Goal: Task Accomplishment & Management: Complete application form

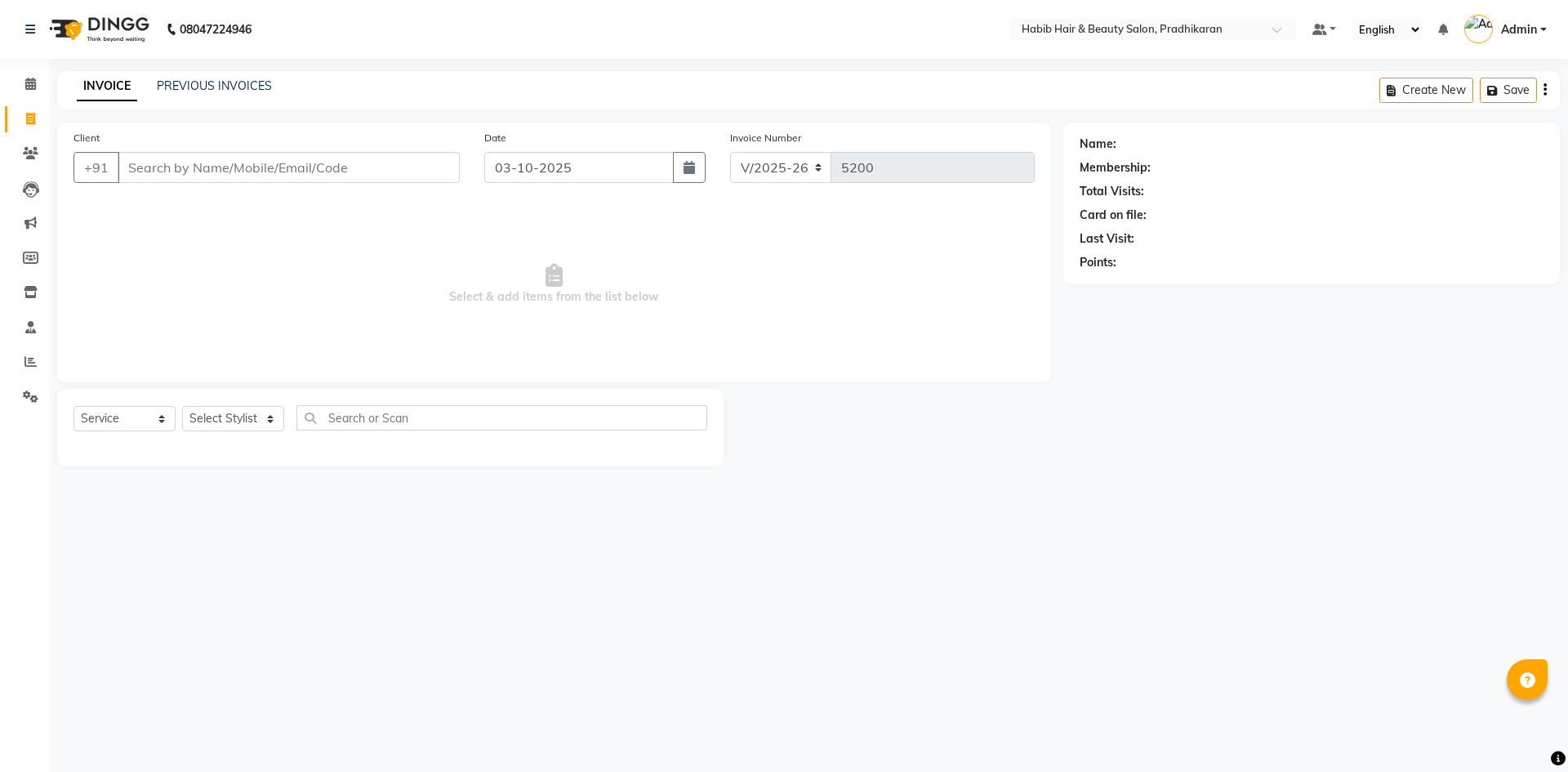
select select "5583"
select select "service"
click at [194, 171] on input "Client" at bounding box center [289, 167] width 342 height 31
click at [253, 89] on link "PREVIOUS INVOICES" at bounding box center [214, 86] width 115 height 14
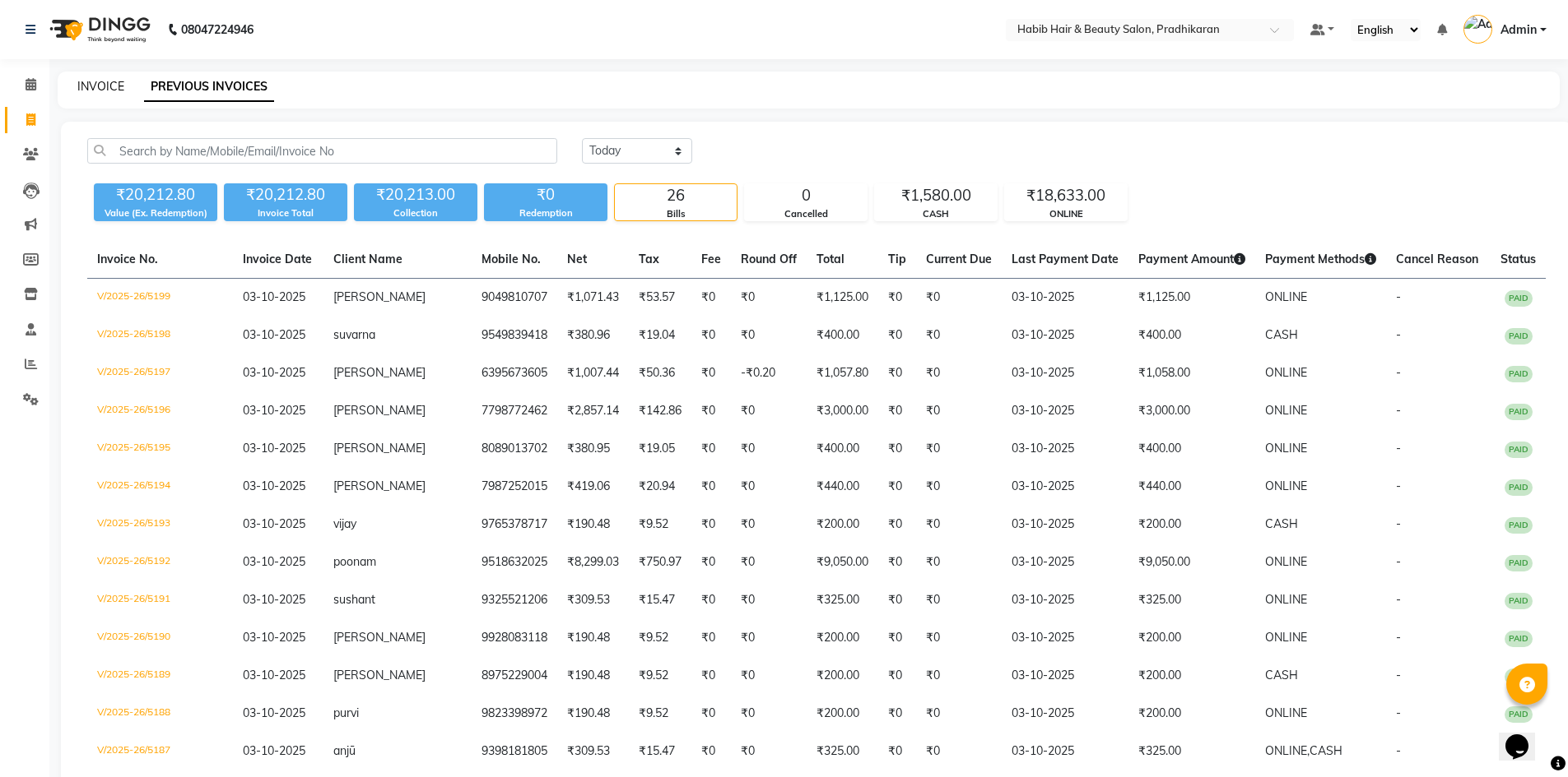
click at [103, 85] on link "INVOICE" at bounding box center [101, 86] width 47 height 14
select select "5583"
select select "service"
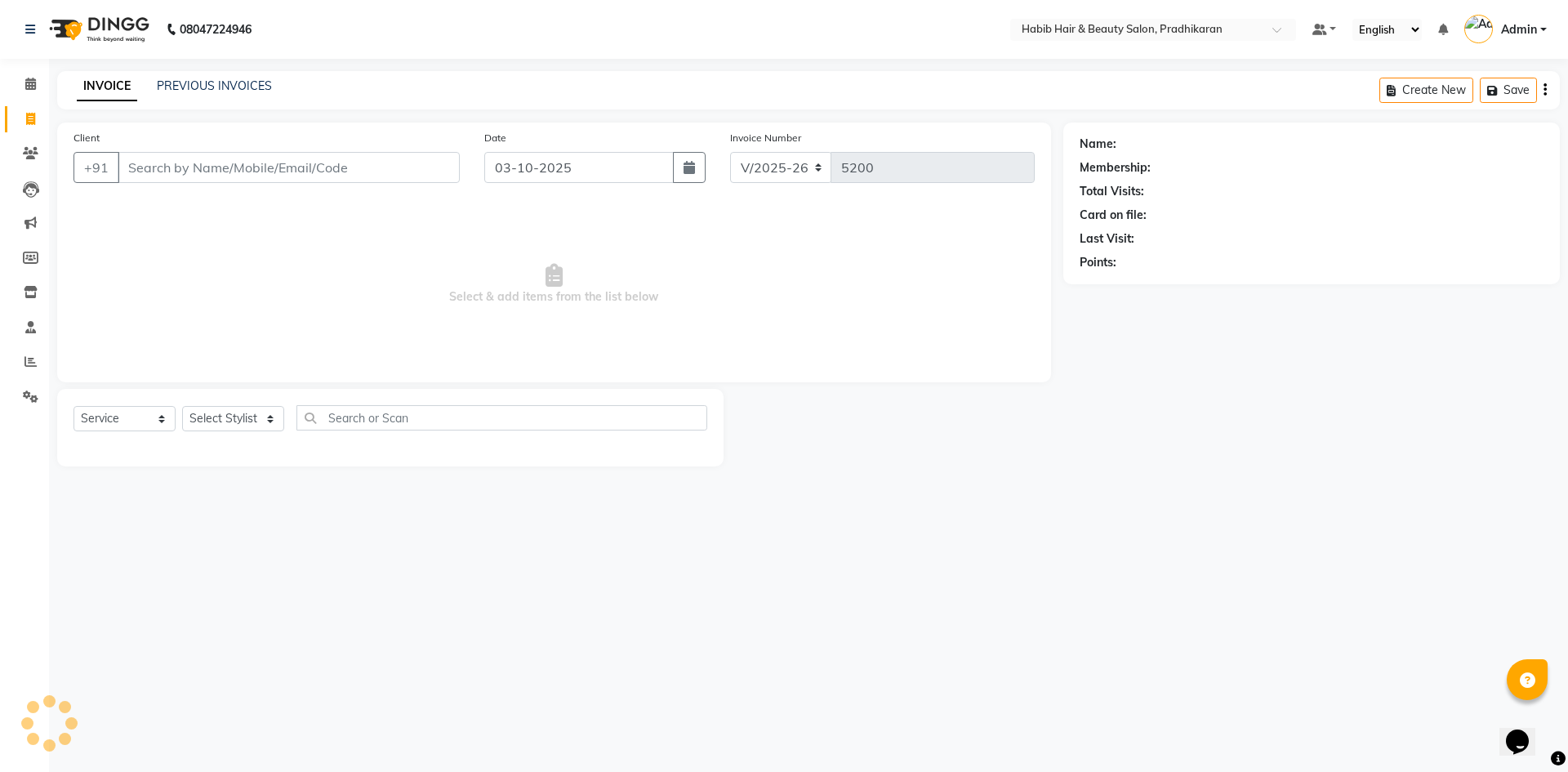
click at [163, 172] on input "Client" at bounding box center [289, 167] width 342 height 31
type input "8830441209"
click at [417, 170] on span "Add Client" at bounding box center [418, 167] width 65 height 16
select select "22"
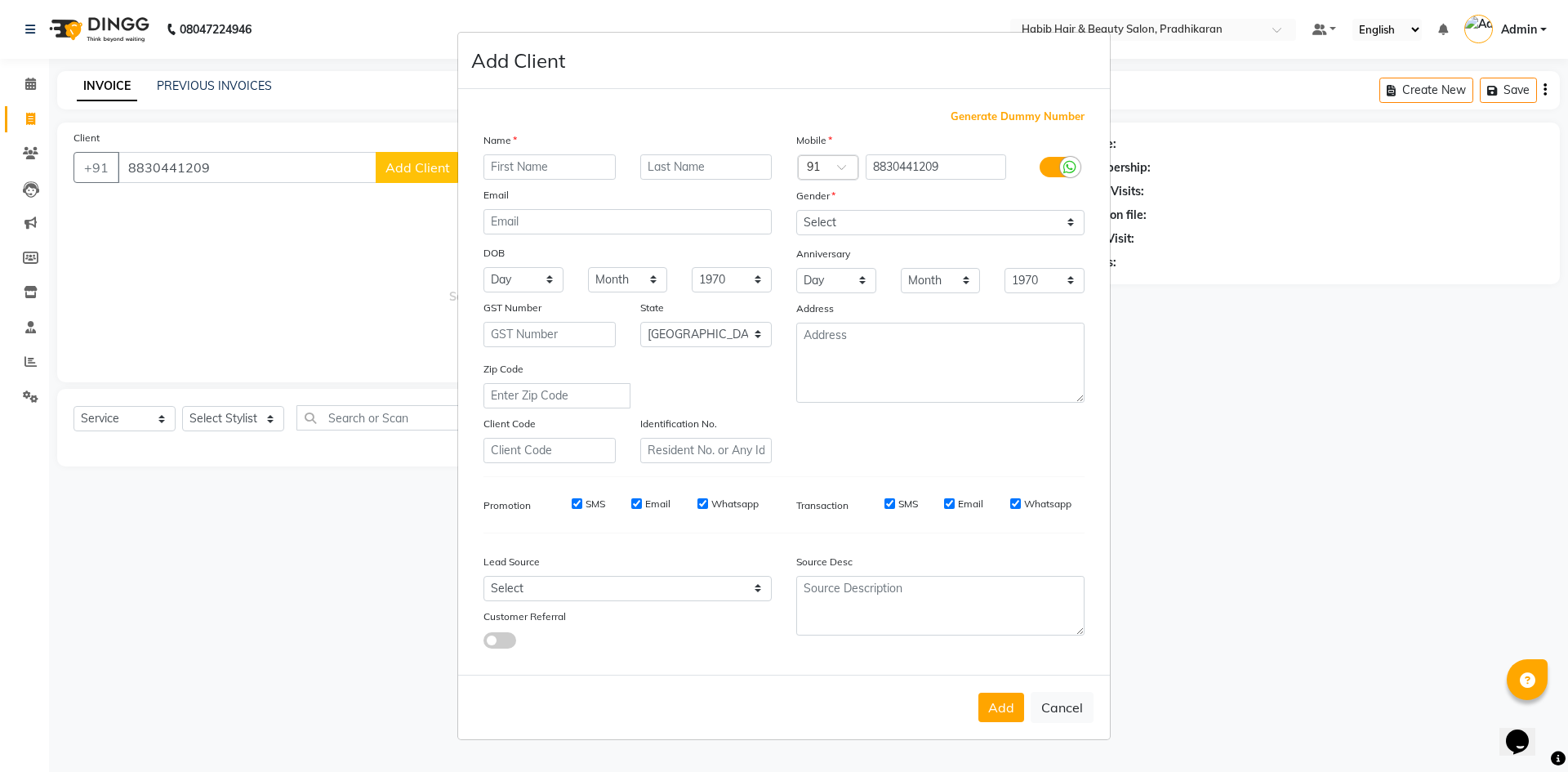
click at [514, 173] on input "text" at bounding box center [549, 166] width 132 height 26
type input "poonam"
click at [1064, 232] on select "Select Male Female Other Prefer Not To Say" at bounding box center [940, 222] width 288 height 26
select select "female"
click at [796, 210] on select "Select Male Female Other Prefer Not To Say" at bounding box center [940, 222] width 288 height 26
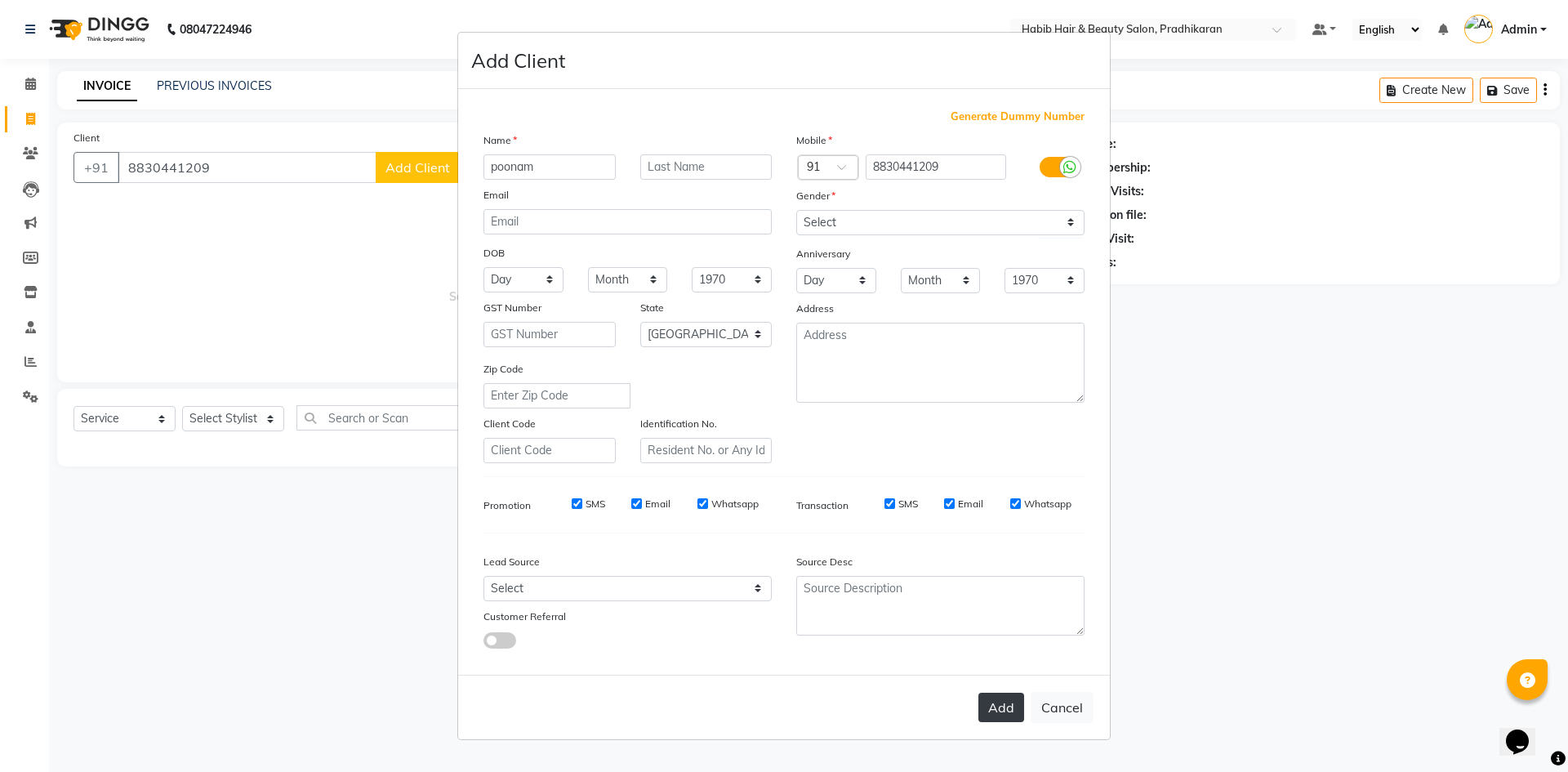
click at [1002, 701] on button "Add" at bounding box center [1002, 707] width 46 height 29
select select
select select "null"
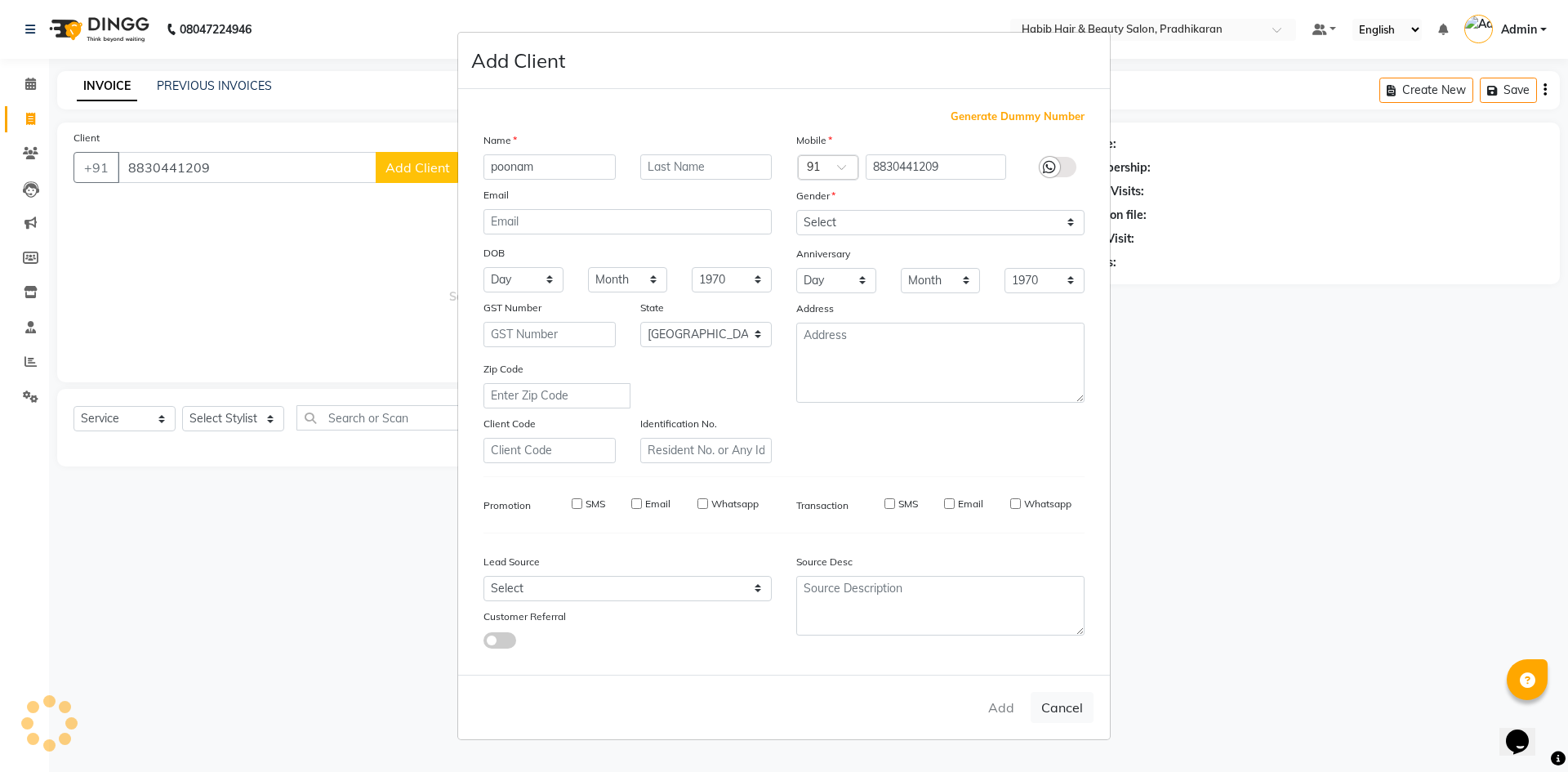
select select
checkbox input "false"
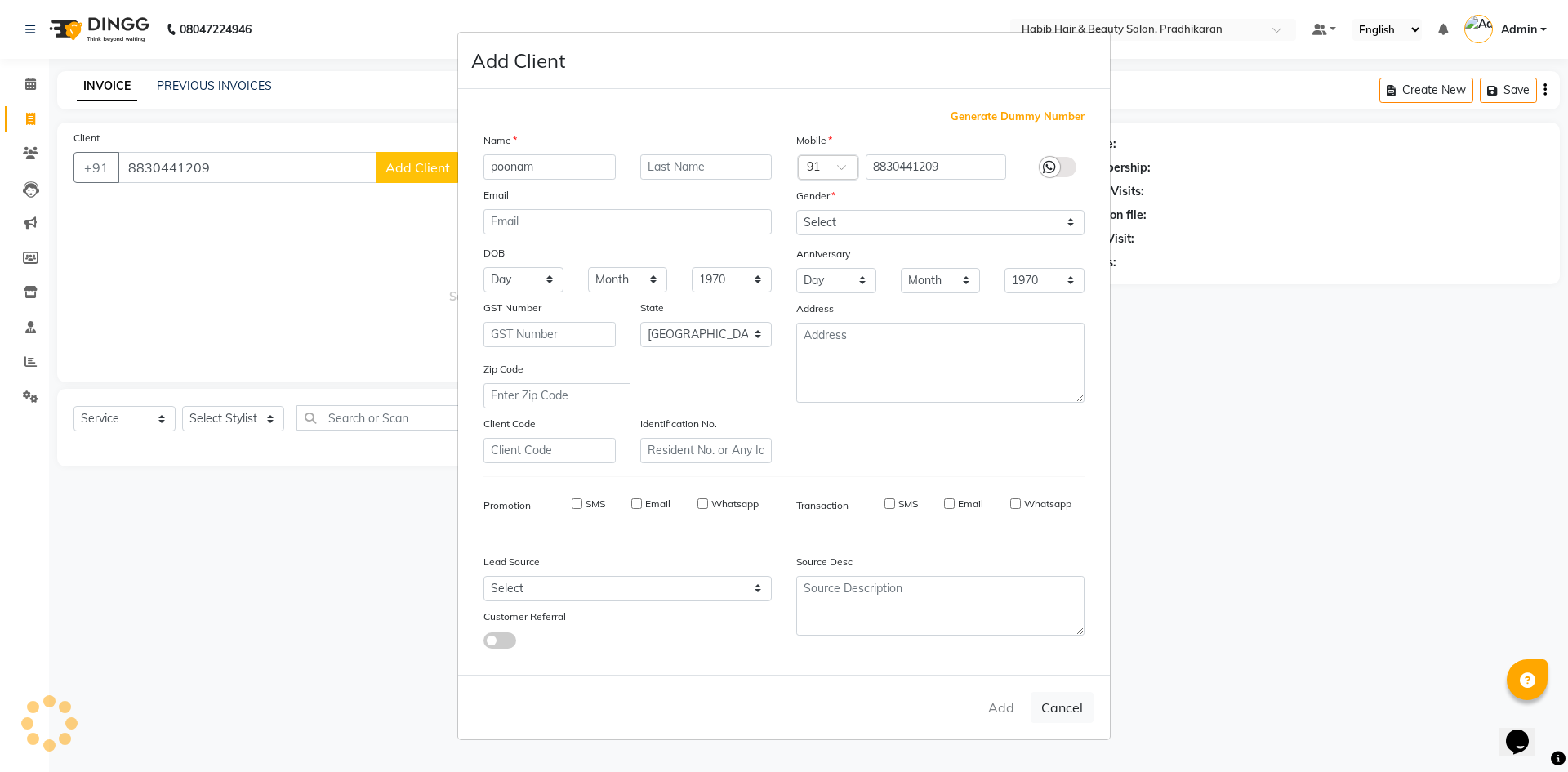
checkbox input "false"
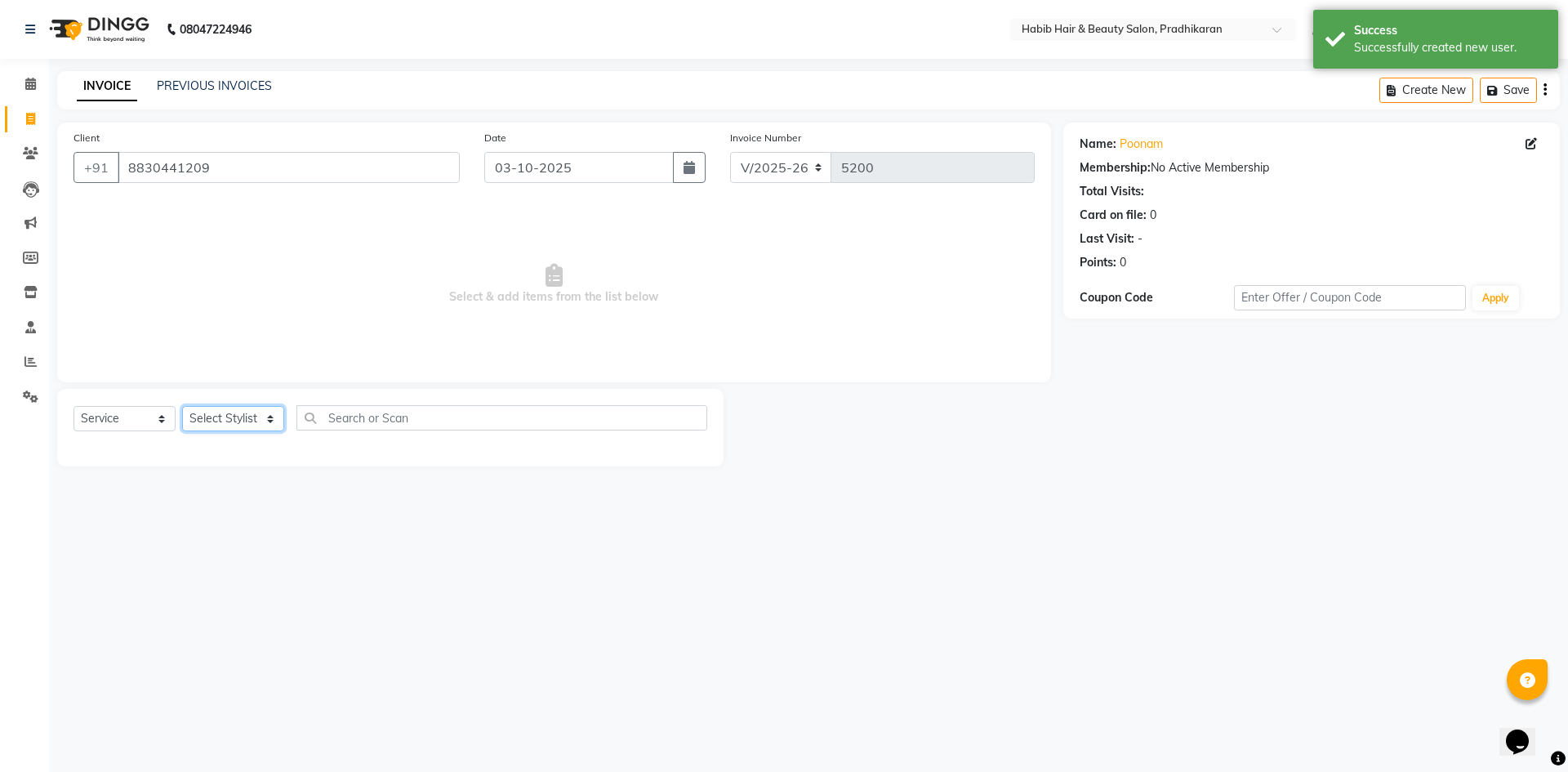
click at [256, 416] on select "Select Stylist Admin akanksha Anju bhanu gouri kartik Mayur pritam SHREE umesh" at bounding box center [233, 418] width 102 height 26
select select "91574"
click at [182, 406] on select "Select Stylist Admin akanksha Anju bhanu gouri kartik Mayur pritam SHREE umesh" at bounding box center [233, 418] width 102 height 26
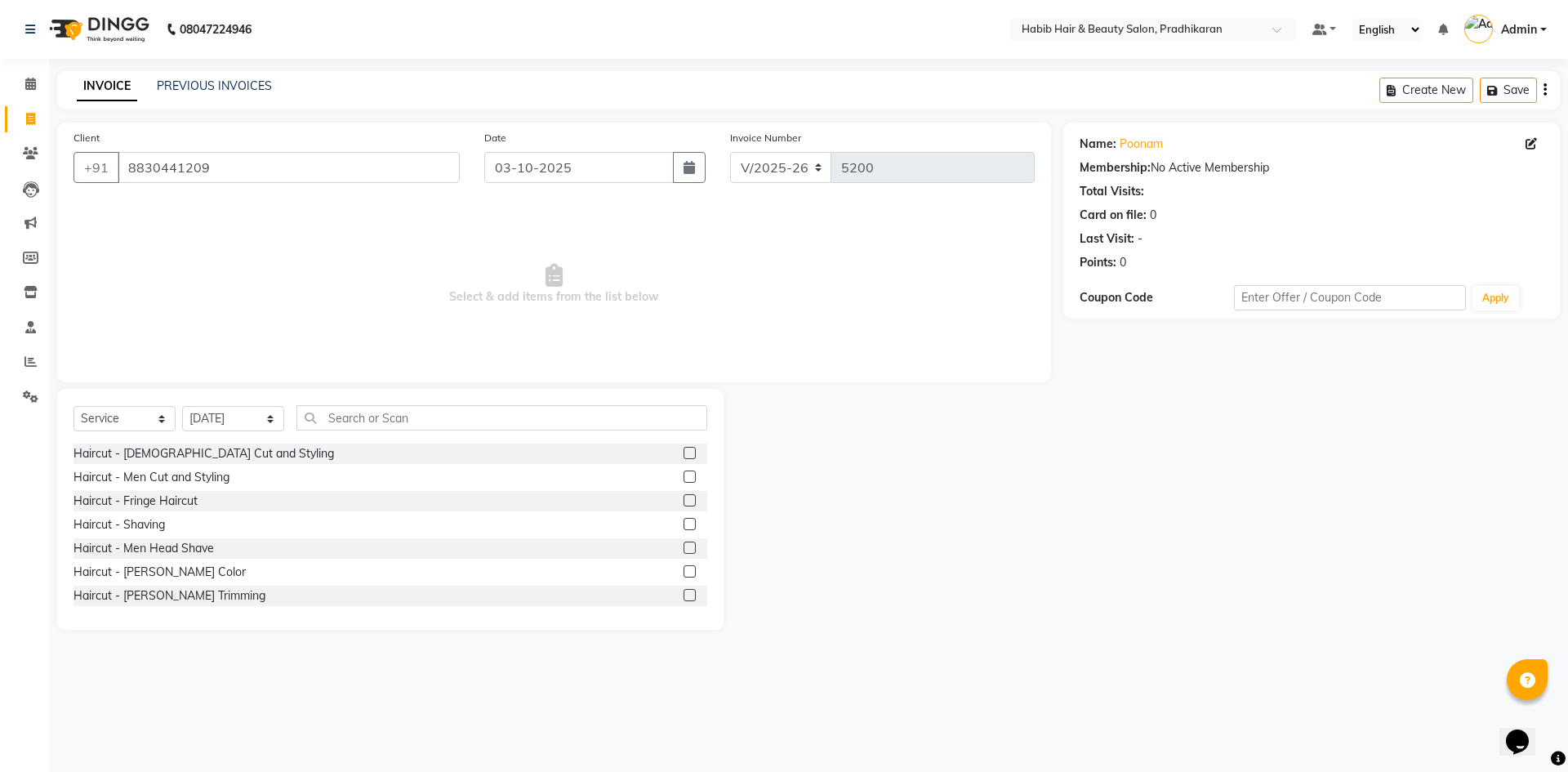
click at [683, 455] on label at bounding box center [689, 453] width 12 height 12
click at [683, 455] on input "checkbox" at bounding box center [688, 454] width 10 height 10
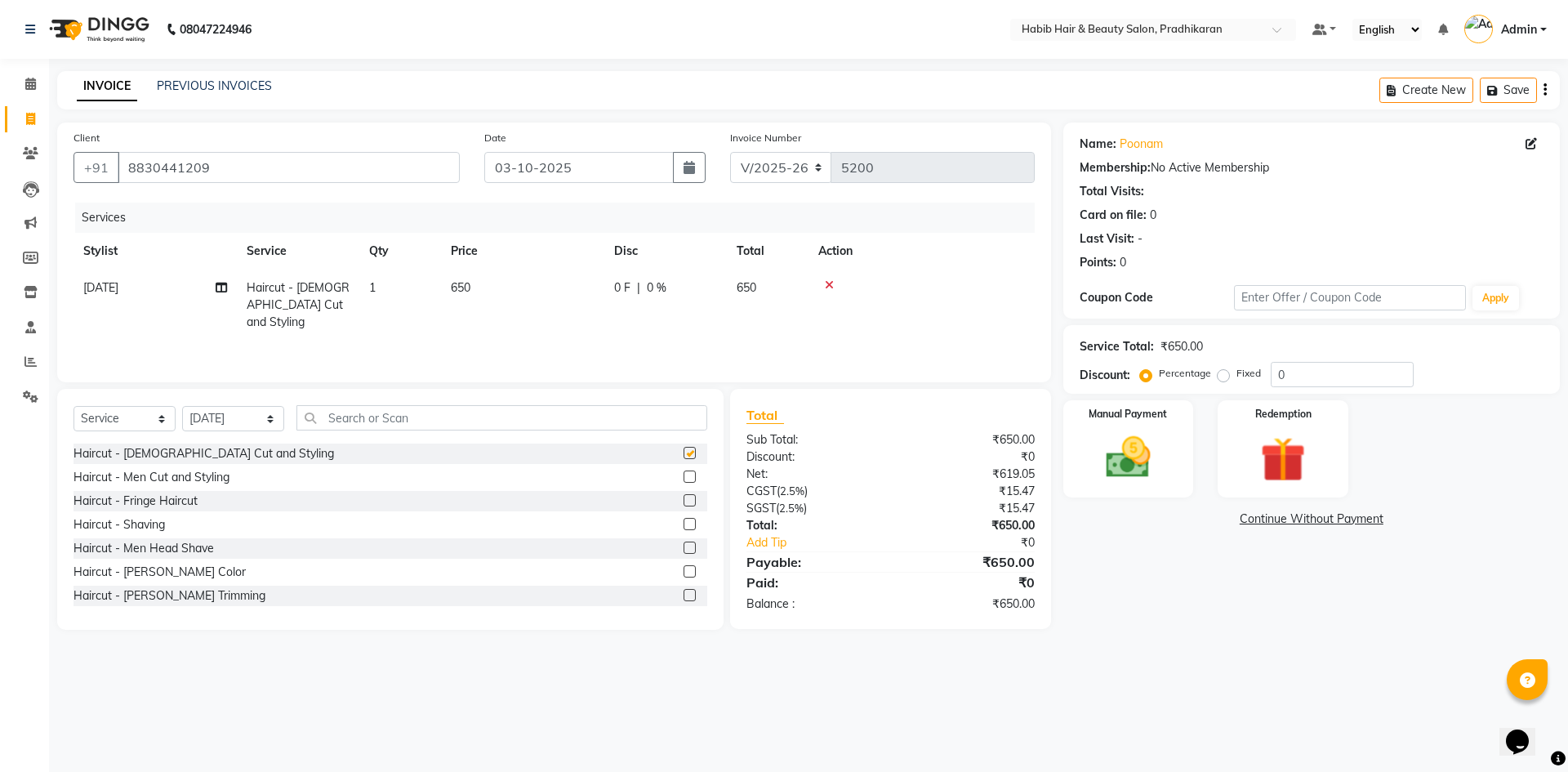
checkbox input "false"
drag, startPoint x: 525, startPoint y: 312, endPoint x: 511, endPoint y: 294, distance: 22.8
click at [511, 294] on td "650" at bounding box center [523, 305] width 163 height 71
select select "91574"
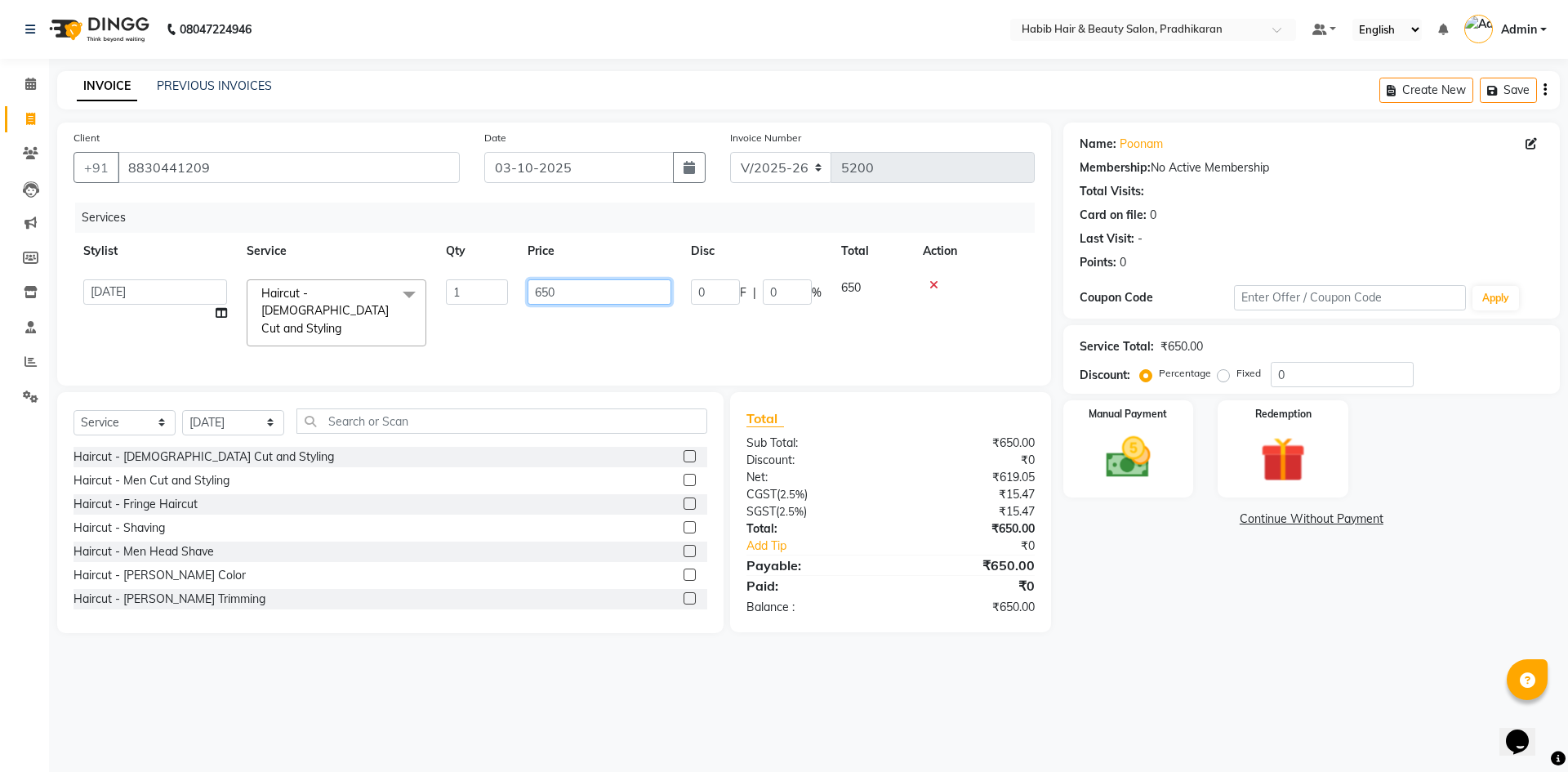
click at [583, 292] on input "650" at bounding box center [599, 292] width 143 height 26
type input "6"
type input "800"
click at [271, 416] on select "Select Stylist Admin akanksha Anju bhanu gouri kartik Mayur pritam SHREE umesh" at bounding box center [233, 423] width 102 height 26
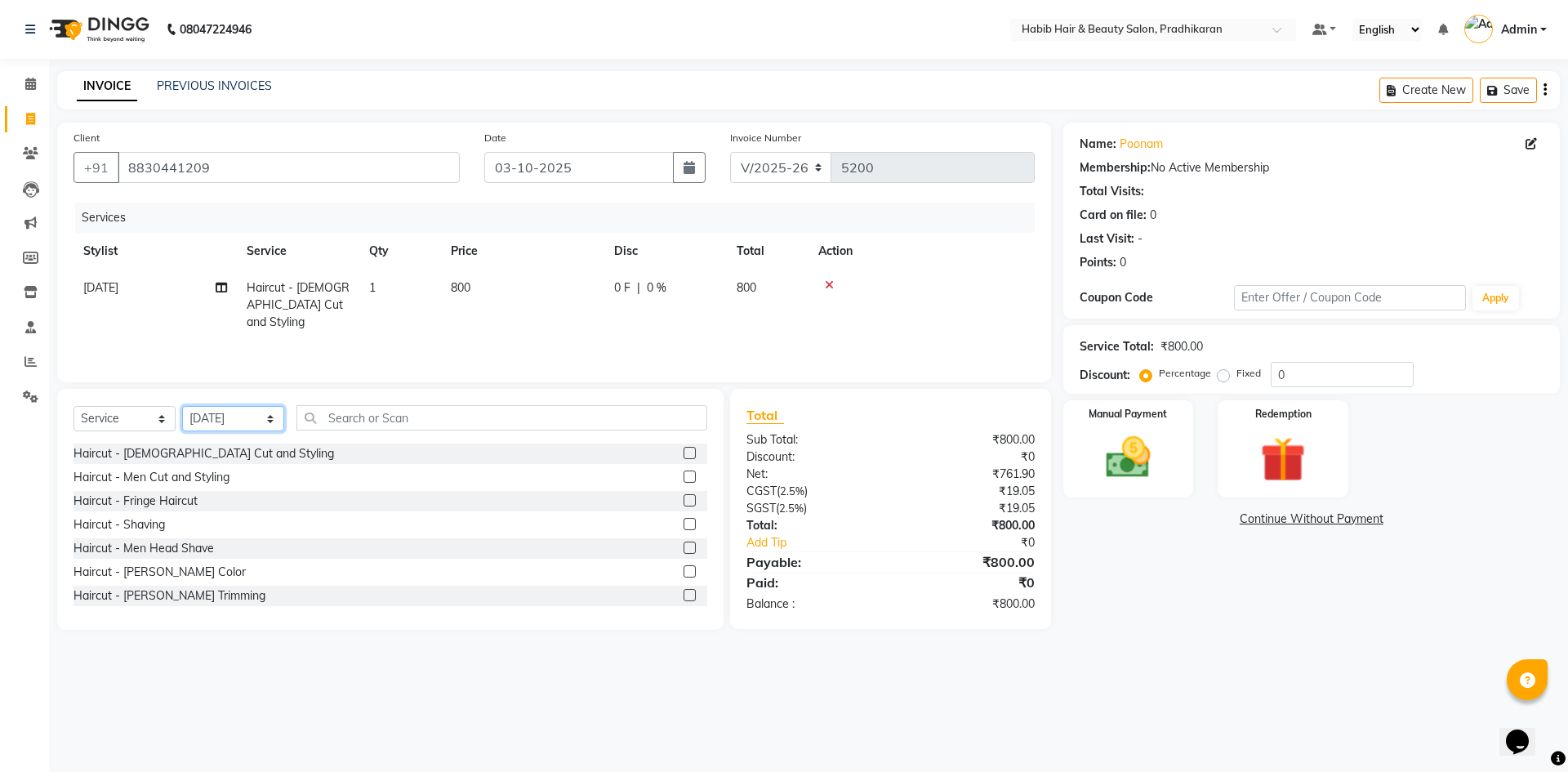
select select "92013"
click at [182, 406] on select "Select Stylist Admin akanksha Anju bhanu gouri kartik Mayur pritam SHREE umesh" at bounding box center [233, 418] width 102 height 26
click at [392, 416] on input "text" at bounding box center [502, 417] width 411 height 26
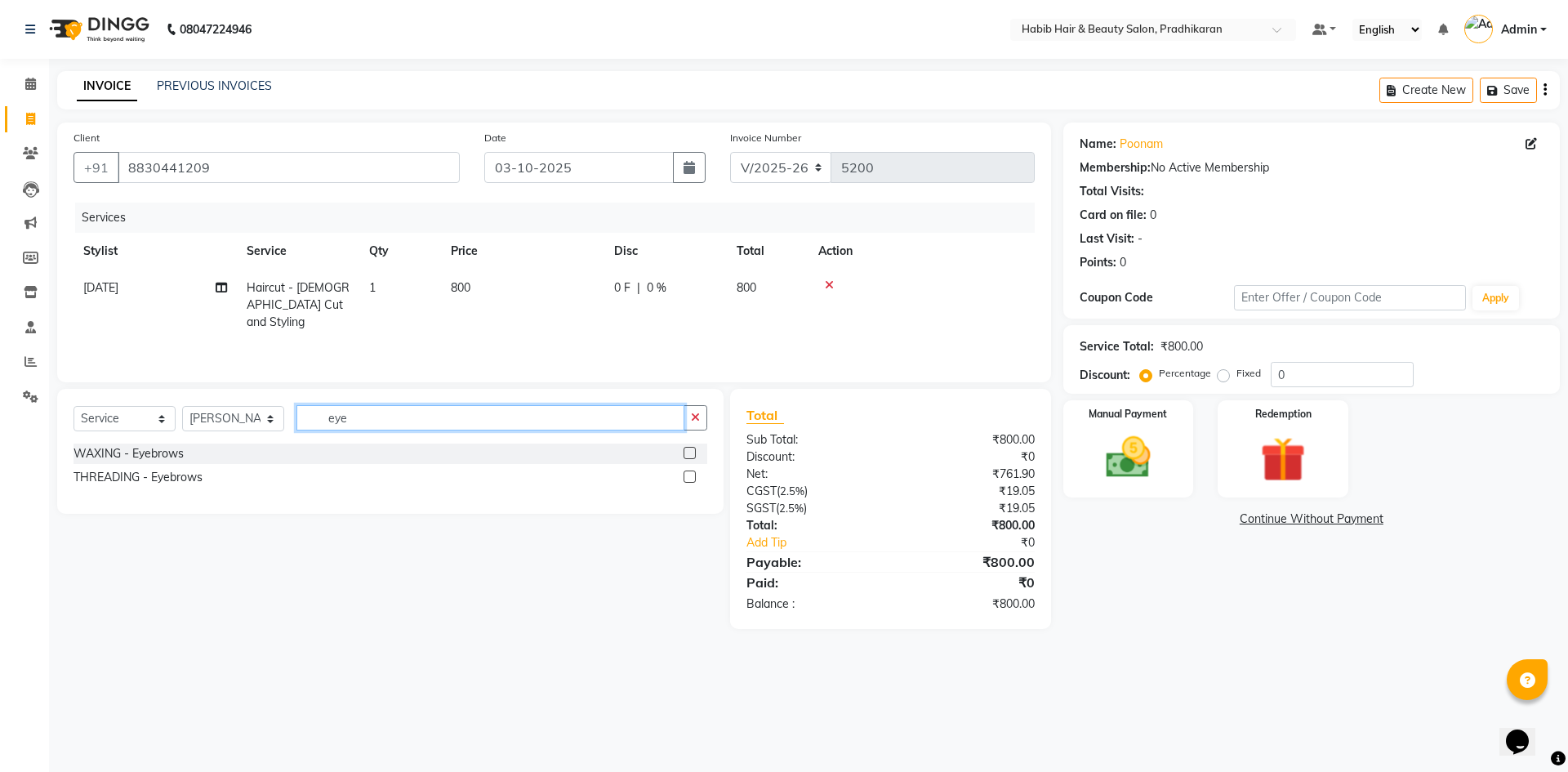
type input "eye"
click at [687, 482] on label at bounding box center [689, 476] width 12 height 12
click at [687, 482] on input "checkbox" at bounding box center [688, 477] width 10 height 10
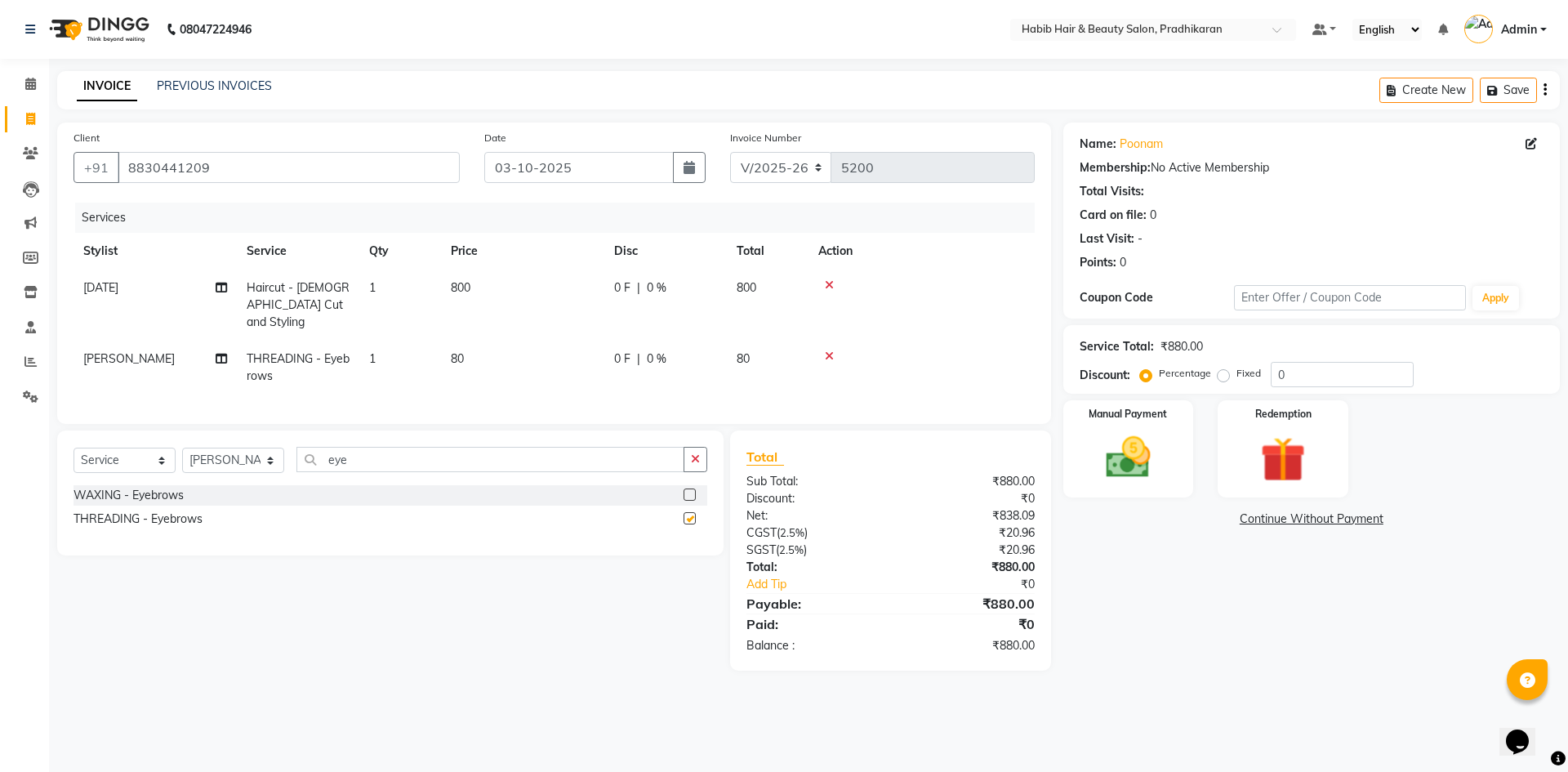
checkbox input "false"
click at [1298, 376] on input "0" at bounding box center [1343, 375] width 143 height 26
type input "50"
click at [1143, 440] on img at bounding box center [1129, 457] width 76 height 54
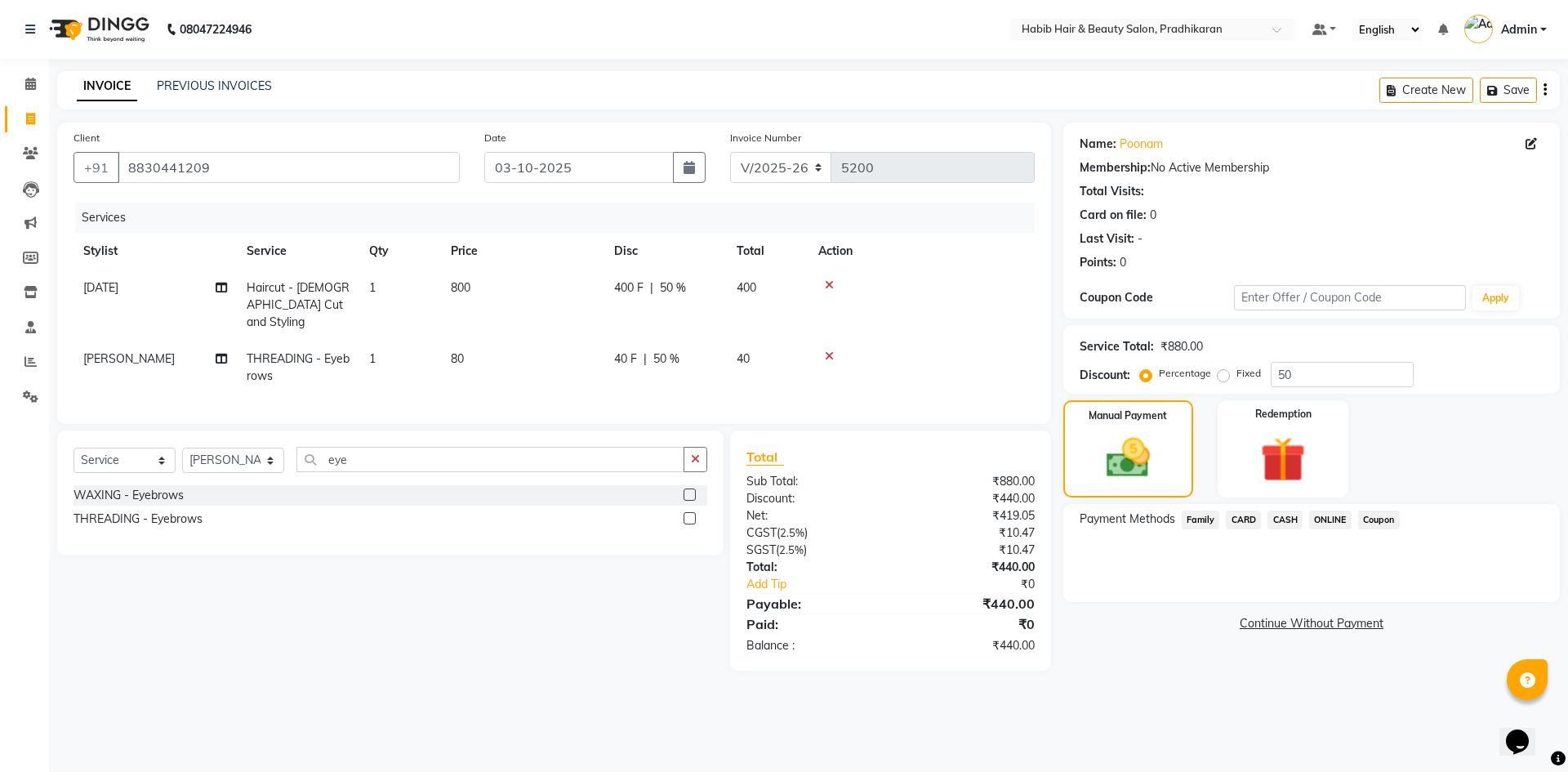
click at [1321, 517] on span "ONLINE" at bounding box center [1330, 520] width 43 height 19
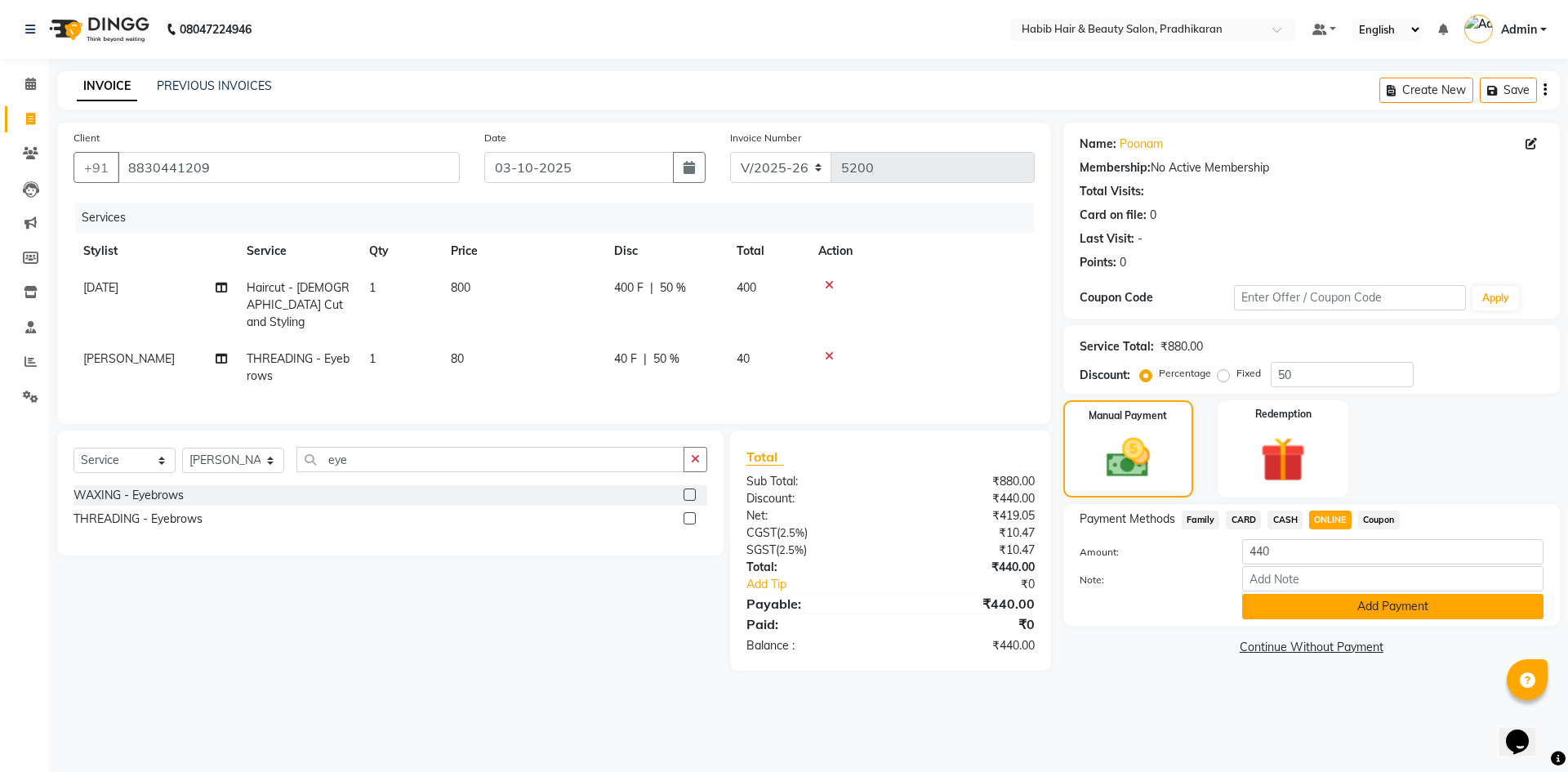
click at [1351, 599] on button "Add Payment" at bounding box center [1392, 607] width 301 height 26
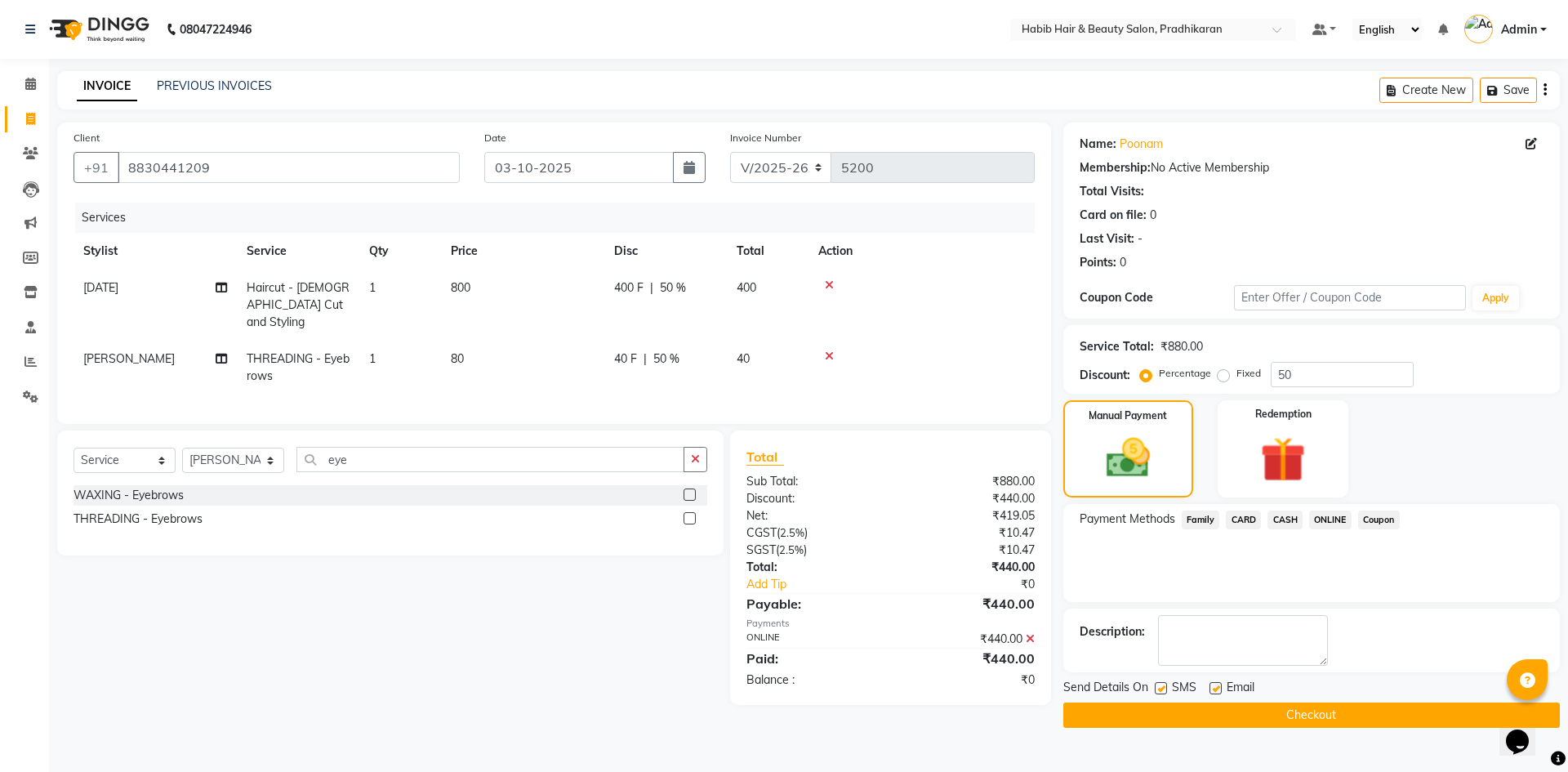
click at [1352, 719] on button "Checkout" at bounding box center [1311, 715] width 497 height 26
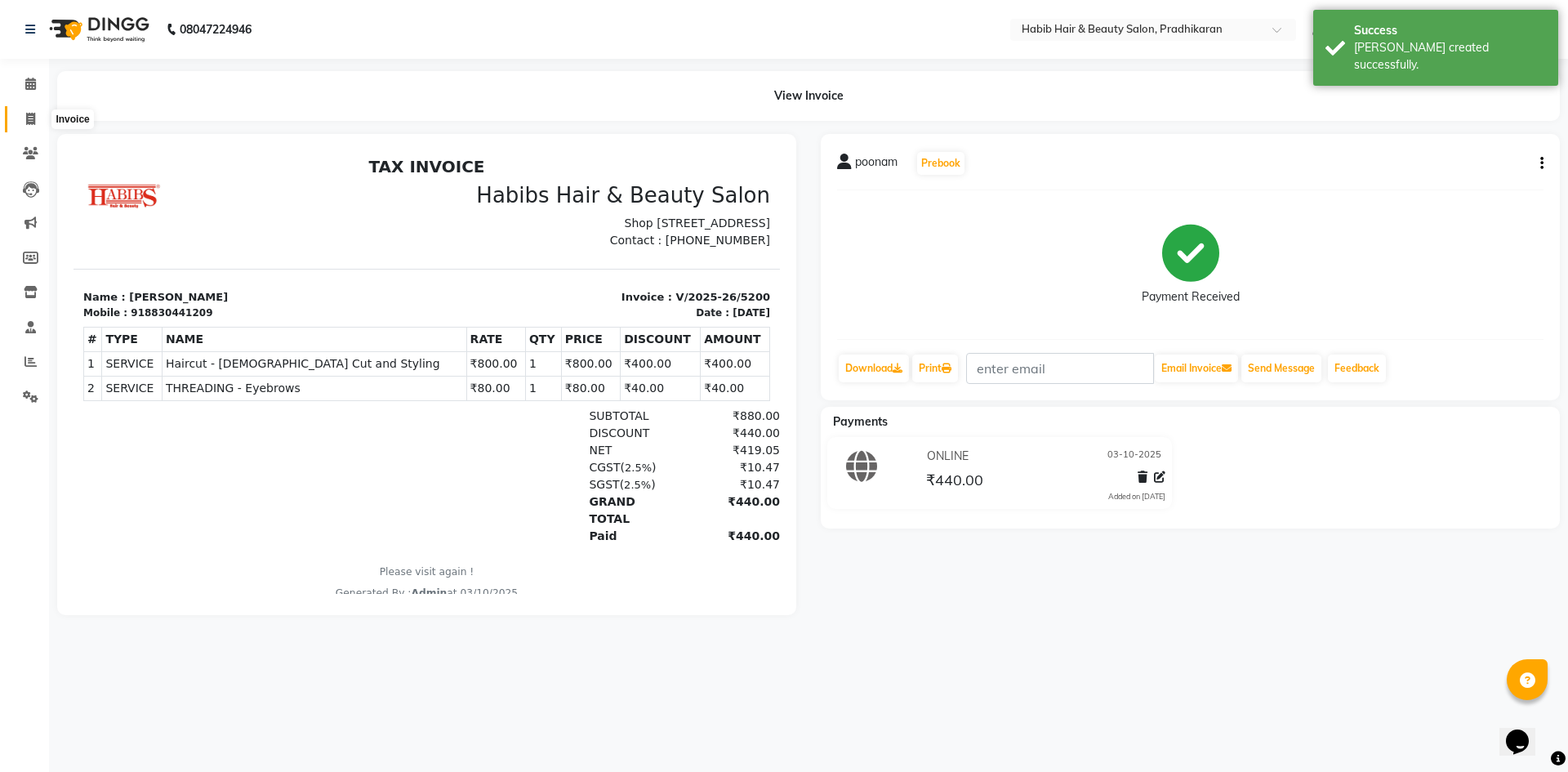
click at [29, 117] on icon at bounding box center [30, 119] width 9 height 12
select select "service"
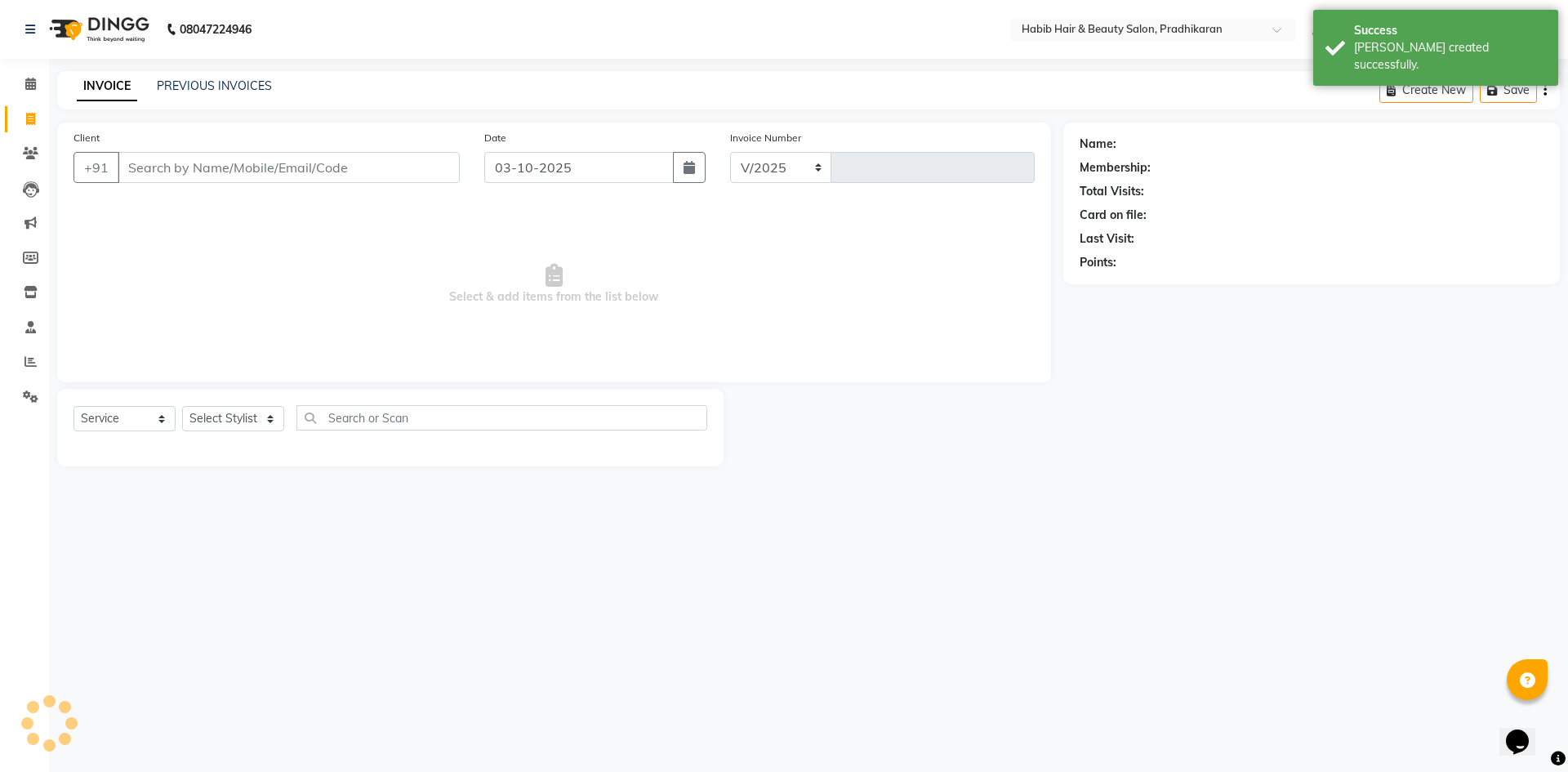
select select "5583"
type input "5201"
click at [238, 421] on select "Select Stylist Admin akanksha Anju bhanu gouri kartik Mayur pritam SHREE umesh" at bounding box center [233, 418] width 102 height 26
select select "92013"
click at [182, 406] on select "Select Stylist Admin akanksha Anju bhanu gouri kartik Mayur pritam SHREE umesh" at bounding box center [233, 418] width 102 height 26
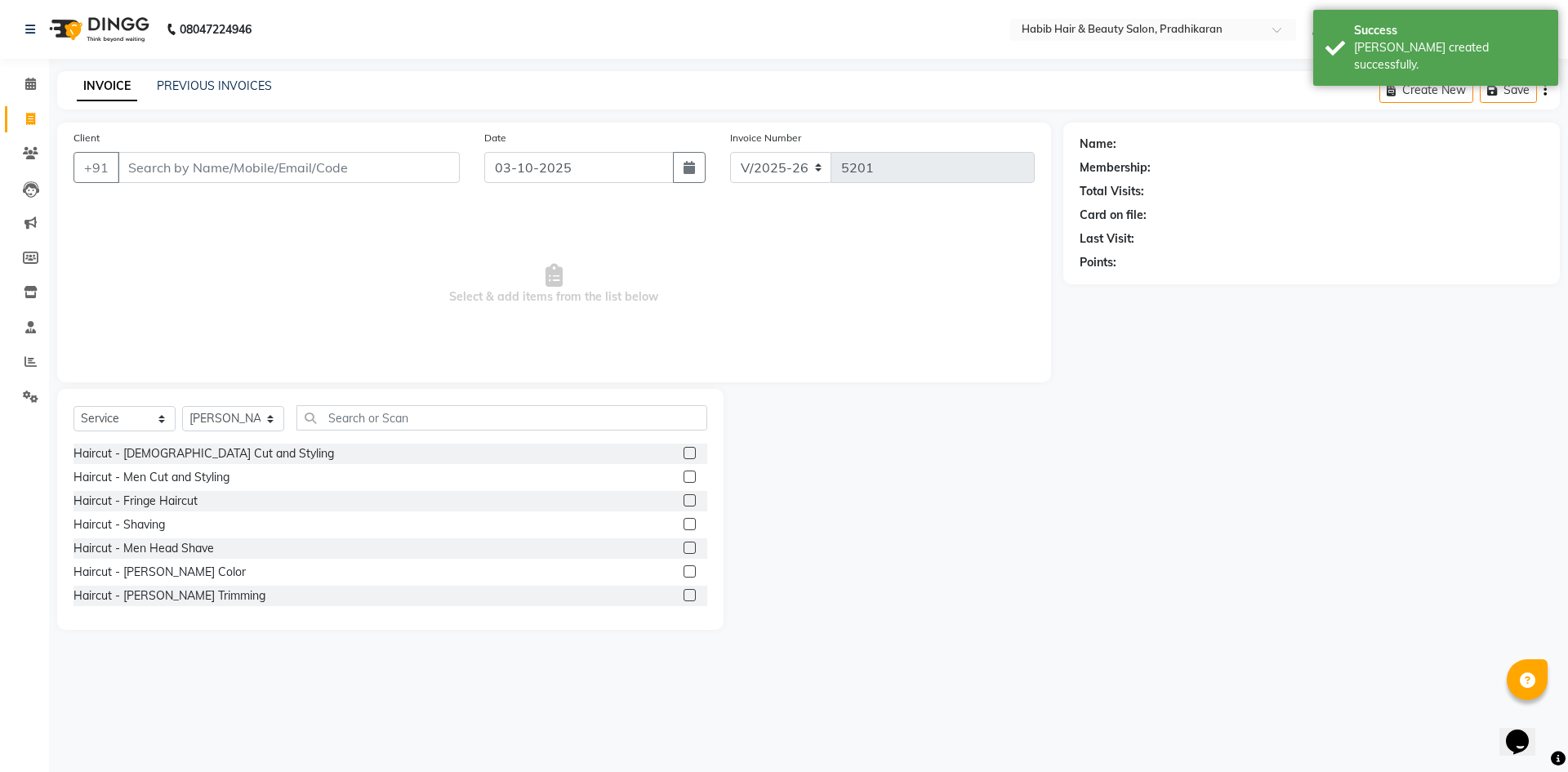
click at [393, 401] on div "Select Service Product Membership Package Voucher Prepaid Gift Card Select Styl…" at bounding box center [390, 510] width 666 height 241
click at [387, 416] on input "text" at bounding box center [502, 417] width 411 height 26
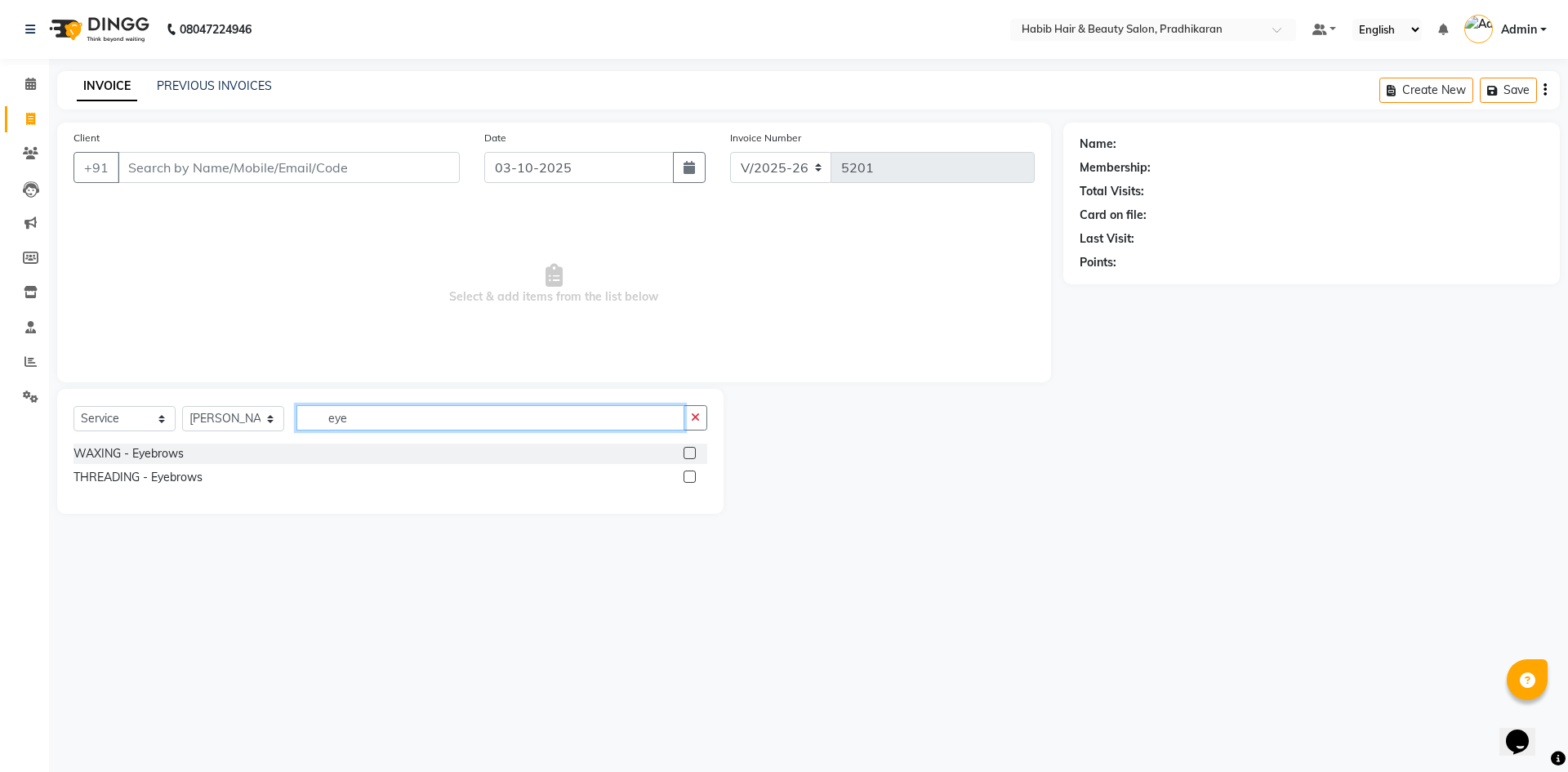
type input "eye"
click at [687, 480] on label at bounding box center [689, 476] width 12 height 12
click at [687, 480] on input "checkbox" at bounding box center [688, 477] width 10 height 10
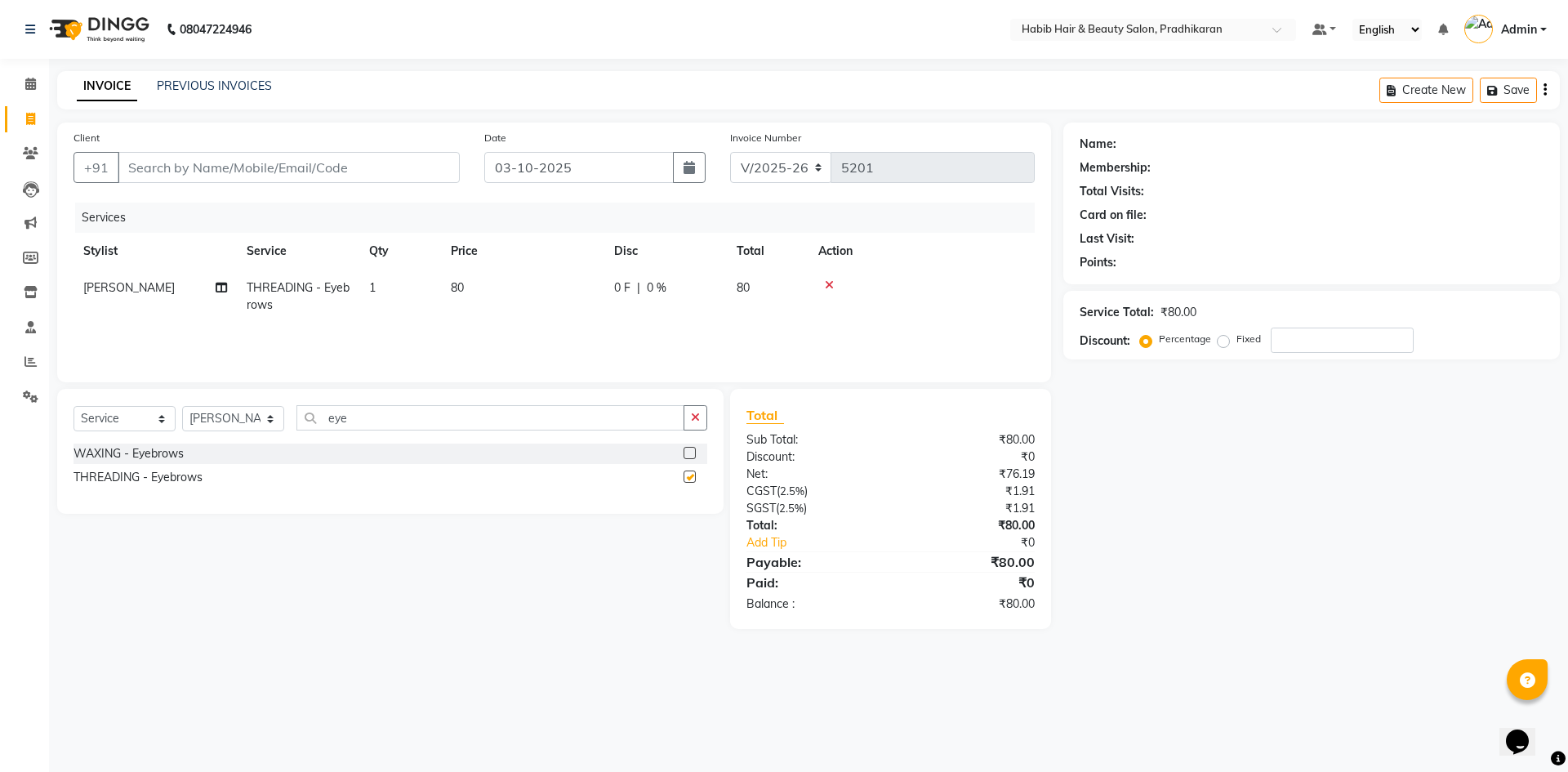
checkbox input "false"
click at [417, 183] on input "Client" at bounding box center [289, 167] width 342 height 31
type input "7"
type input "0"
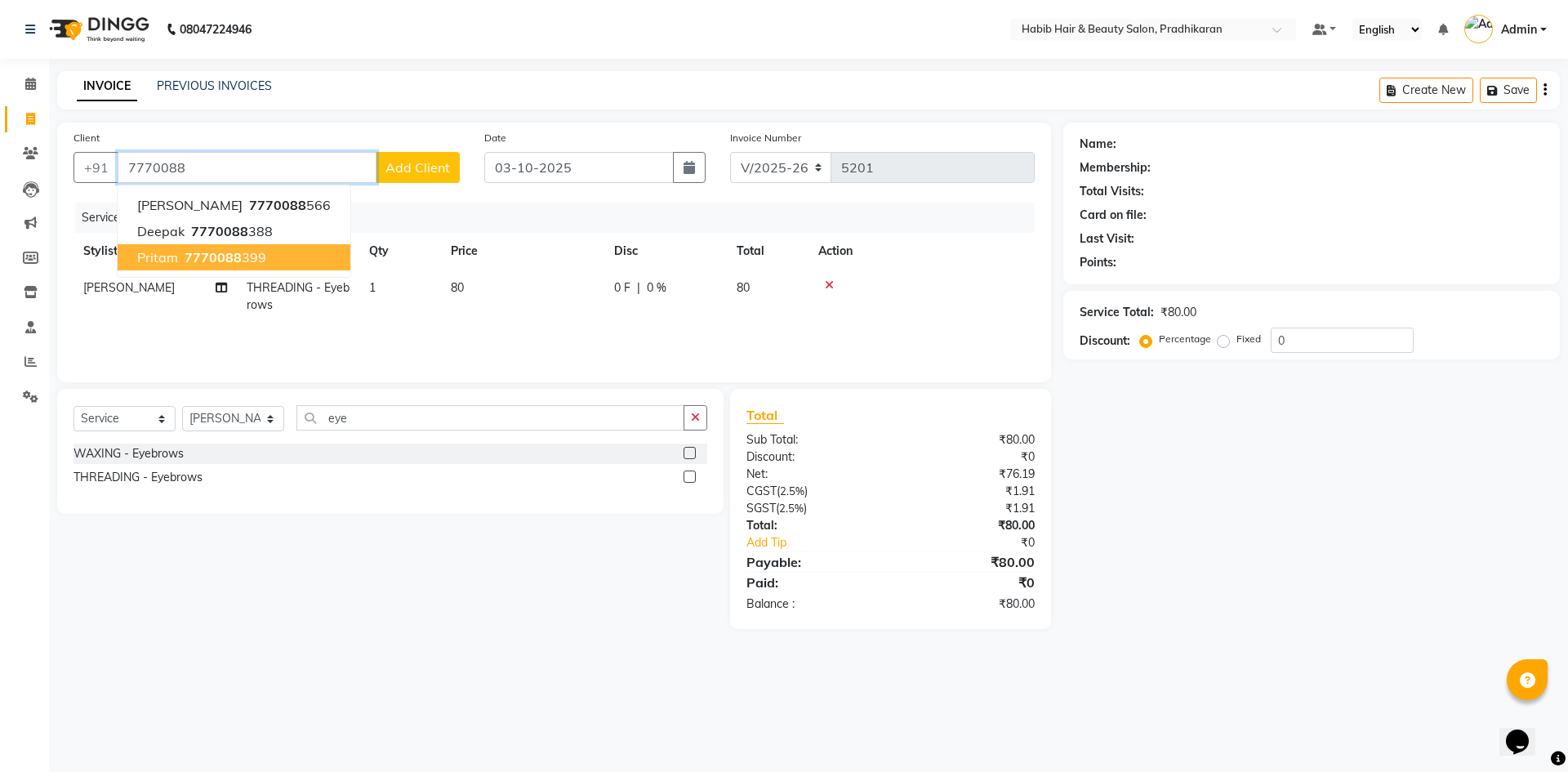
click at [236, 261] on span "7770088" at bounding box center [213, 257] width 57 height 16
type input "7770088399"
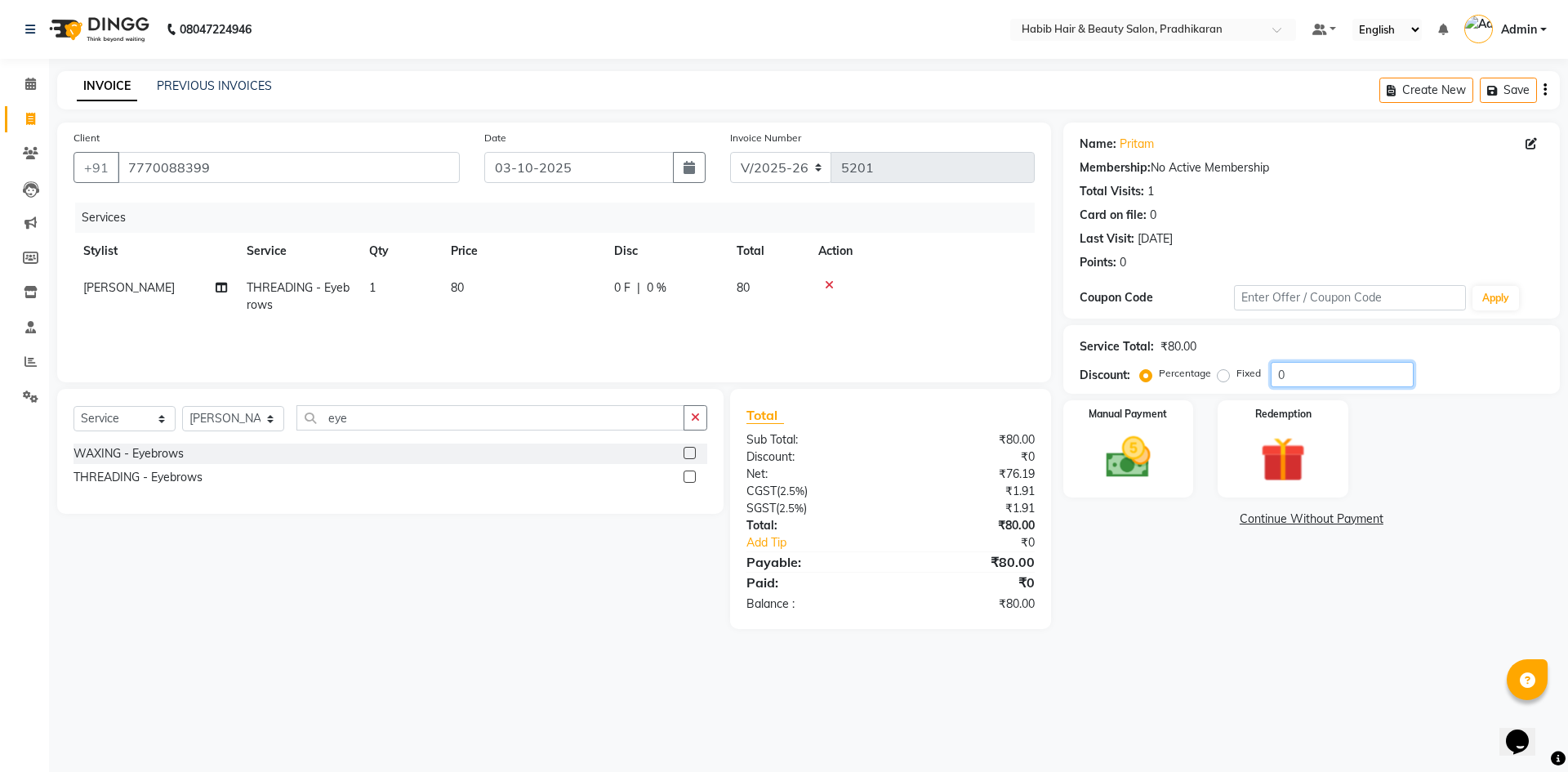
click at [1300, 368] on input "0" at bounding box center [1343, 375] width 143 height 26
type input "50"
click at [1143, 453] on img at bounding box center [1129, 457] width 76 height 54
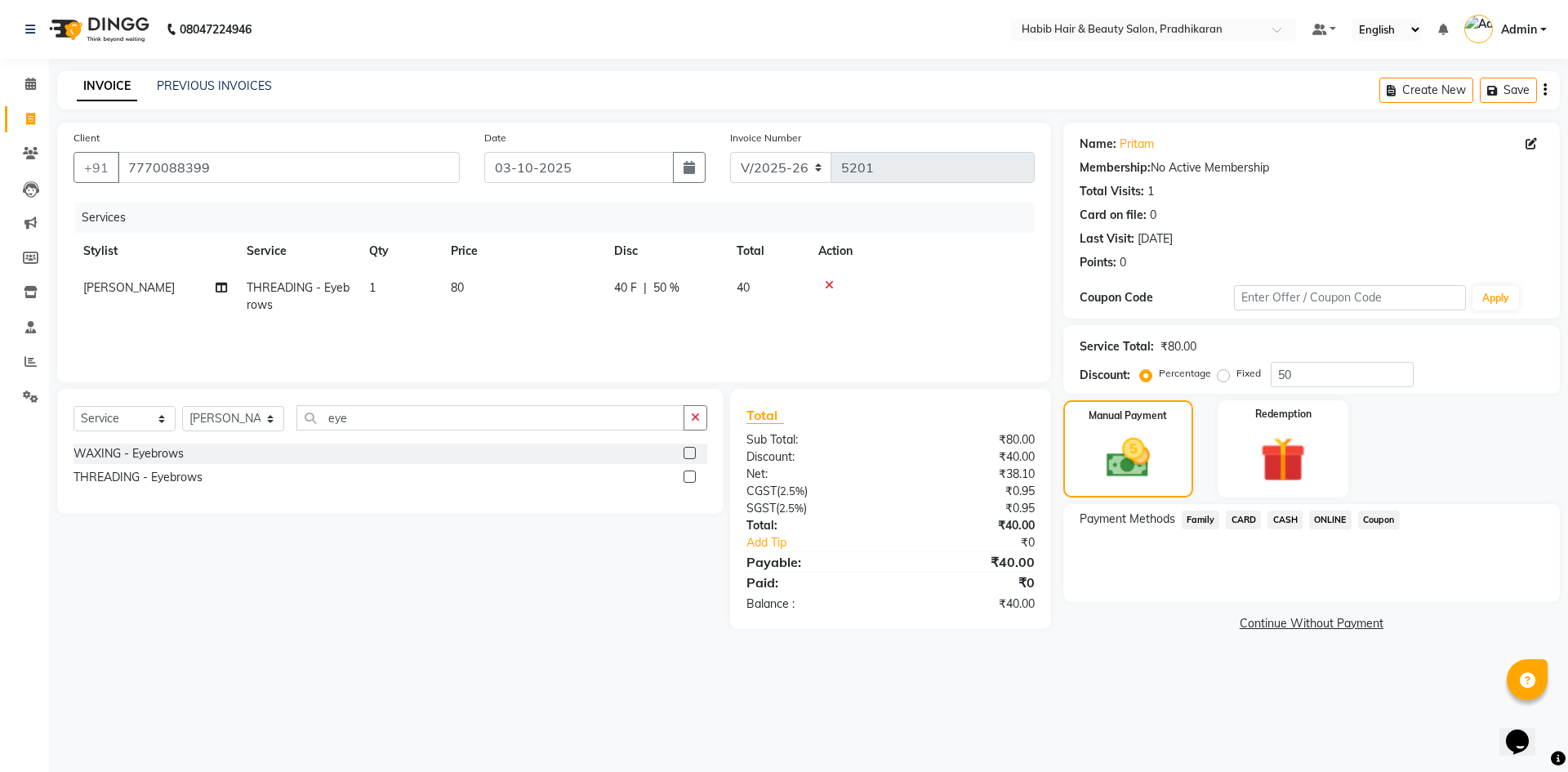
click at [1326, 515] on span "ONLINE" at bounding box center [1330, 520] width 43 height 19
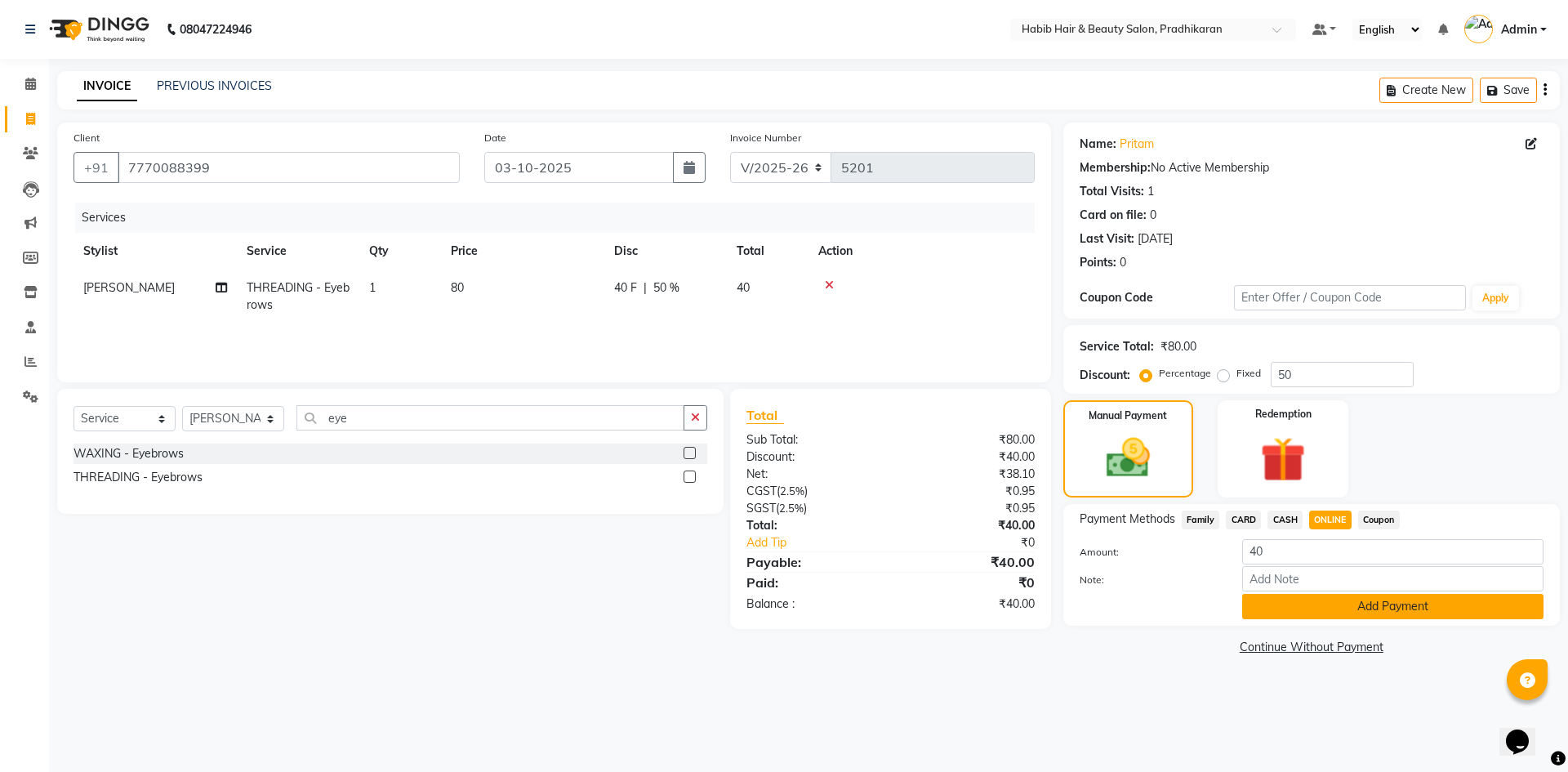
click at [1289, 601] on button "Add Payment" at bounding box center [1392, 607] width 301 height 26
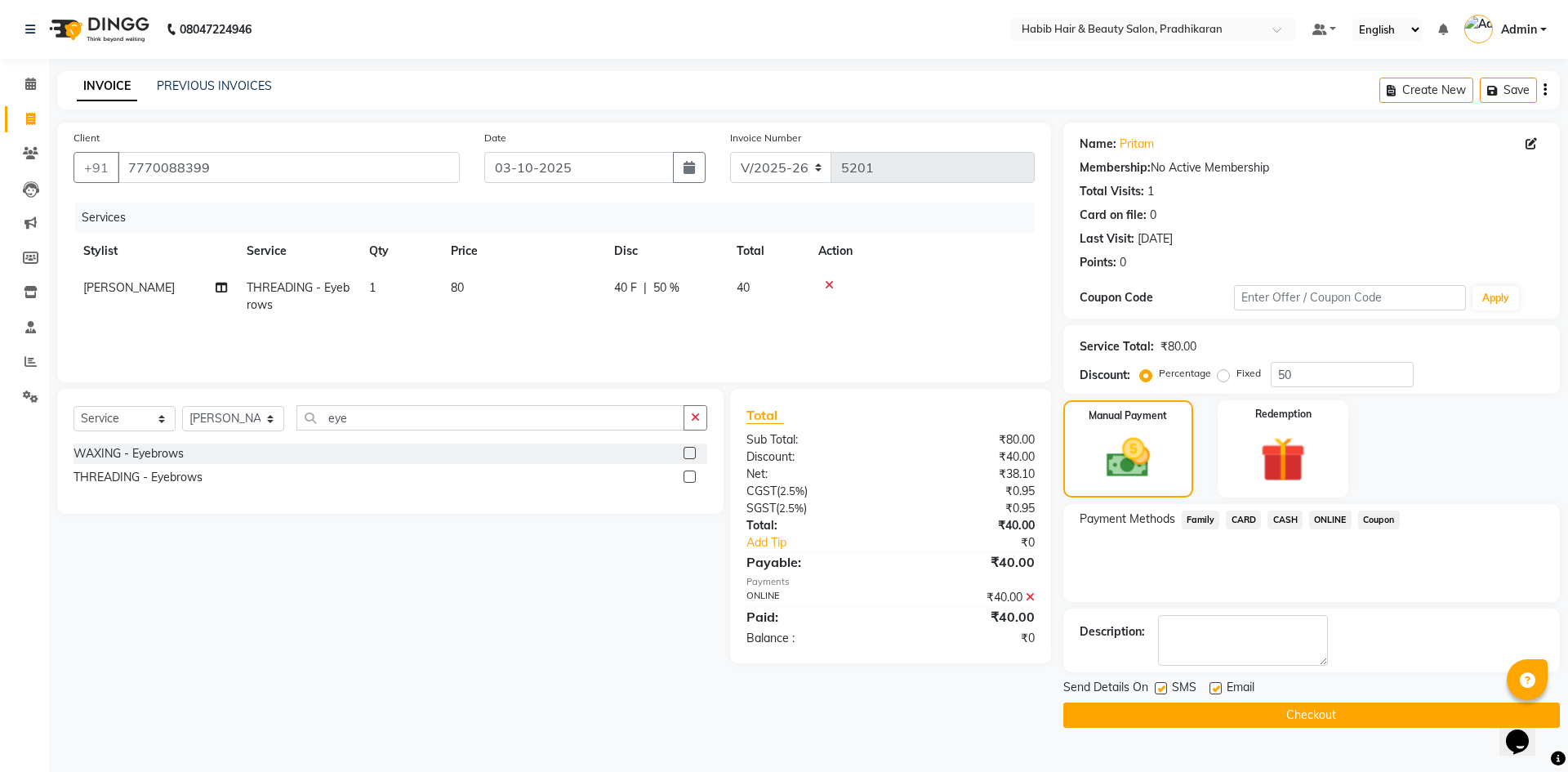
drag, startPoint x: 1258, startPoint y: 719, endPoint x: 1198, endPoint y: 659, distance: 84.9
click at [1258, 718] on button "Checkout" at bounding box center [1311, 715] width 497 height 26
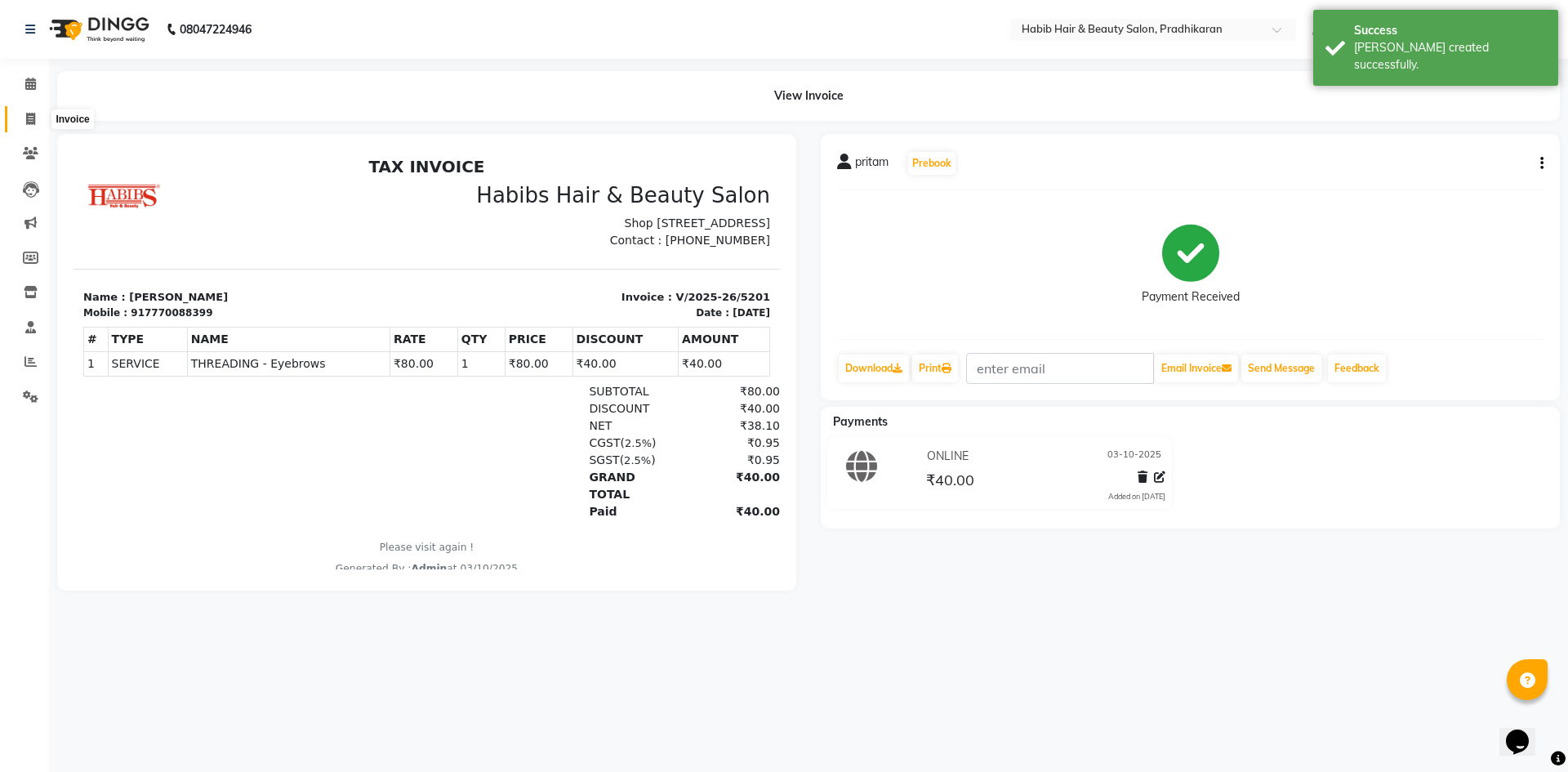
click at [32, 116] on icon at bounding box center [30, 119] width 9 height 12
select select "service"
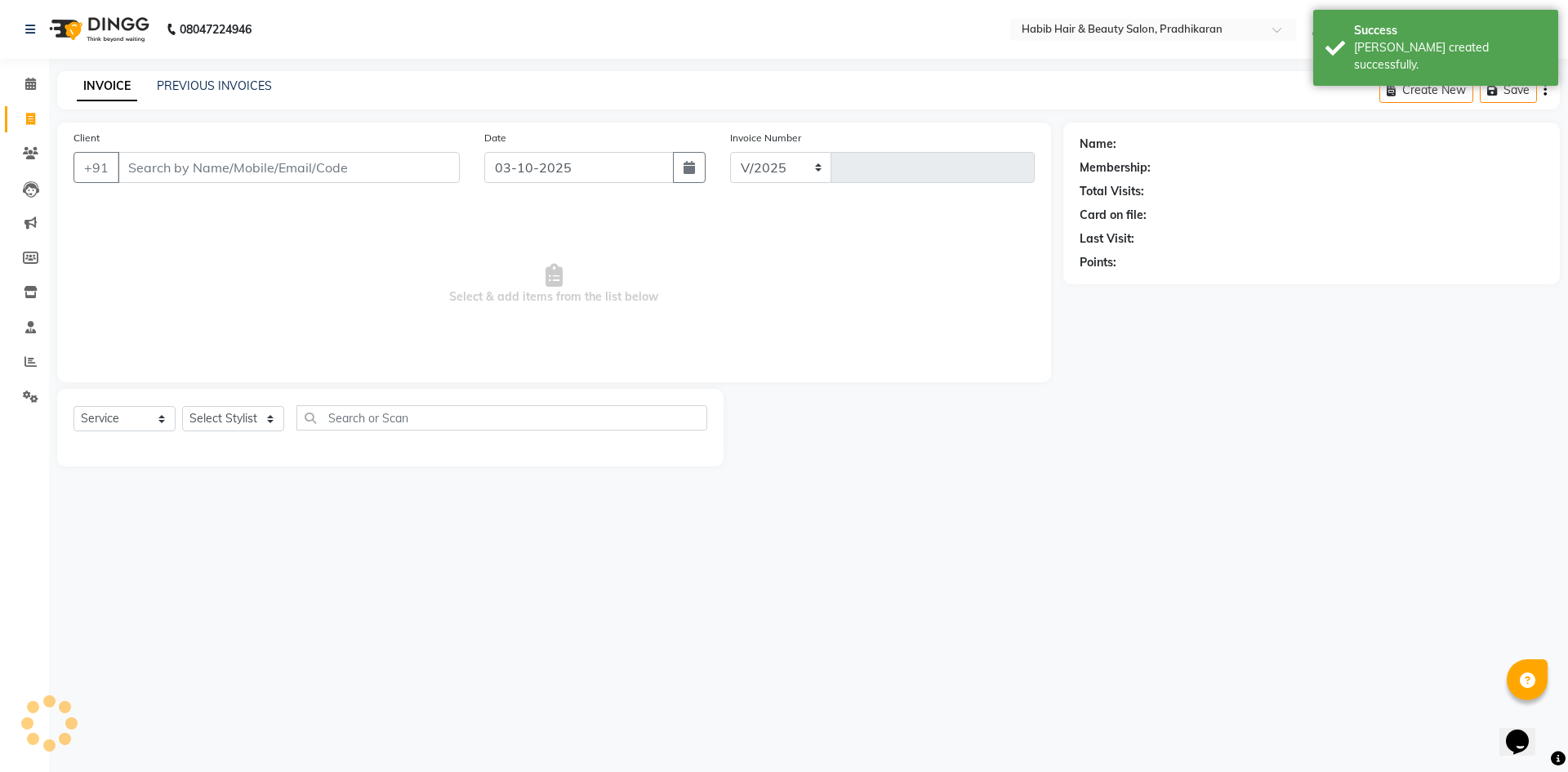
select select "5583"
type input "5202"
click at [240, 415] on select "Select Stylist Admin akanksha Anju bhanu gouri kartik Mayur pritam SHREE umesh" at bounding box center [233, 418] width 102 height 26
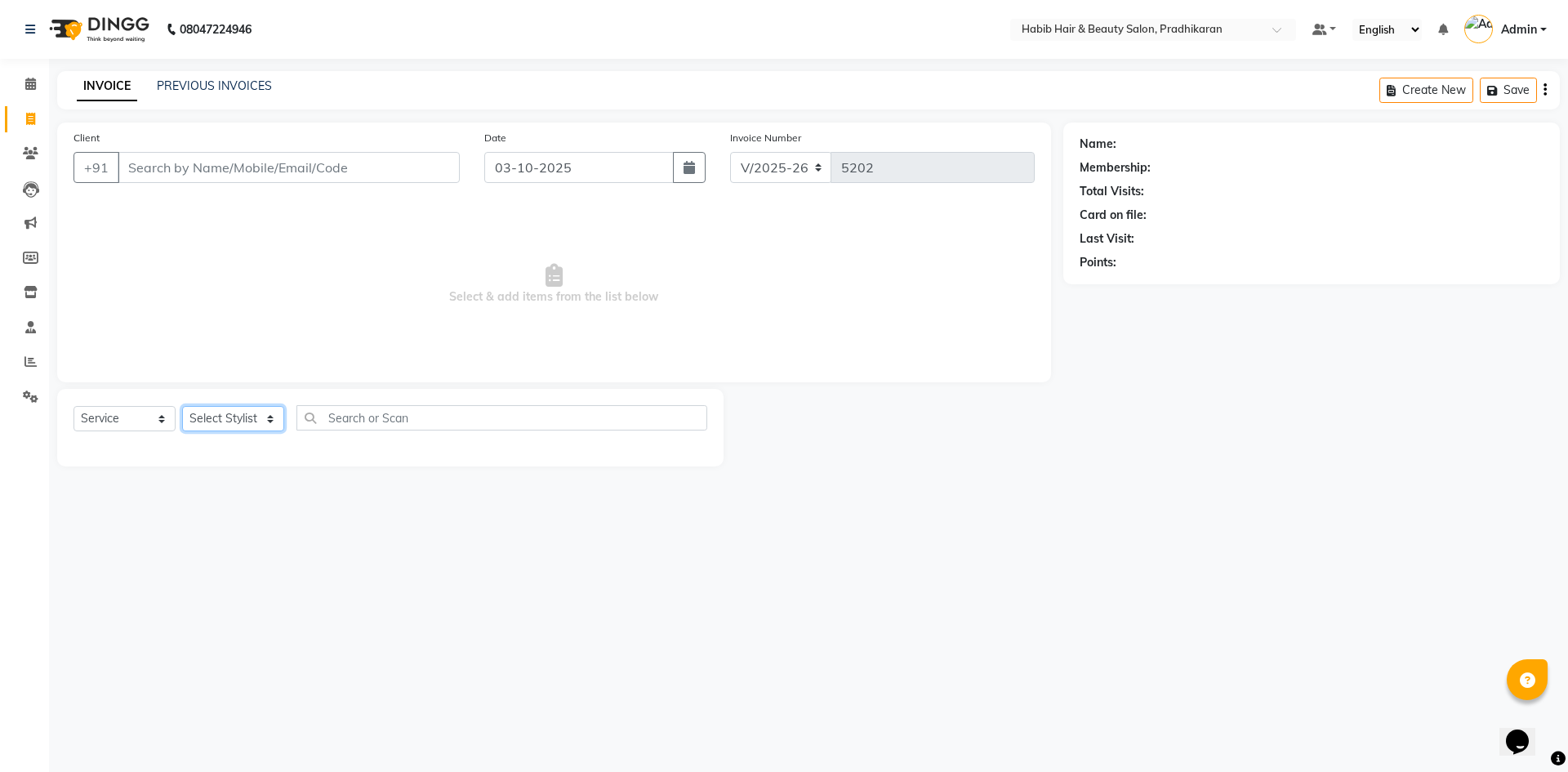
select select "38177"
click at [182, 406] on select "Select Stylist Admin akanksha Anju bhanu gouri kartik Mayur pritam SHREE umesh" at bounding box center [233, 418] width 102 height 26
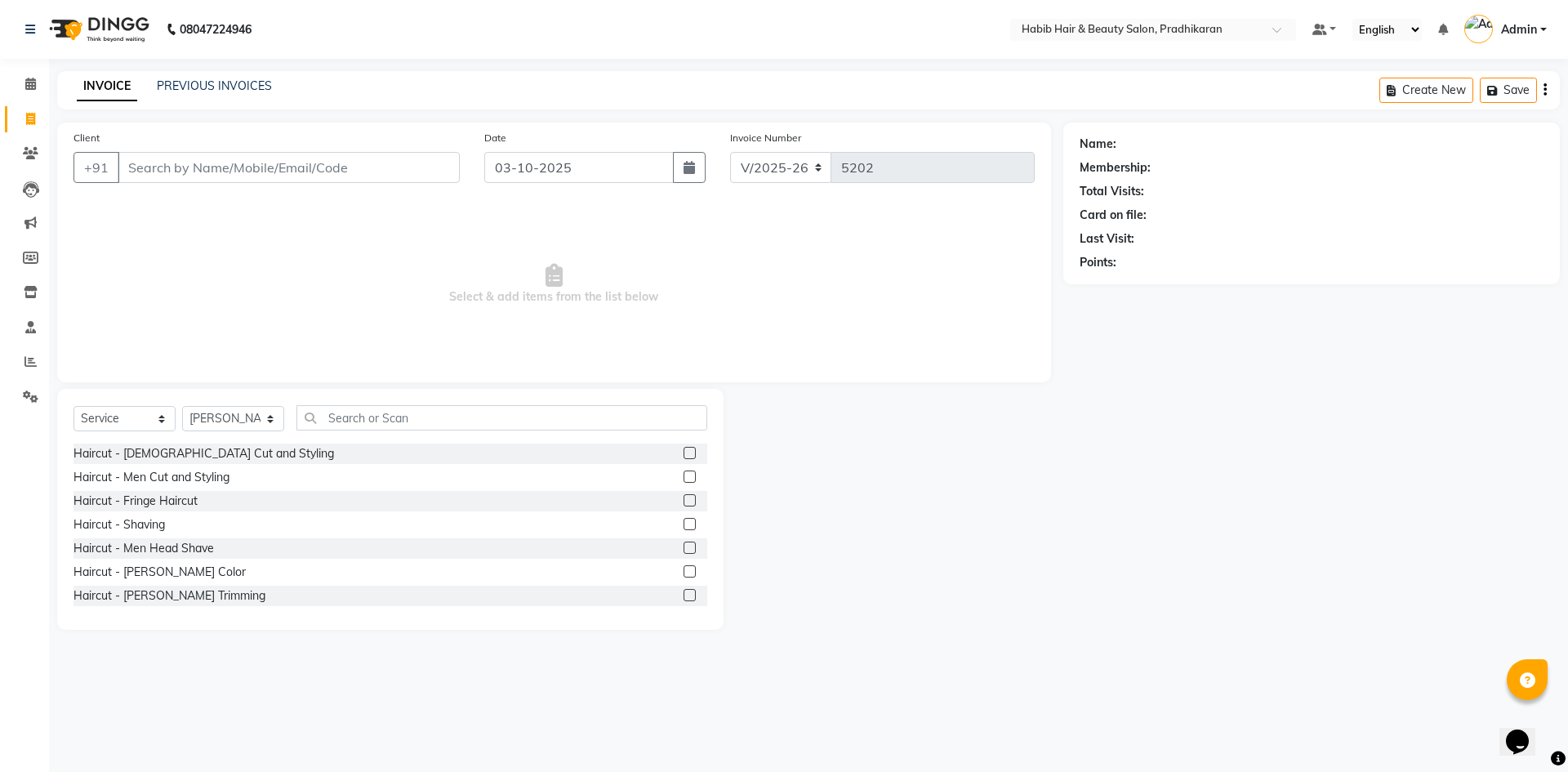
click at [683, 456] on label at bounding box center [689, 453] width 12 height 12
click at [683, 456] on input "checkbox" at bounding box center [688, 454] width 10 height 10
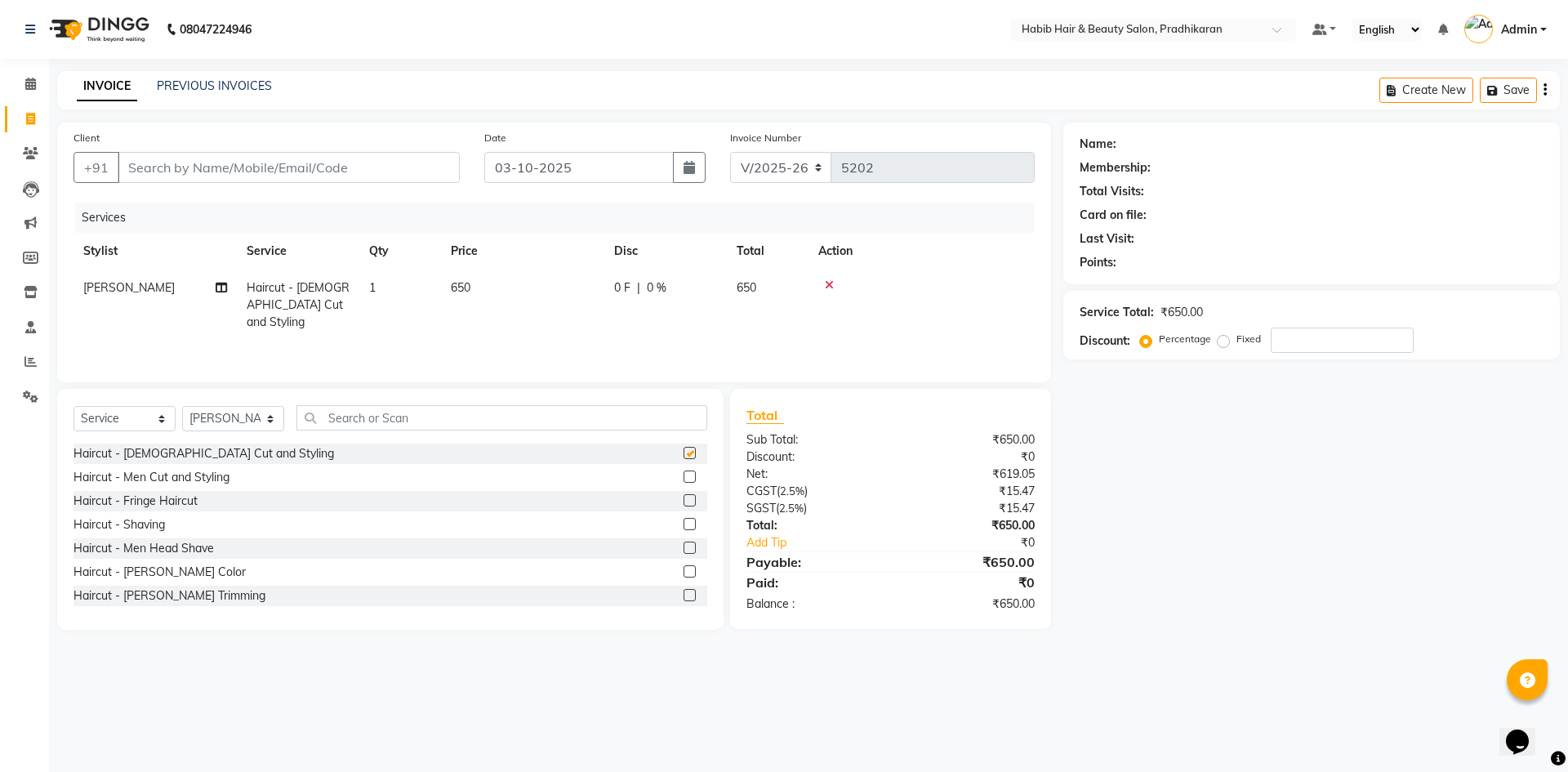
checkbox input "false"
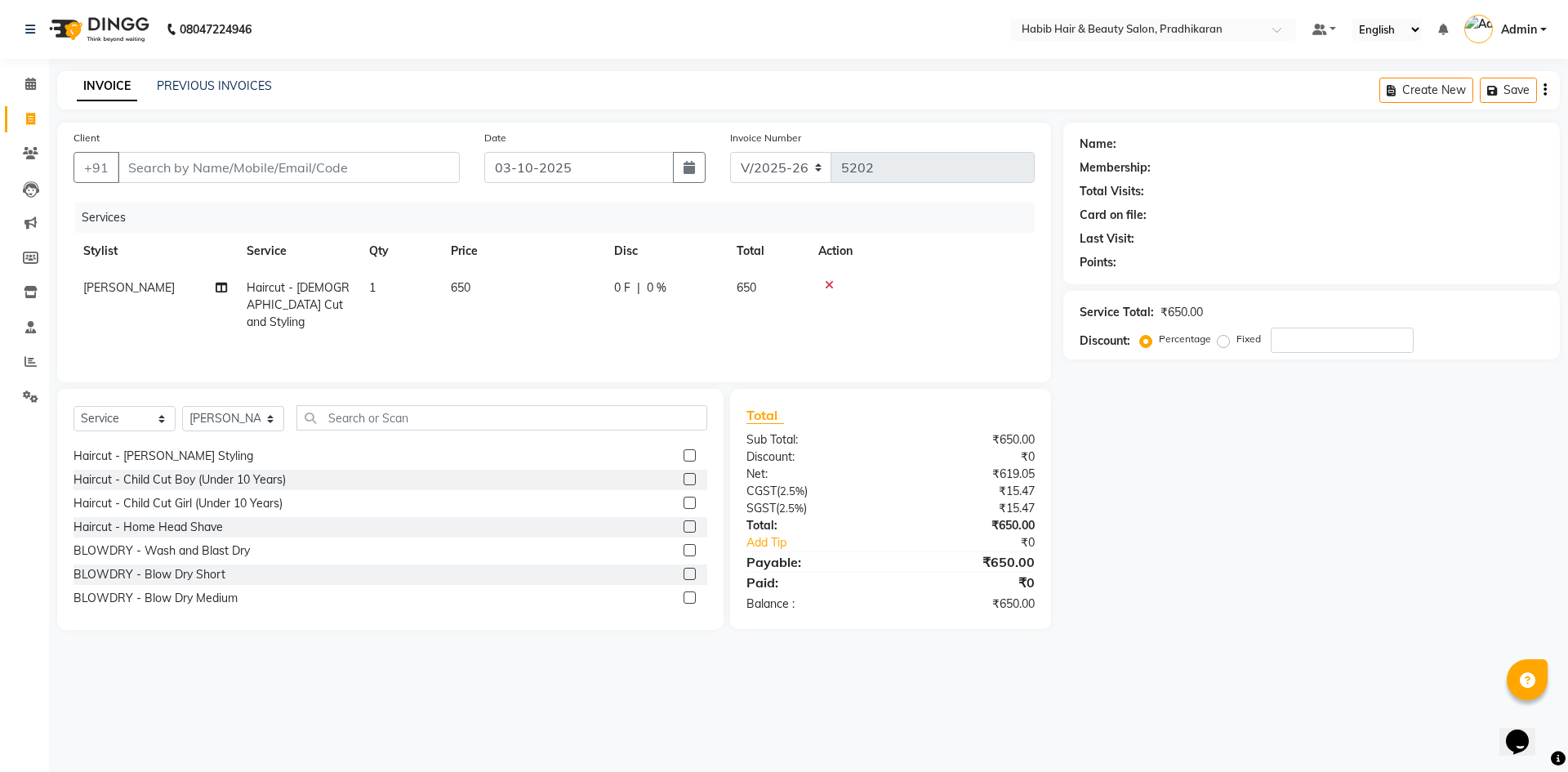
click at [683, 501] on label at bounding box center [689, 503] width 12 height 12
click at [683, 501] on input "checkbox" at bounding box center [688, 503] width 10 height 10
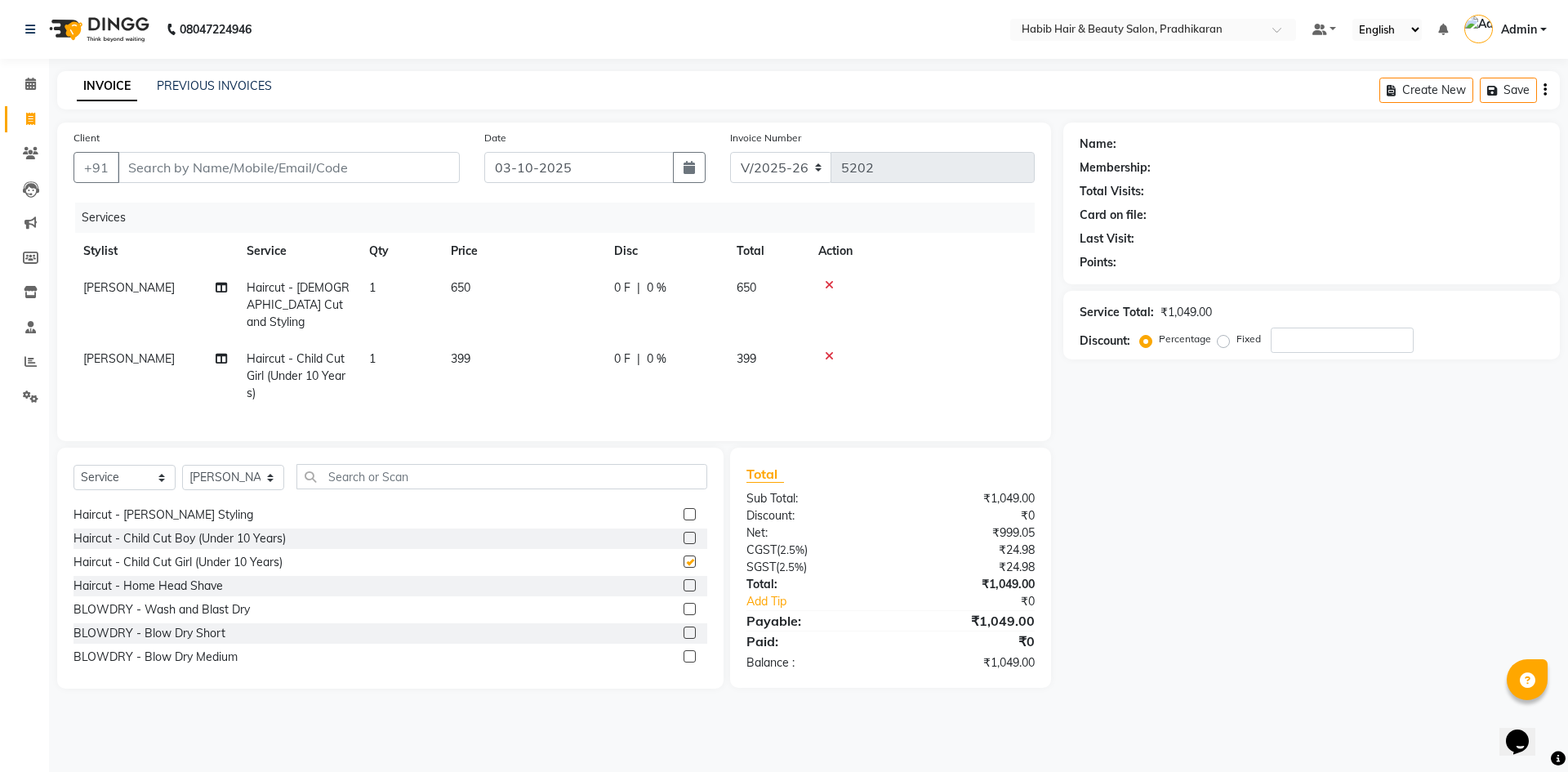
checkbox input "false"
click at [575, 364] on td "399" at bounding box center [523, 376] width 163 height 71
select select "38177"
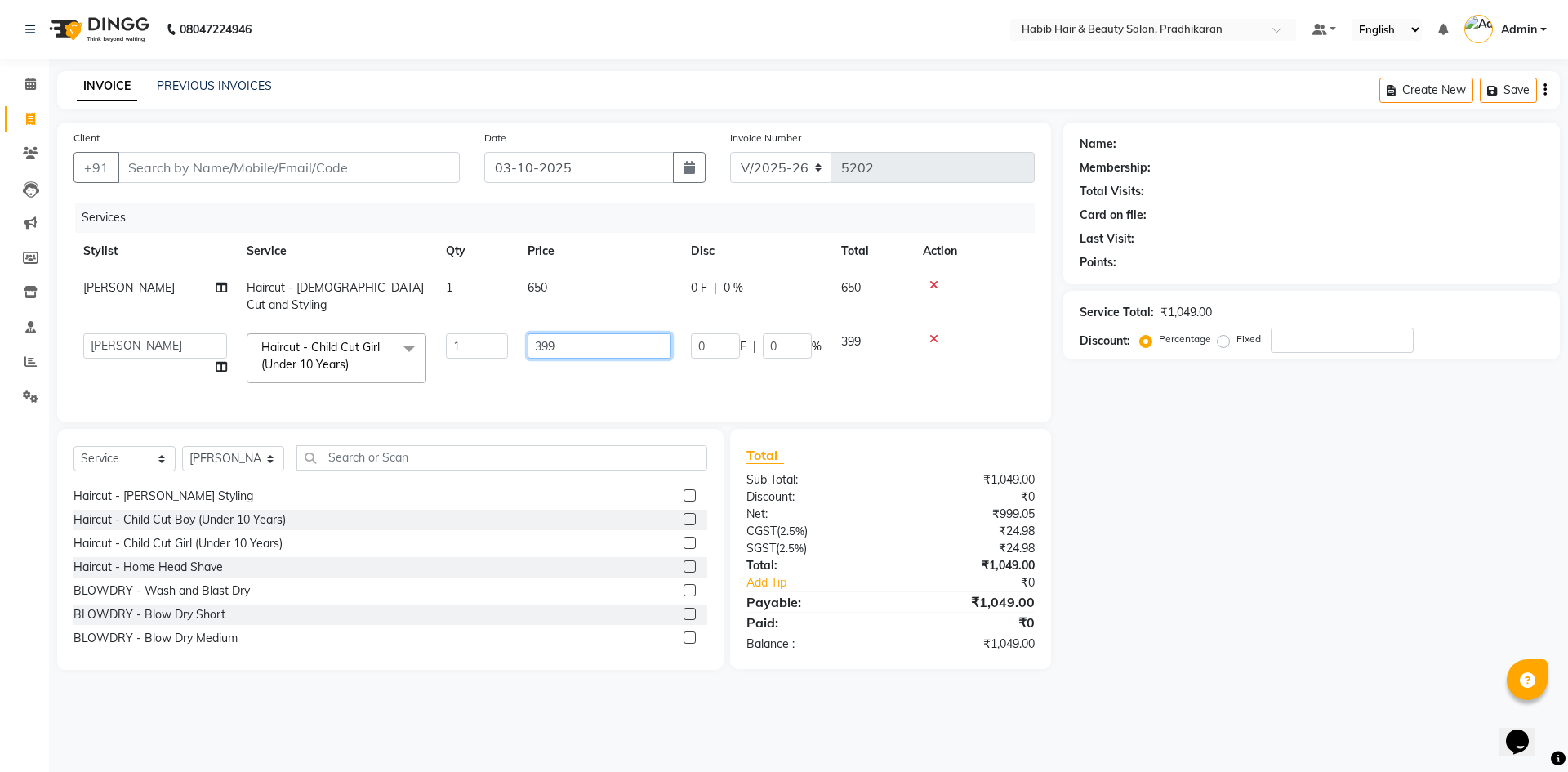
drag, startPoint x: 590, startPoint y: 331, endPoint x: 707, endPoint y: 323, distance: 117.3
click at [592, 334] on input "399" at bounding box center [599, 346] width 143 height 26
type input "3"
type input "800"
click at [632, 286] on tr "Mayur Haircut - Ladies Cut and Styling 1 650 0 F | 0 % 650" at bounding box center [554, 297] width 962 height 54
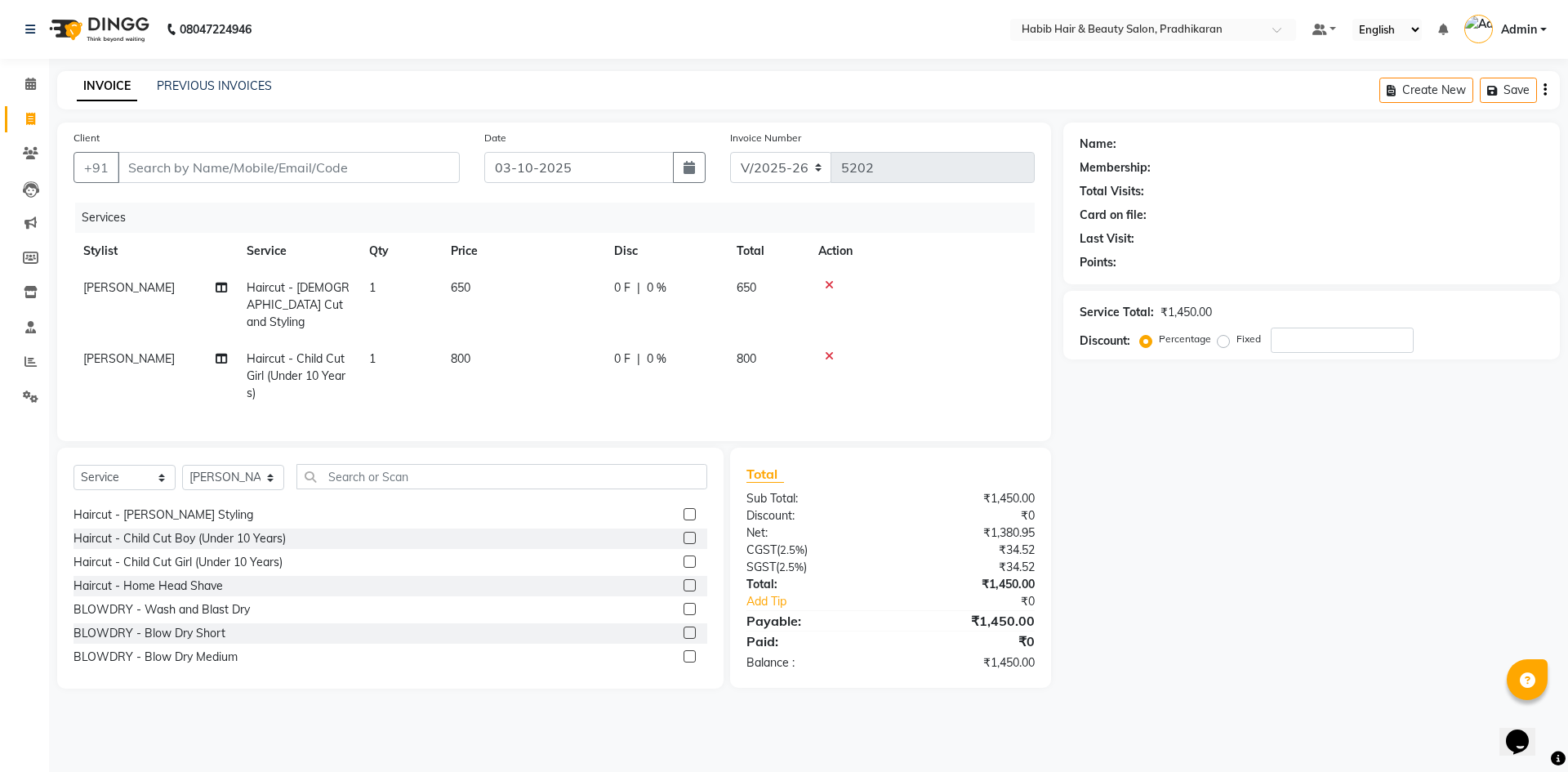
click at [559, 298] on td "650" at bounding box center [523, 305] width 163 height 71
select select "38177"
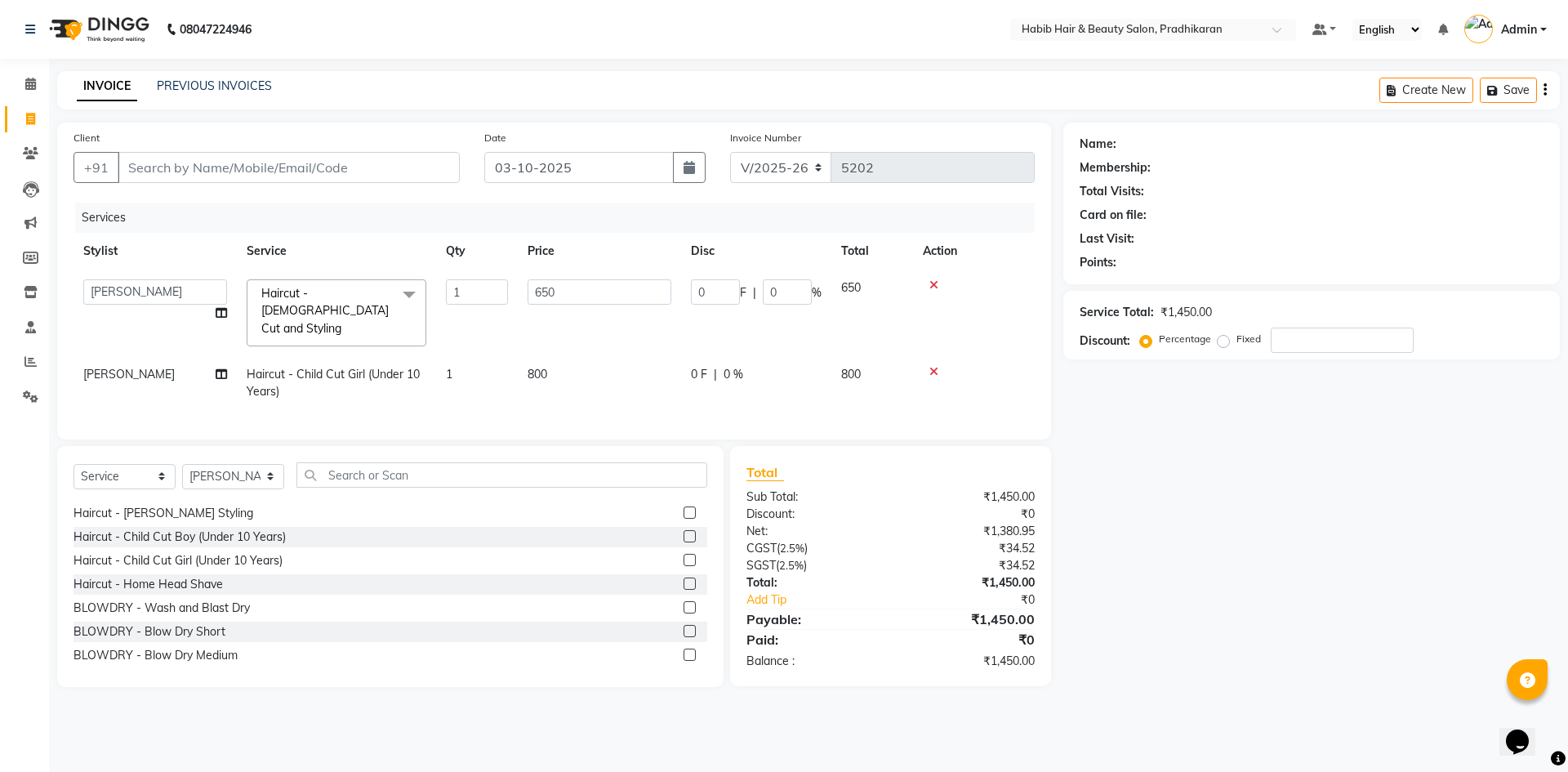
click at [571, 376] on td "800" at bounding box center [600, 383] width 163 height 54
select select "38177"
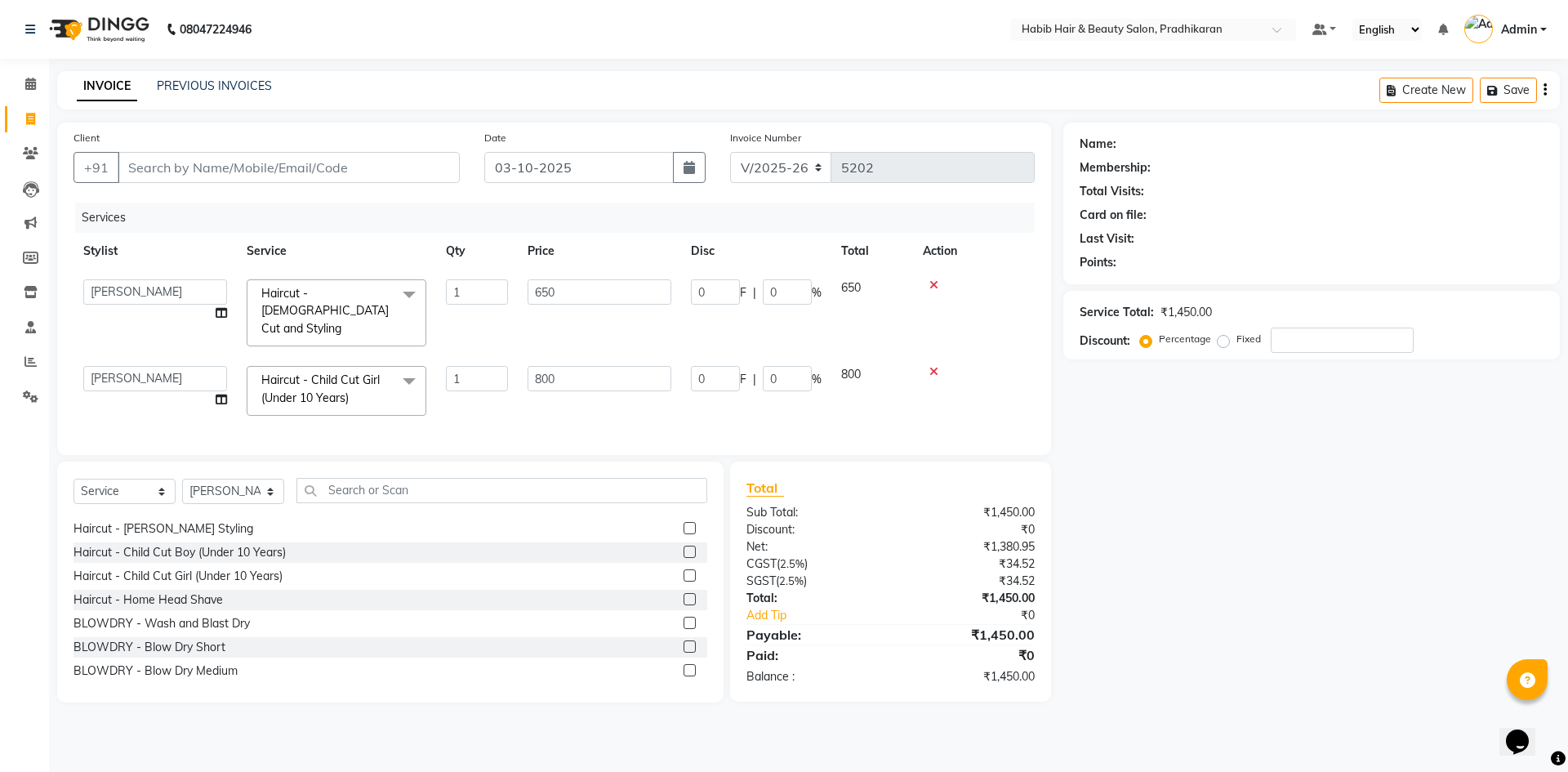
click at [608, 357] on td "800" at bounding box center [600, 391] width 163 height 69
click at [606, 366] on input "800" at bounding box center [599, 378] width 143 height 26
type input "8"
type input "500"
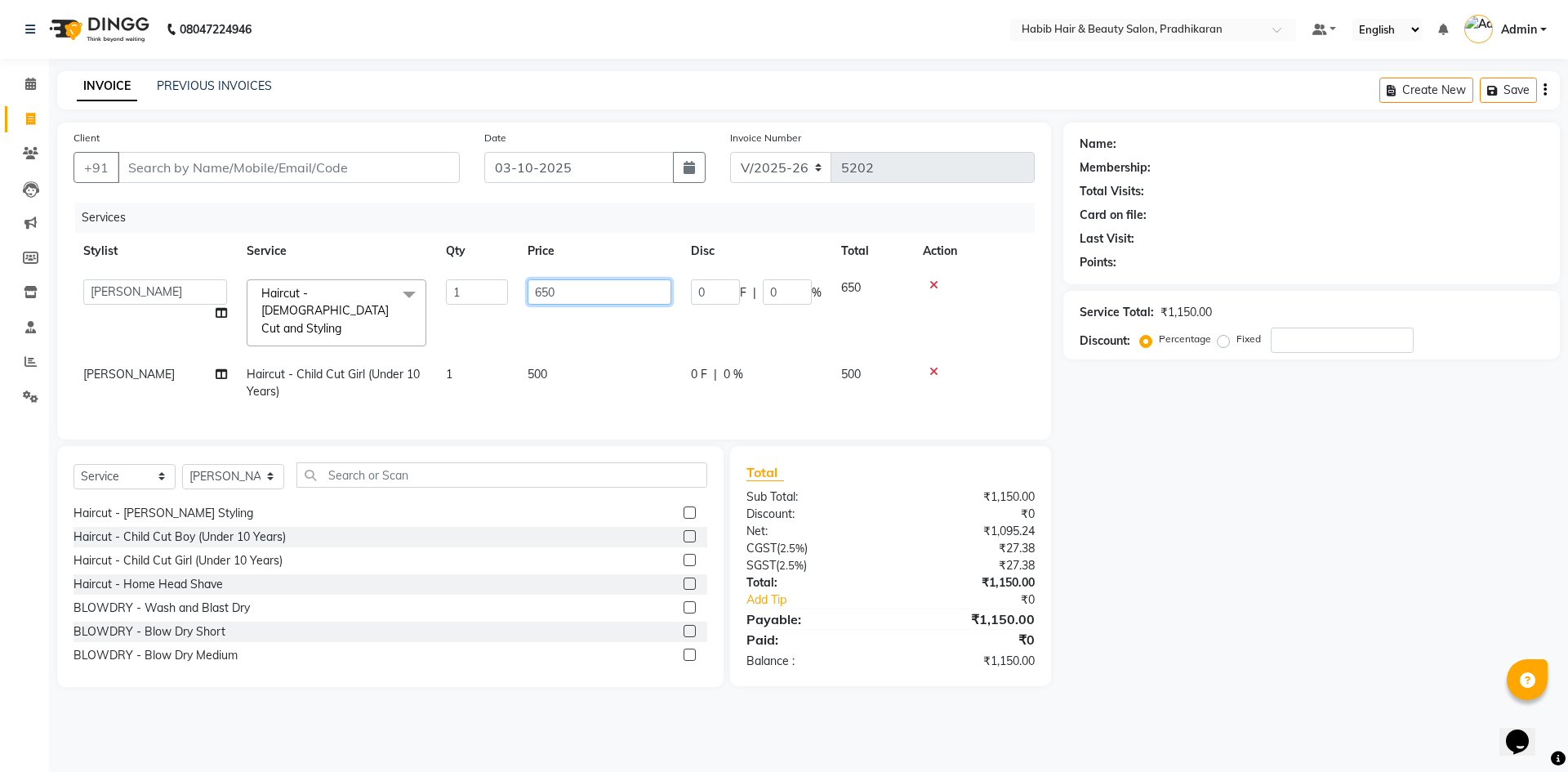
click at [579, 289] on input "650" at bounding box center [599, 292] width 143 height 26
type input "6"
type input "400"
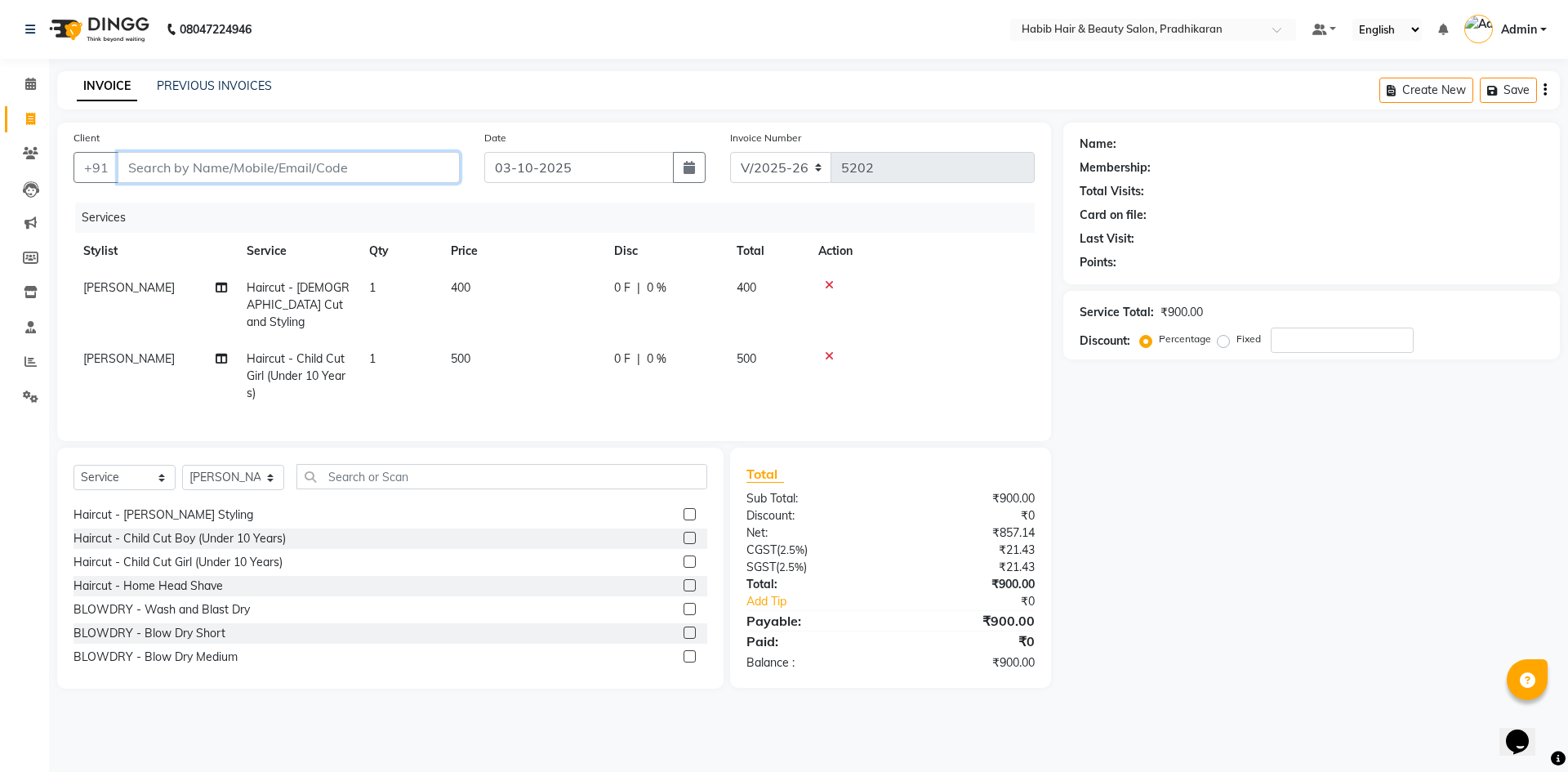
click at [411, 162] on input "Client" at bounding box center [289, 167] width 342 height 31
type input "9"
type input "0"
type input "9657722877"
click at [411, 169] on span "Add Client" at bounding box center [418, 167] width 65 height 16
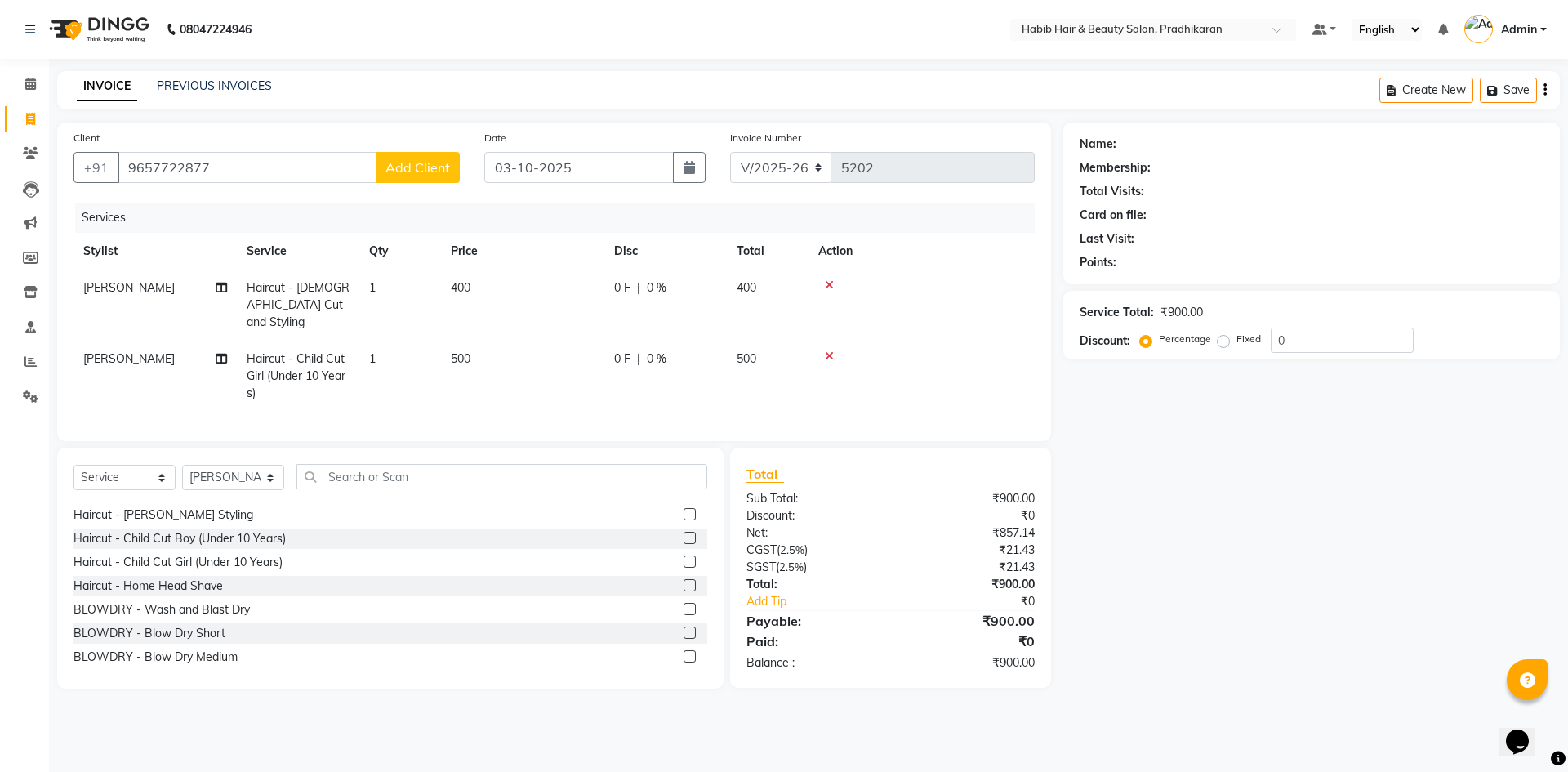
select select "22"
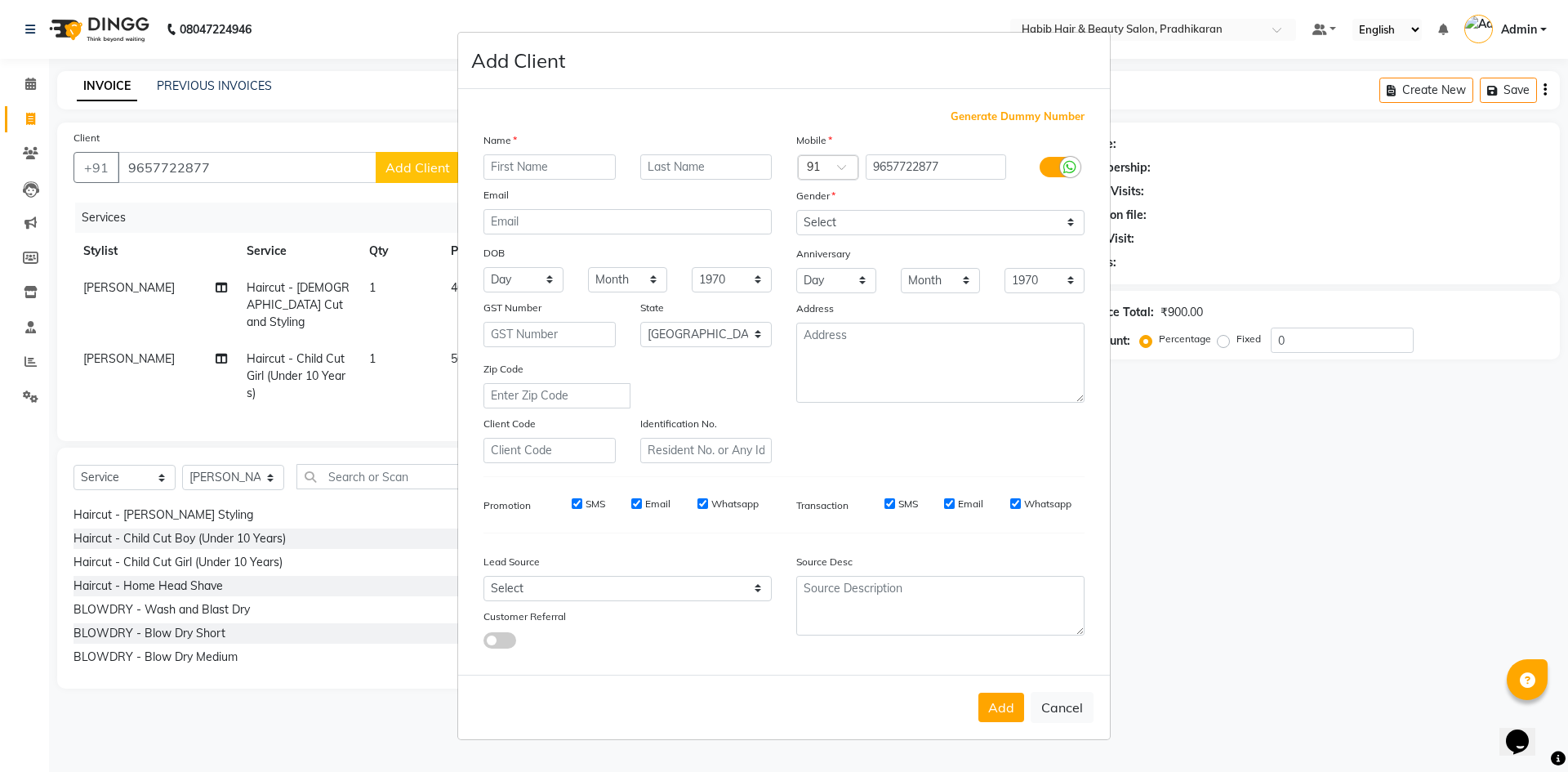
click at [564, 170] on input "text" at bounding box center [549, 166] width 132 height 26
type input "amit"
click at [1060, 219] on select "Select Male Female Other Prefer Not To Say" at bounding box center [940, 222] width 288 height 26
select select "male"
click at [796, 210] on select "Select Male Female Other Prefer Not To Say" at bounding box center [940, 222] width 288 height 26
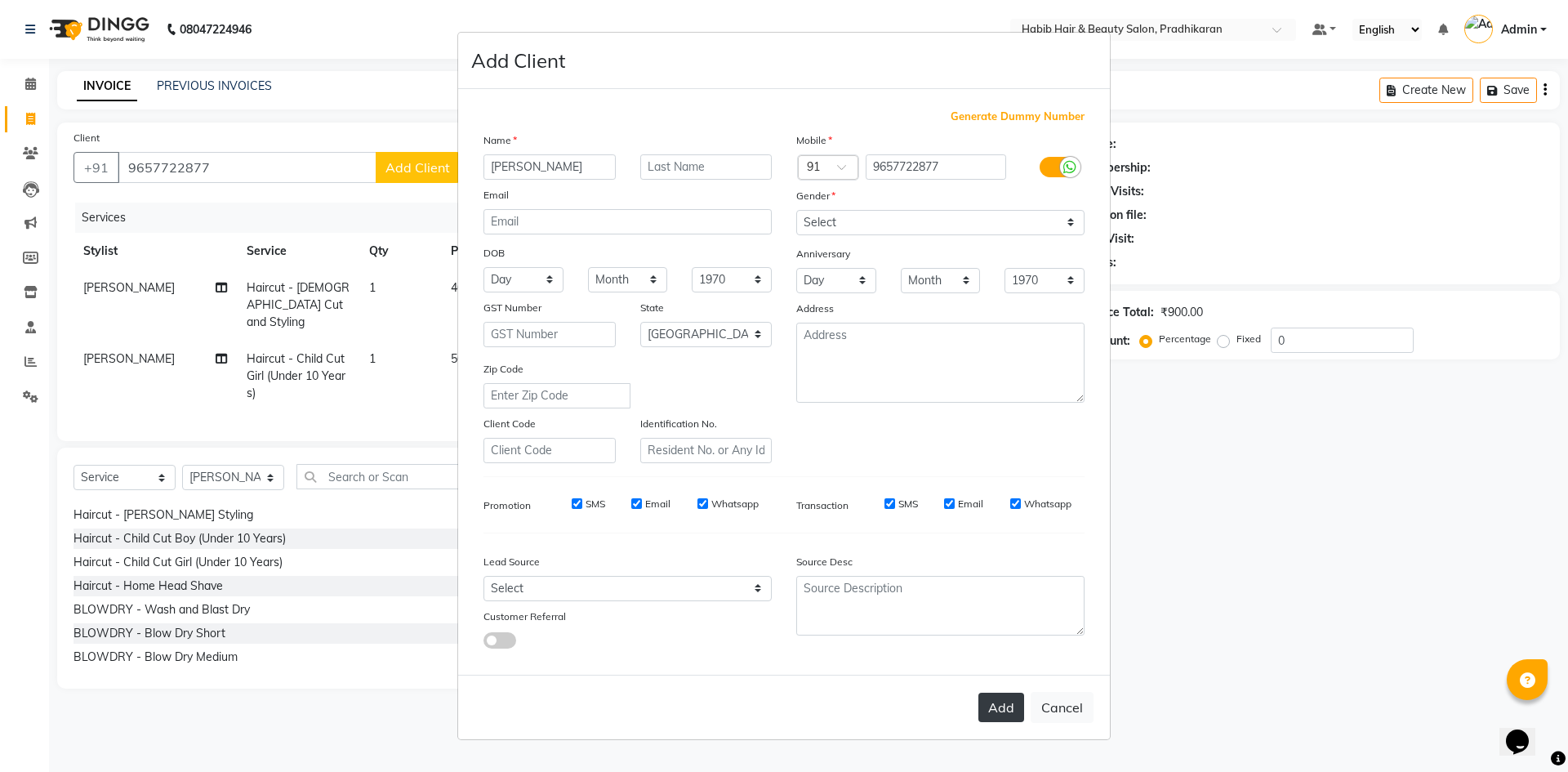
click at [1000, 720] on button "Add" at bounding box center [1002, 707] width 46 height 29
select select
select select "null"
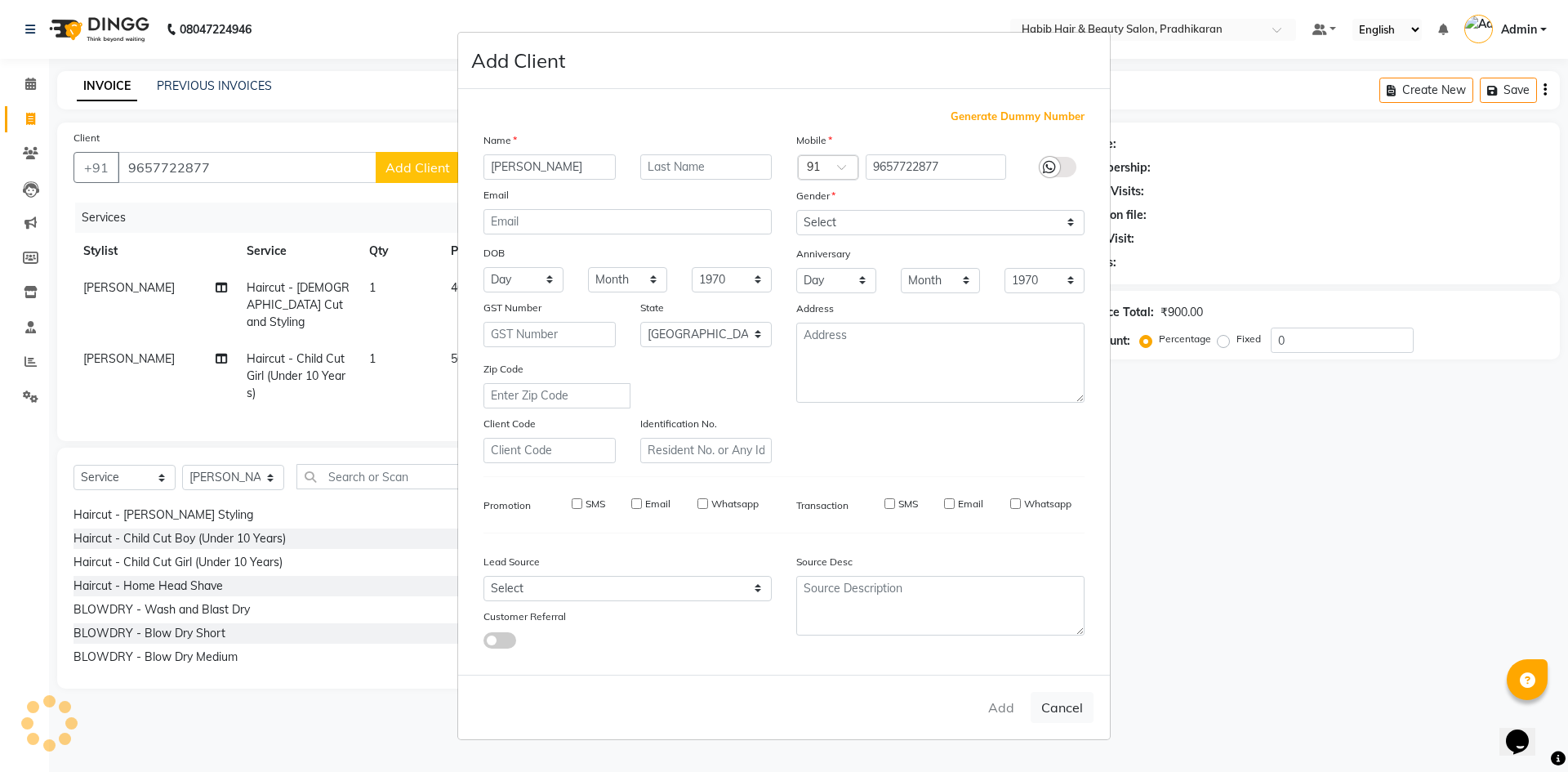
select select
checkbox input "false"
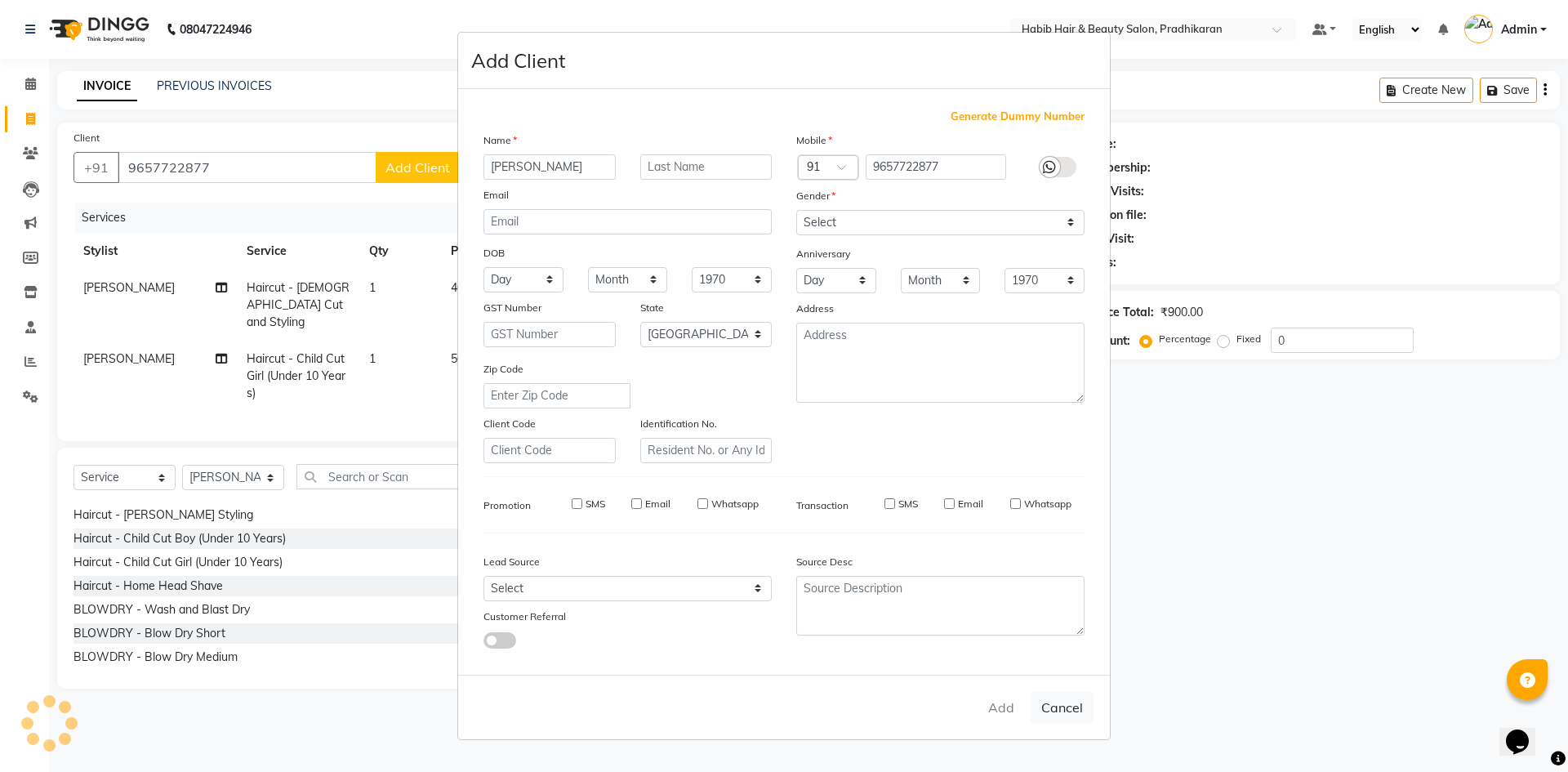
checkbox input "false"
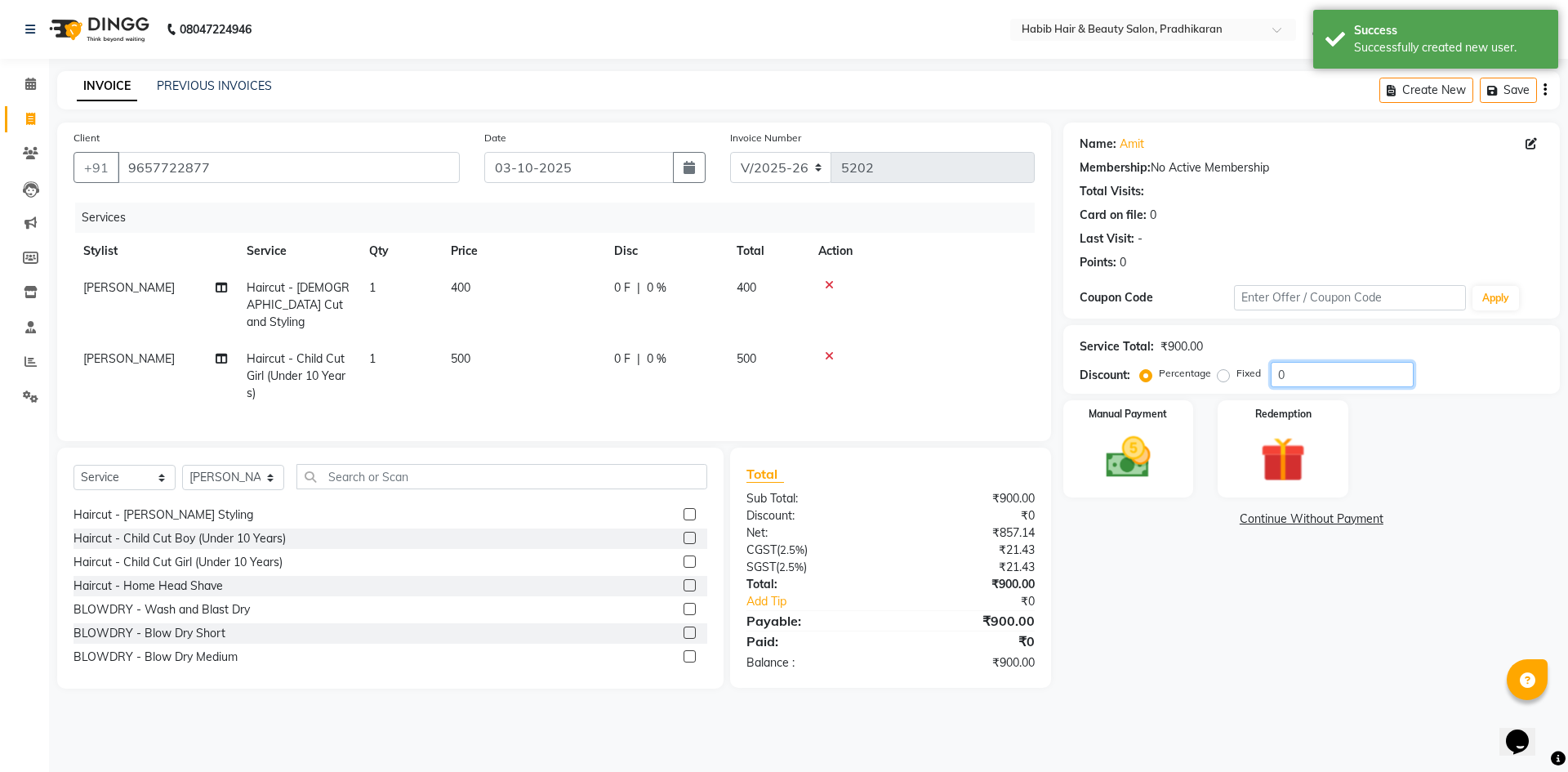
click at [1294, 370] on input "0" at bounding box center [1343, 375] width 143 height 26
type input "50"
click at [1115, 457] on img at bounding box center [1129, 457] width 76 height 54
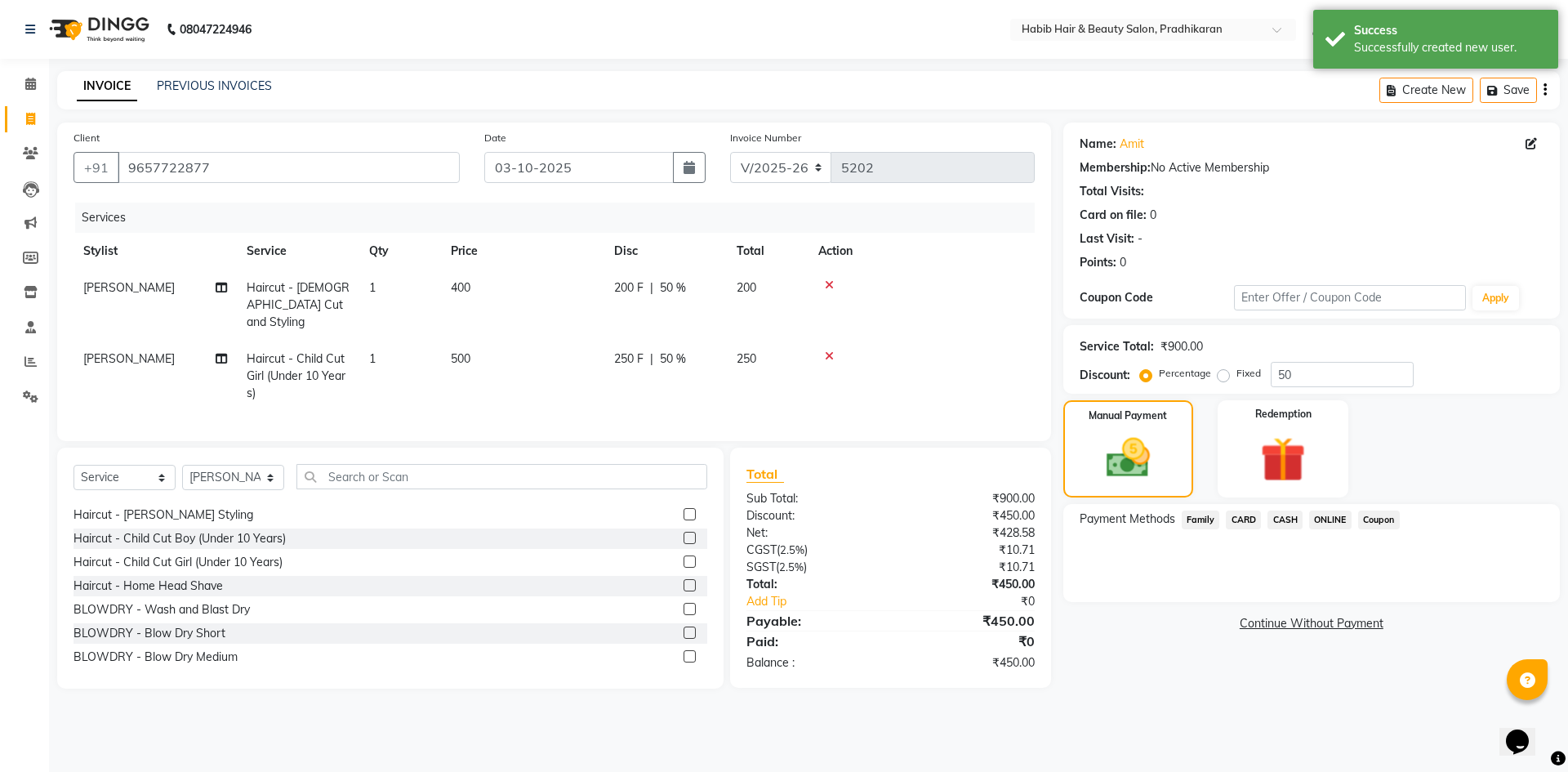
drag, startPoint x: 1329, startPoint y: 517, endPoint x: 1328, endPoint y: 530, distance: 13.0
click at [1329, 521] on span "ONLINE" at bounding box center [1330, 520] width 43 height 19
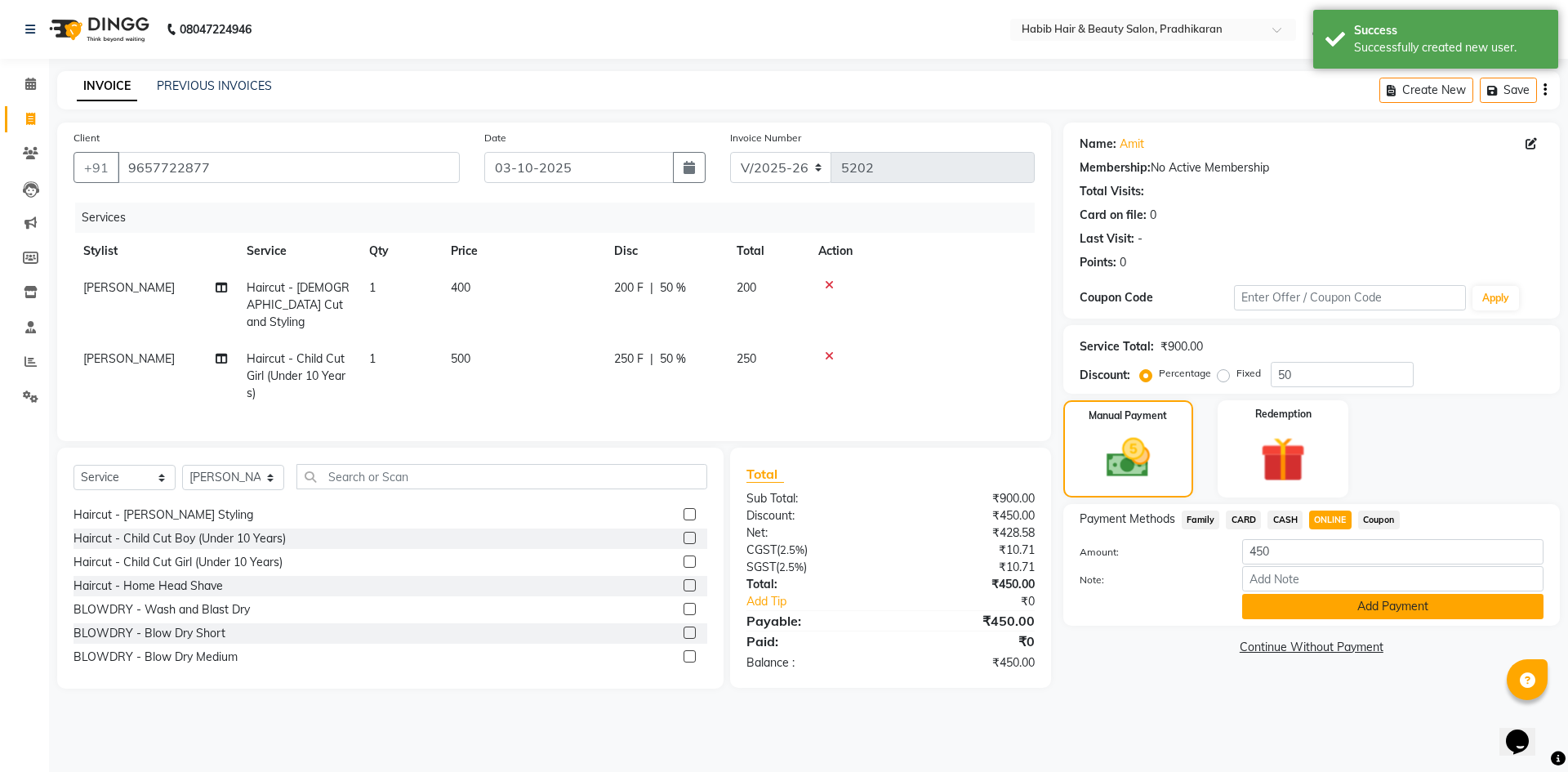
click at [1315, 601] on button "Add Payment" at bounding box center [1392, 607] width 301 height 26
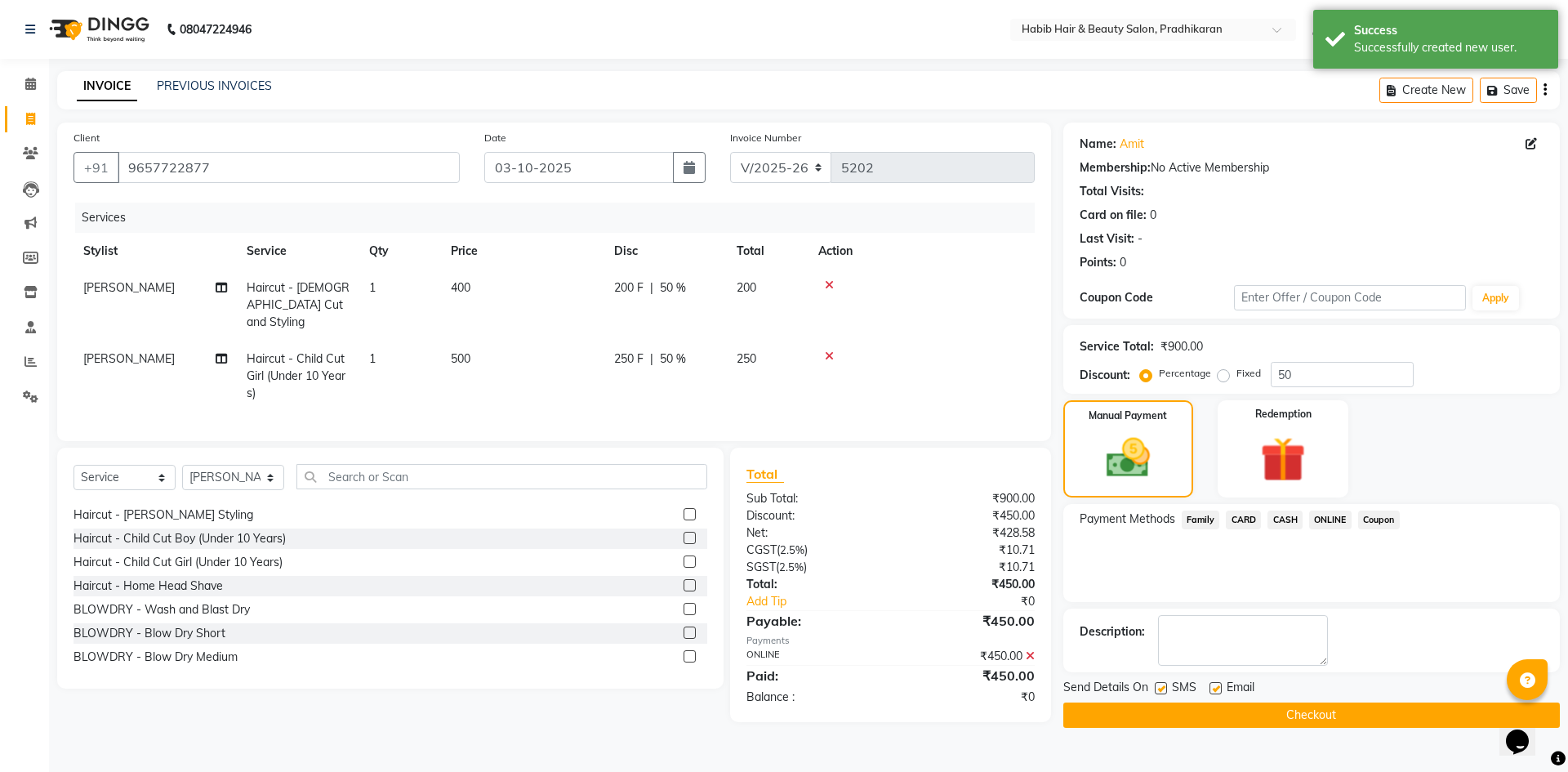
drag, startPoint x: 1273, startPoint y: 708, endPoint x: 1265, endPoint y: 693, distance: 17.0
click at [1273, 707] on button "Checkout" at bounding box center [1311, 715] width 497 height 26
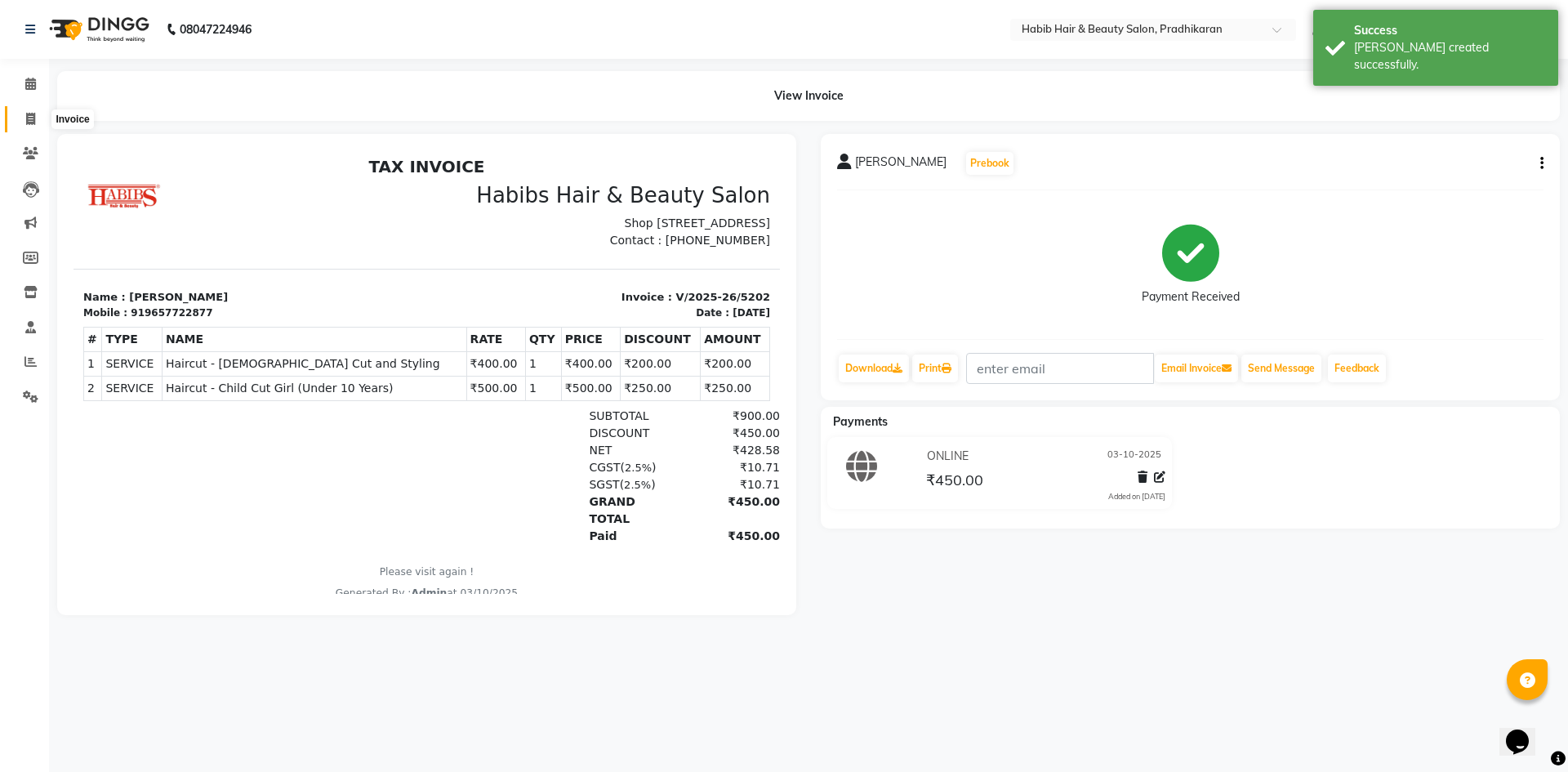
click at [29, 113] on icon at bounding box center [30, 119] width 9 height 12
select select "5583"
select select "service"
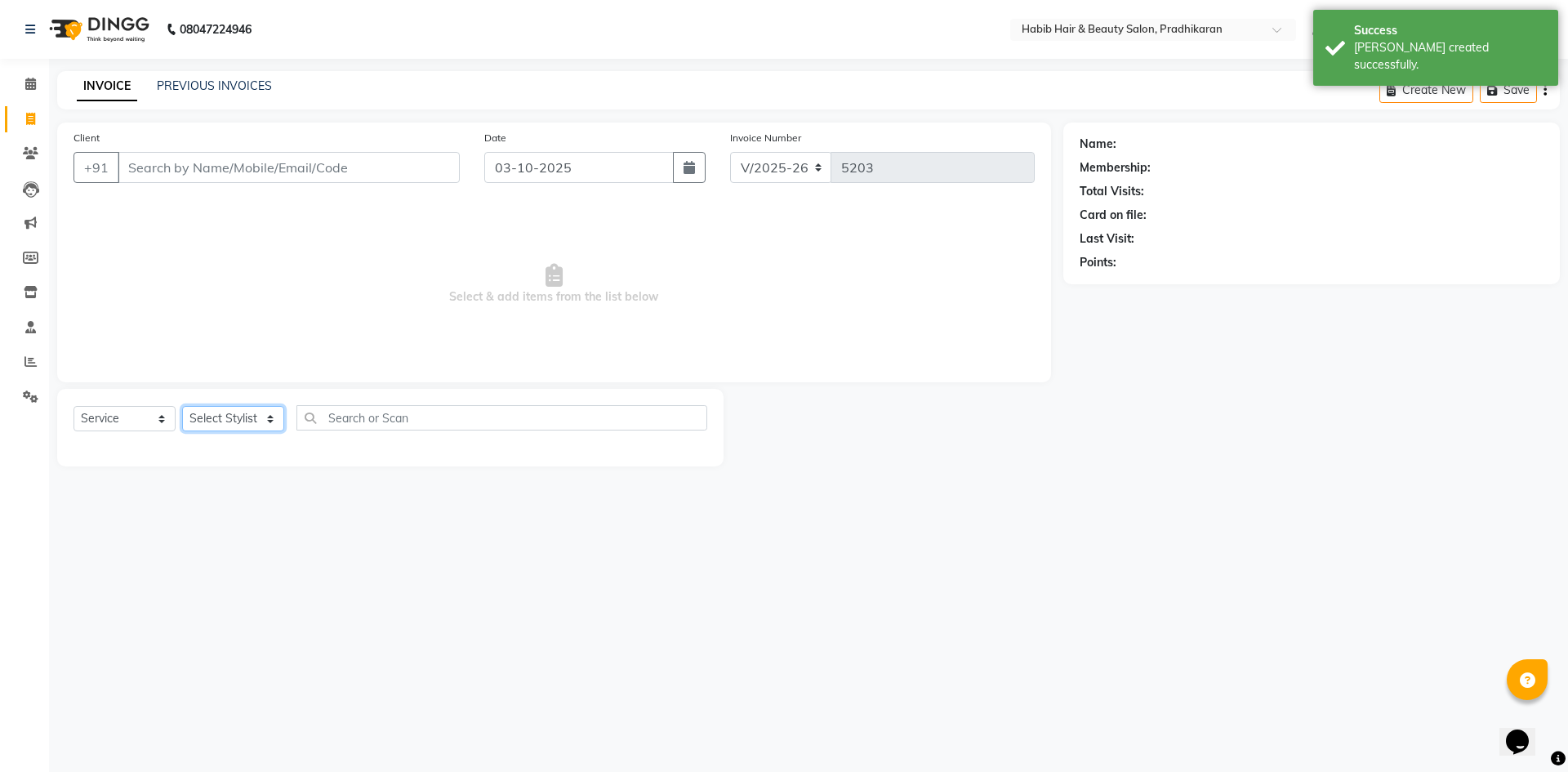
click at [266, 425] on select "Select Stylist Admin akanksha Anju bhanu gouri kartik Mayur pritam SHREE umesh" at bounding box center [233, 418] width 102 height 26
select select "91958"
click at [182, 406] on select "Select Stylist Admin akanksha Anju bhanu gouri kartik Mayur pritam SHREE umesh" at bounding box center [233, 418] width 102 height 26
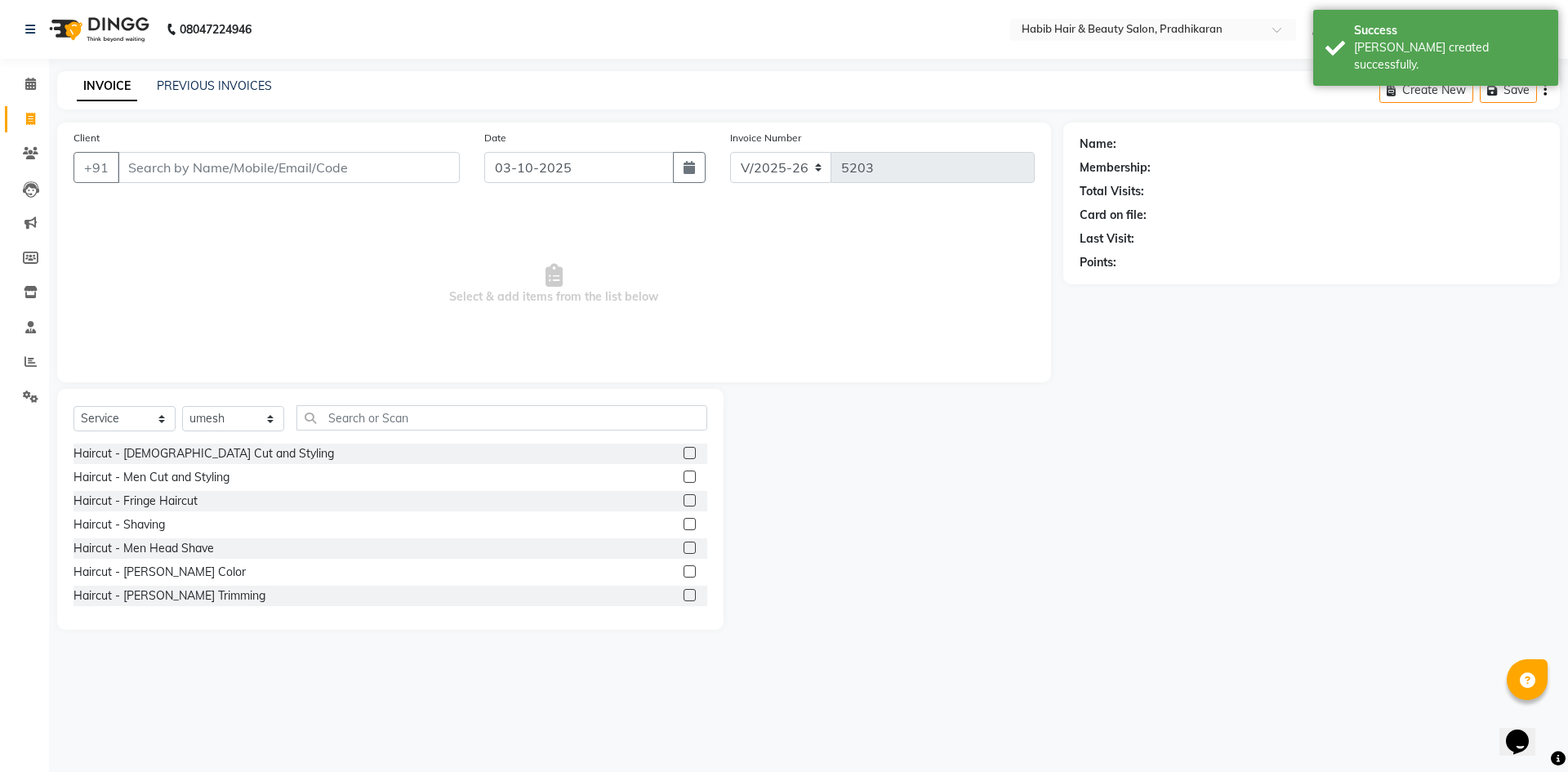
click at [683, 476] on label at bounding box center [689, 476] width 12 height 12
click at [683, 476] on input "checkbox" at bounding box center [688, 477] width 10 height 10
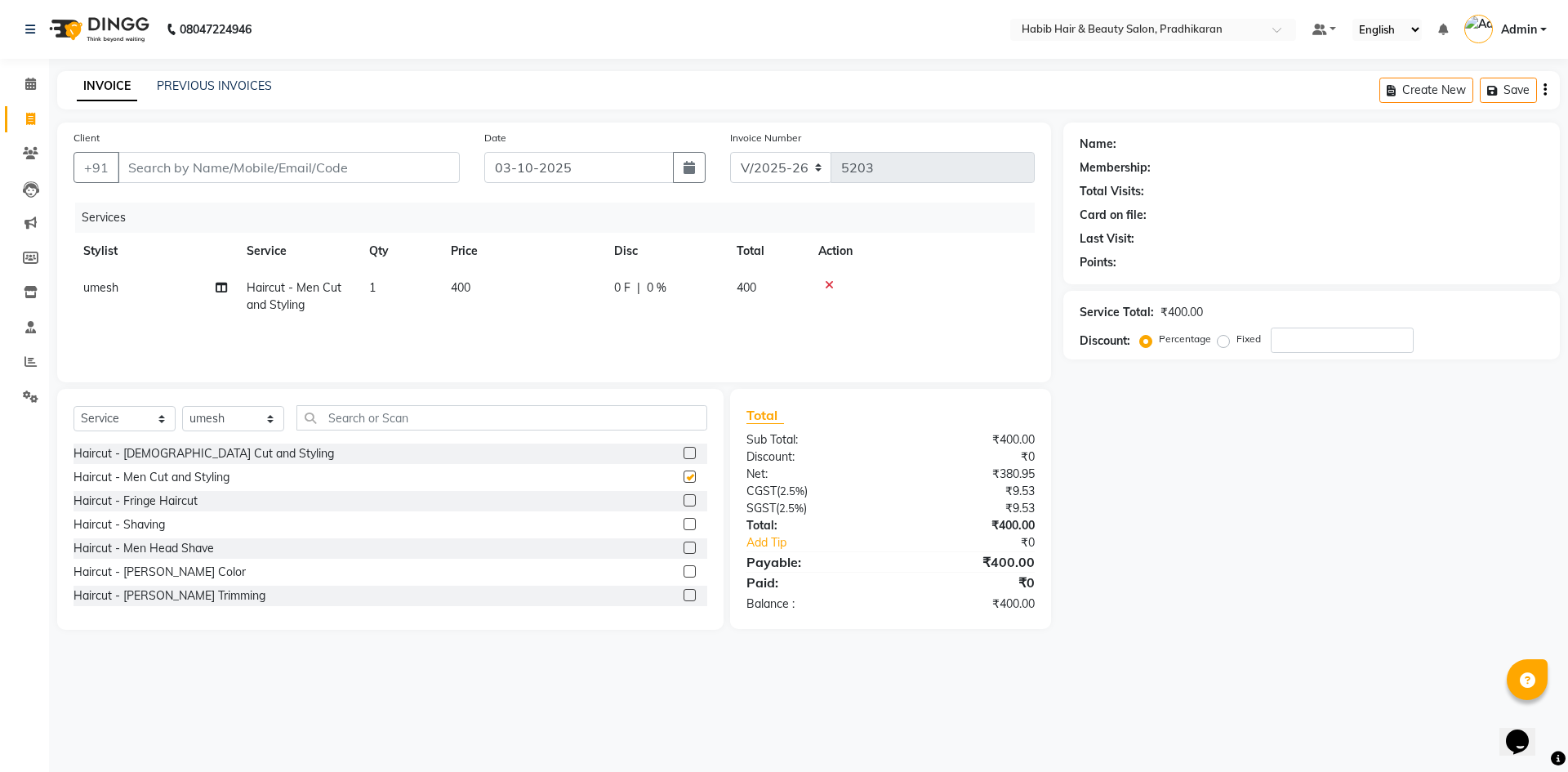
checkbox input "false"
click at [683, 592] on label at bounding box center [689, 595] width 12 height 12
click at [683, 592] on input "checkbox" at bounding box center [688, 595] width 10 height 10
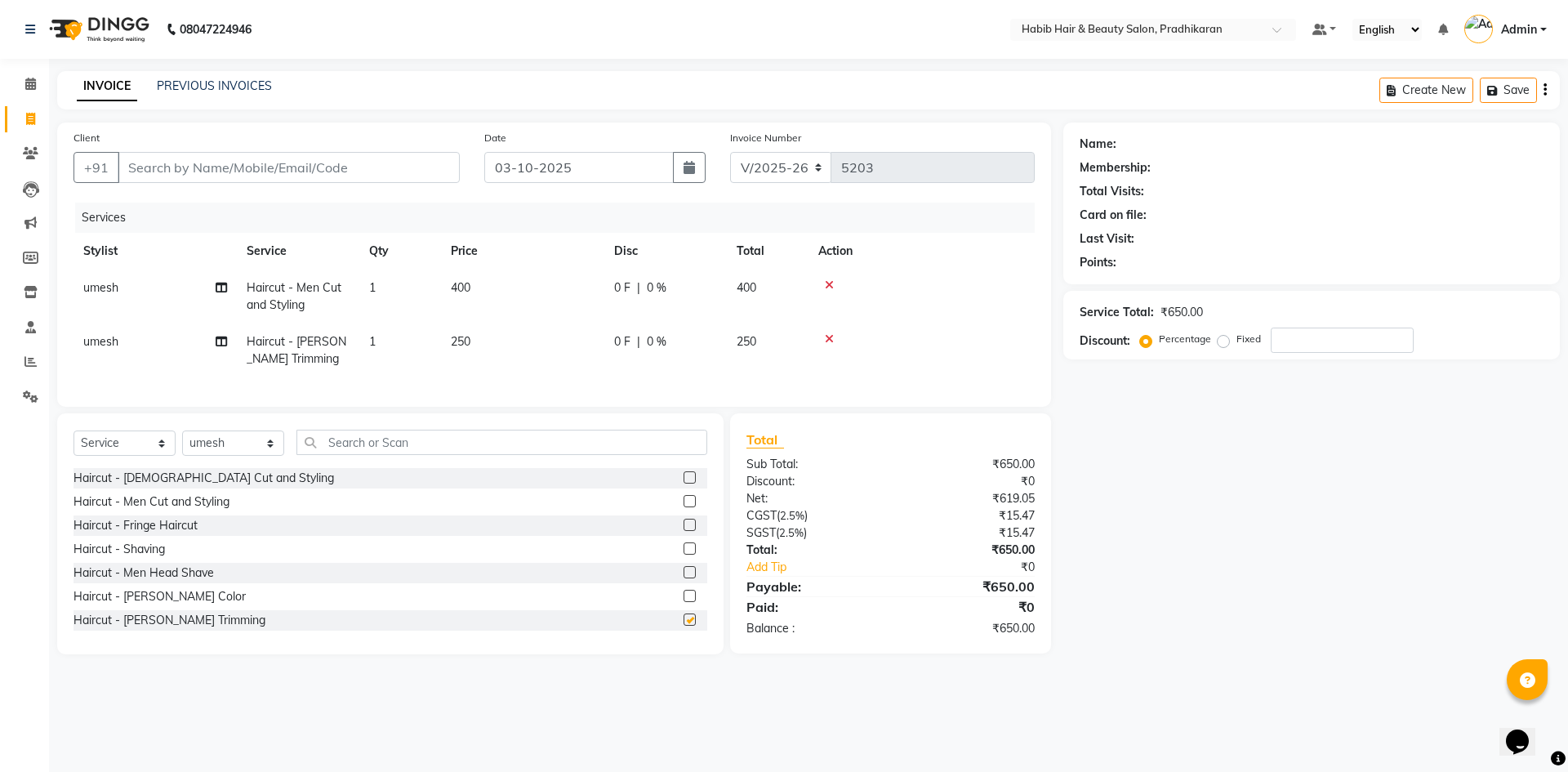
checkbox input "false"
click at [239, 172] on input "Client" at bounding box center [289, 167] width 342 height 31
type input "8"
type input "0"
type input "8087138615"
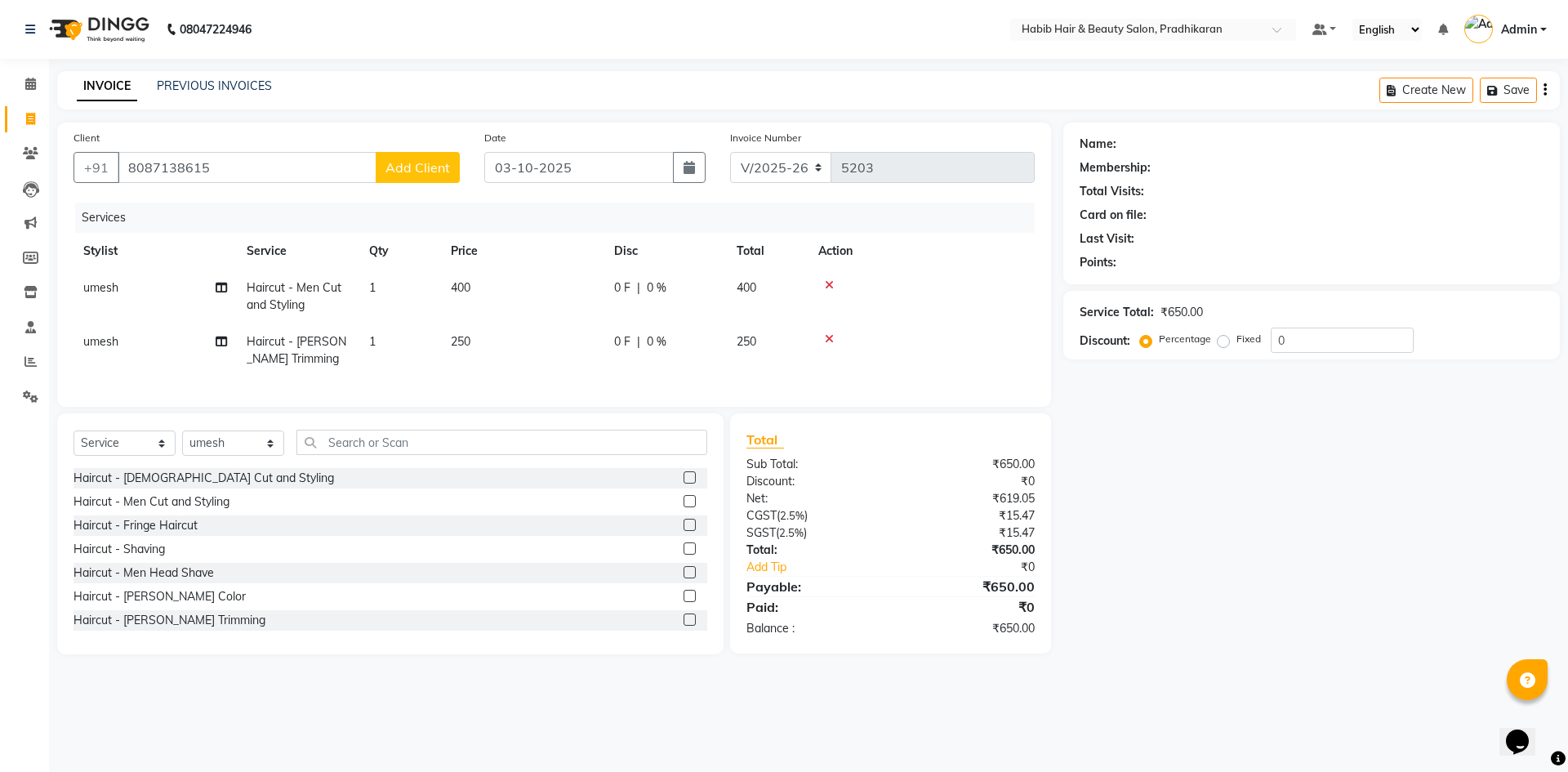
click at [443, 166] on span "Add Client" at bounding box center [418, 167] width 65 height 16
select select "22"
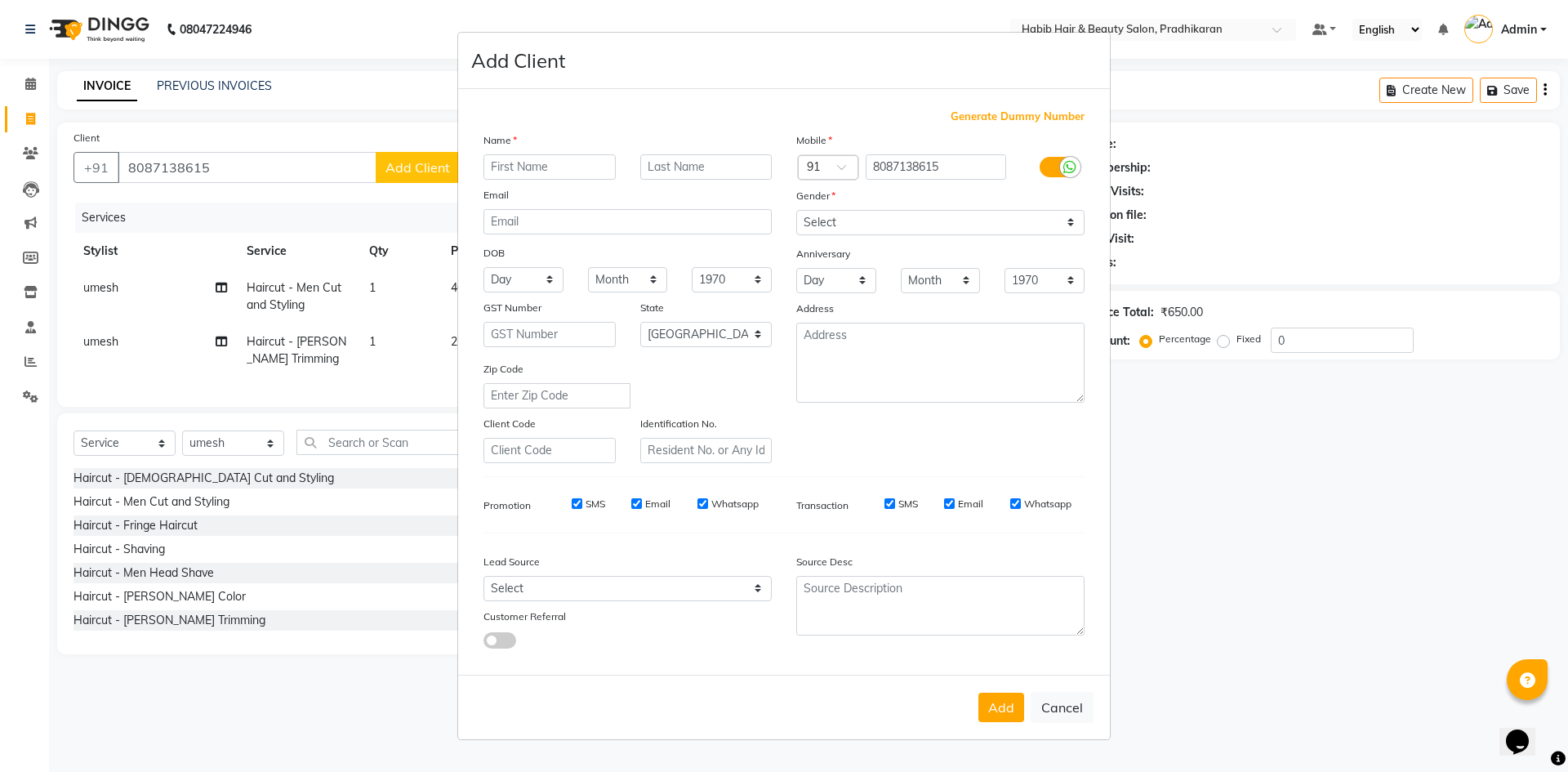
click at [591, 173] on input "text" at bounding box center [549, 166] width 132 height 26
type input "aniket"
click at [1073, 222] on select "Select Male Female Other Prefer Not To Say" at bounding box center [940, 222] width 288 height 26
select select "male"
click at [796, 210] on select "Select Male Female Other Prefer Not To Say" at bounding box center [940, 222] width 288 height 26
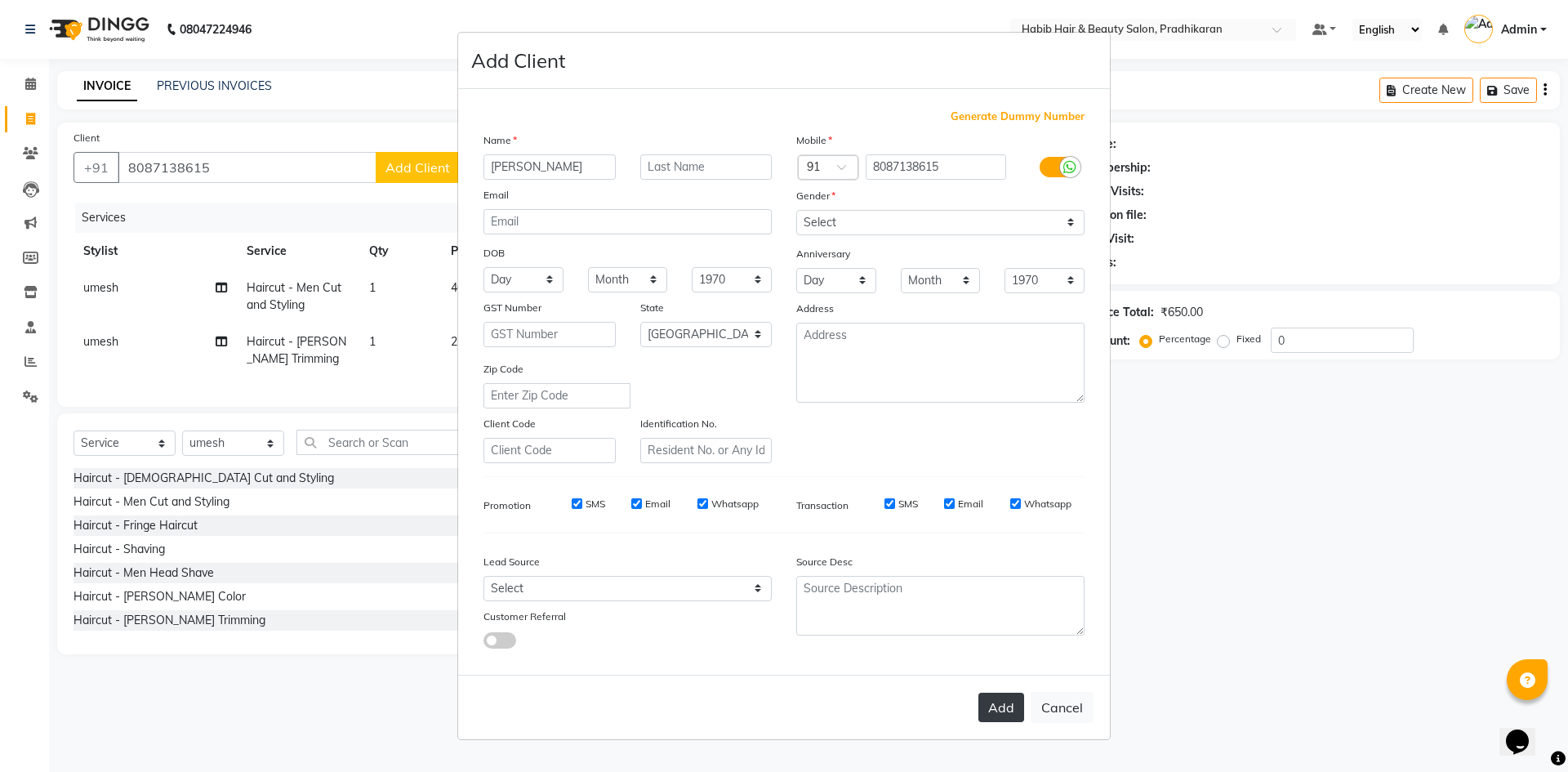
click at [1014, 712] on button "Add" at bounding box center [1002, 707] width 46 height 29
select select
select select "null"
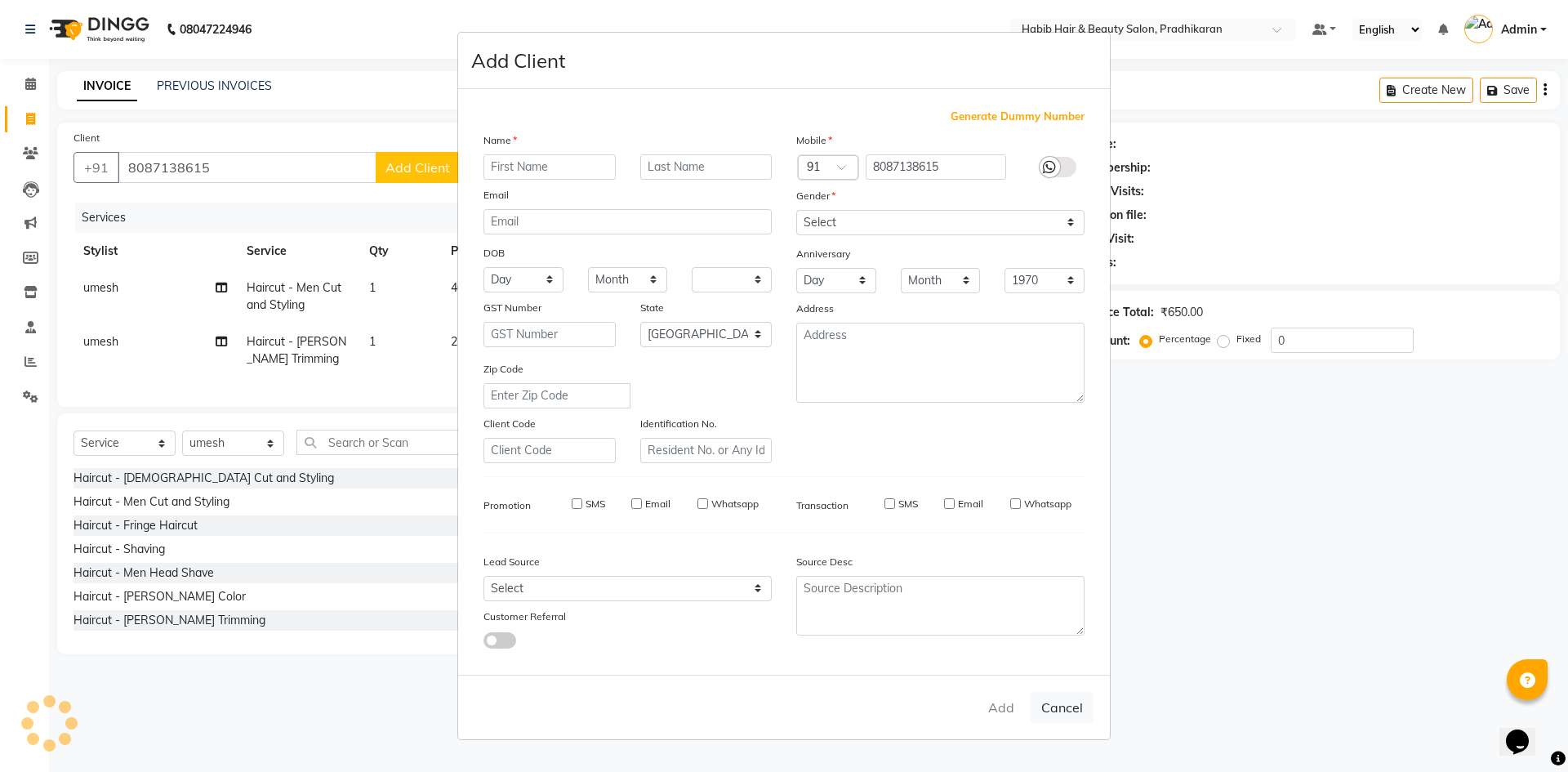
select select
checkbox input "false"
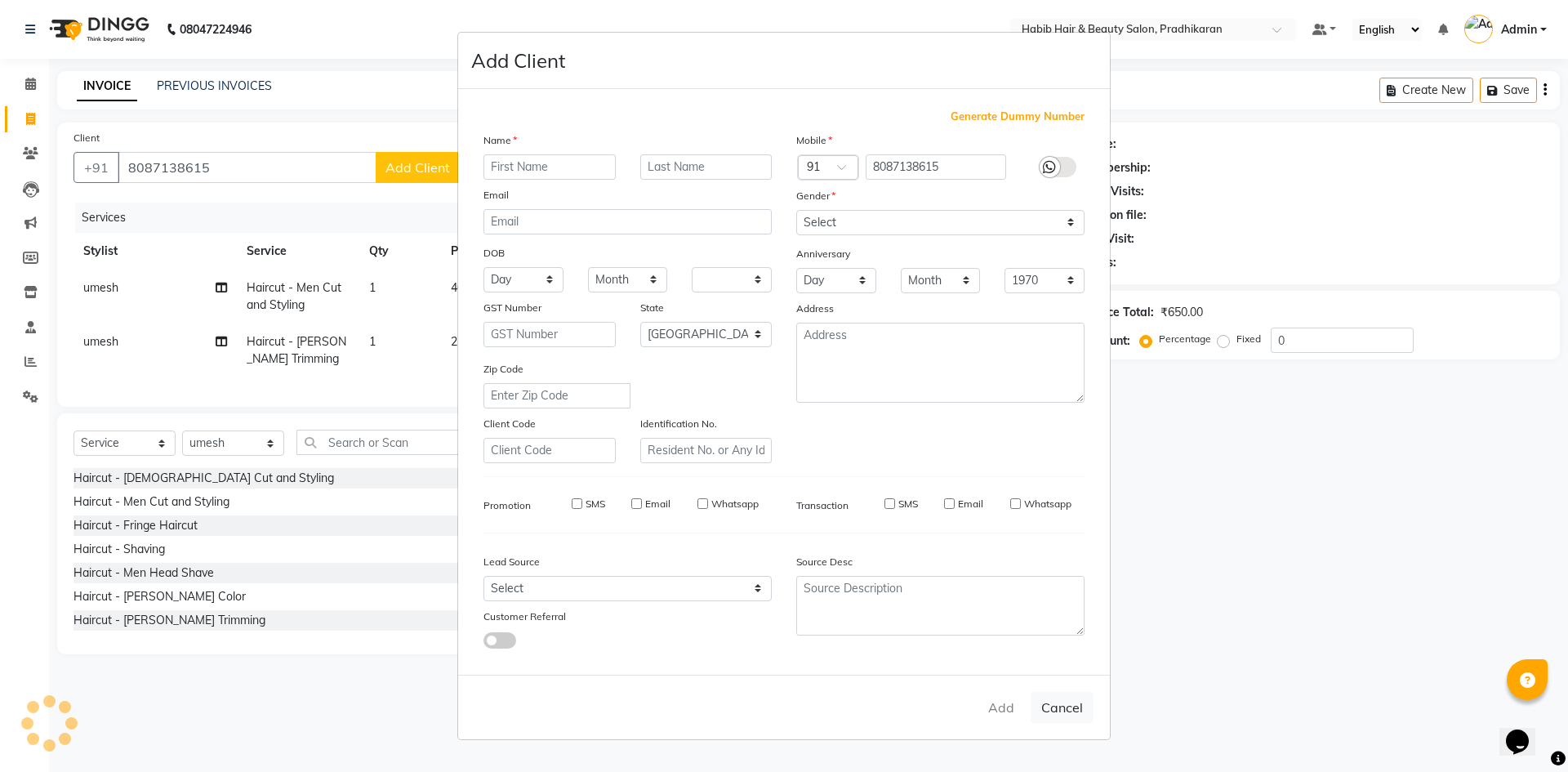
checkbox input "false"
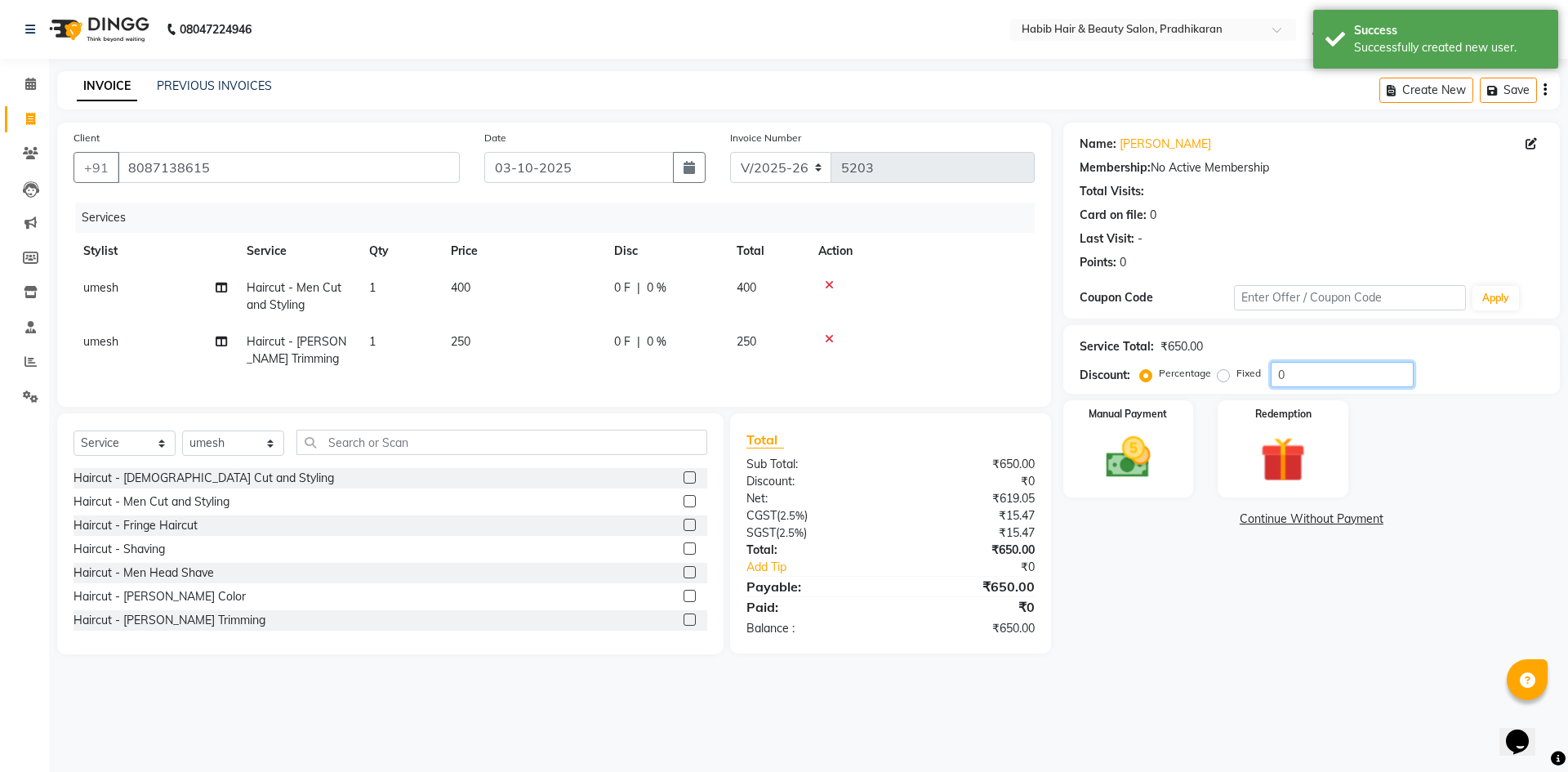
drag, startPoint x: 1326, startPoint y: 376, endPoint x: 1362, endPoint y: 326, distance: 61.6
click at [1326, 375] on input "0" at bounding box center [1343, 375] width 143 height 26
type input "50"
click at [1178, 461] on div "Manual Payment" at bounding box center [1128, 449] width 136 height 101
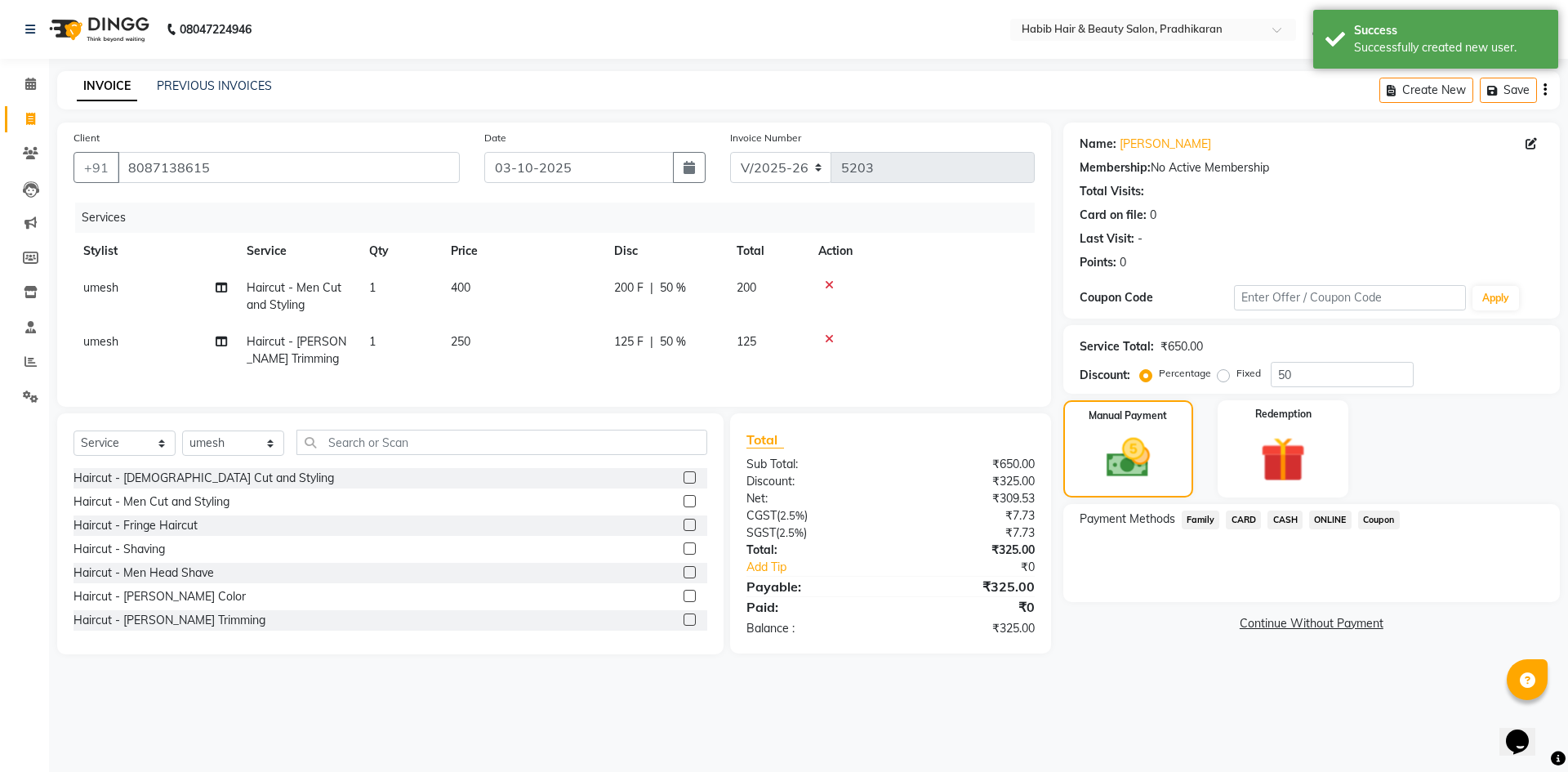
click at [1329, 512] on span "ONLINE" at bounding box center [1330, 520] width 43 height 19
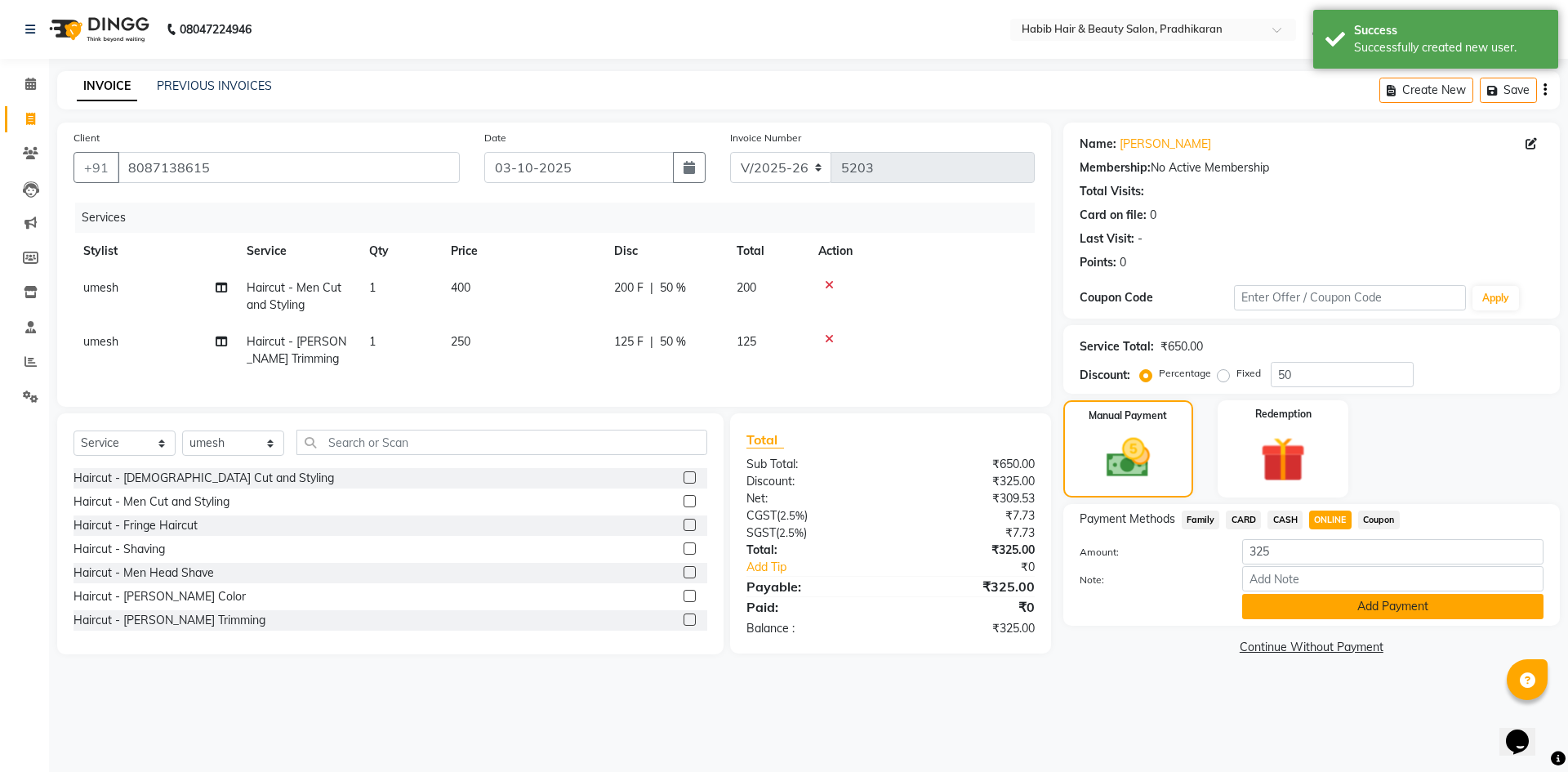
click at [1344, 607] on button "Add Payment" at bounding box center [1392, 607] width 301 height 26
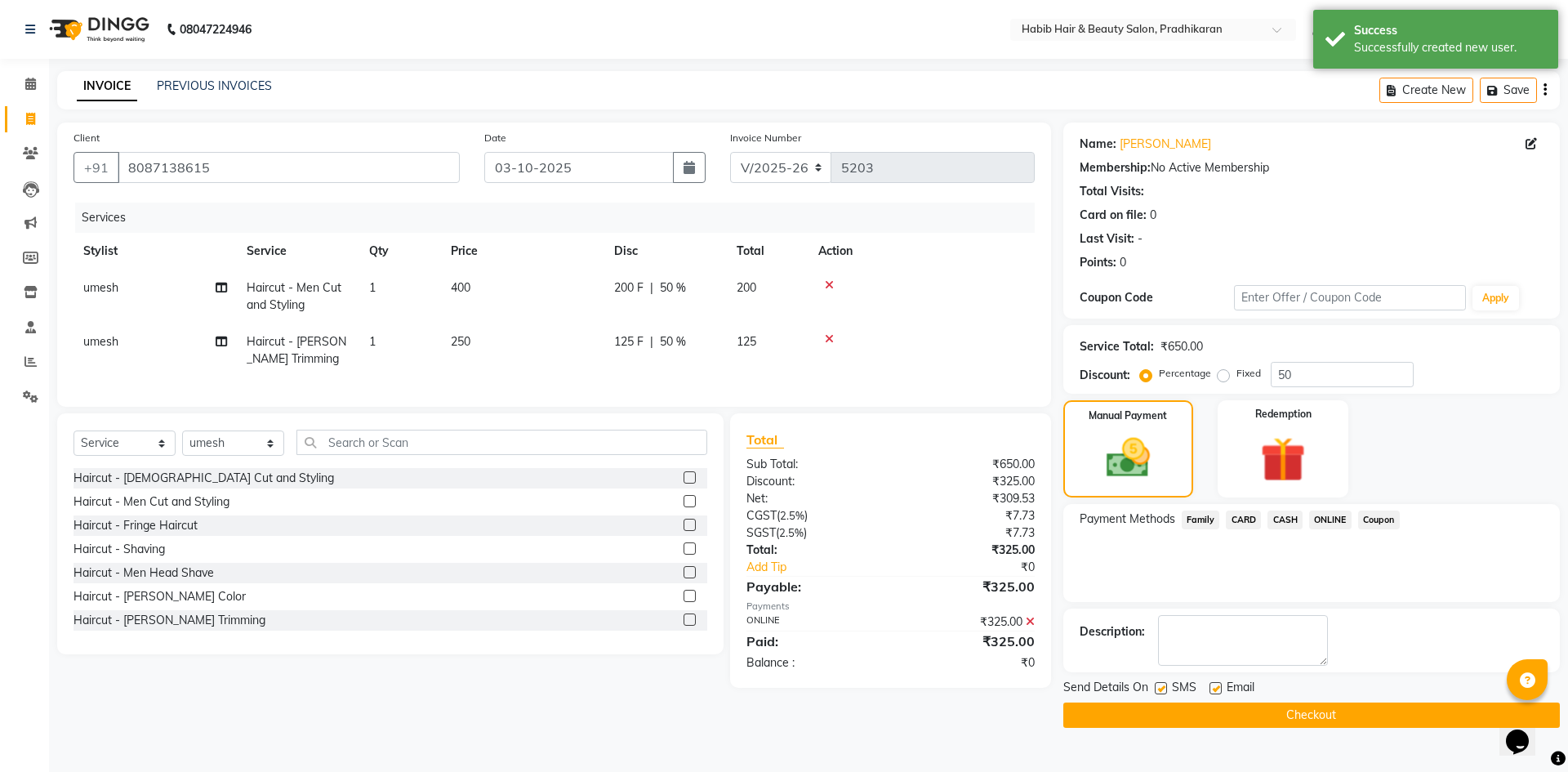
click at [1315, 707] on button "Checkout" at bounding box center [1311, 715] width 497 height 26
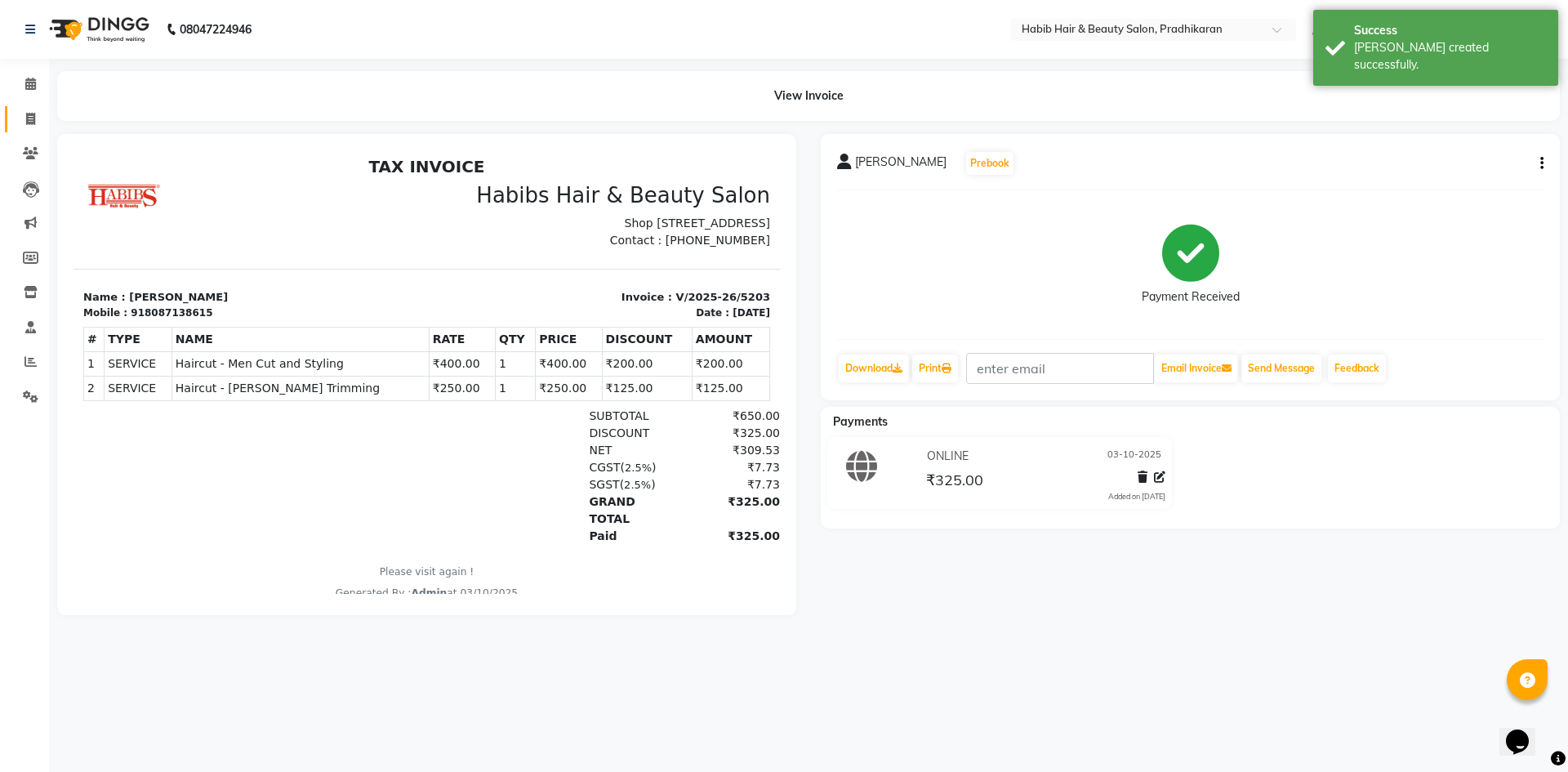
click at [20, 128] on link "Invoice" at bounding box center [24, 120] width 39 height 27
select select "5583"
select select "service"
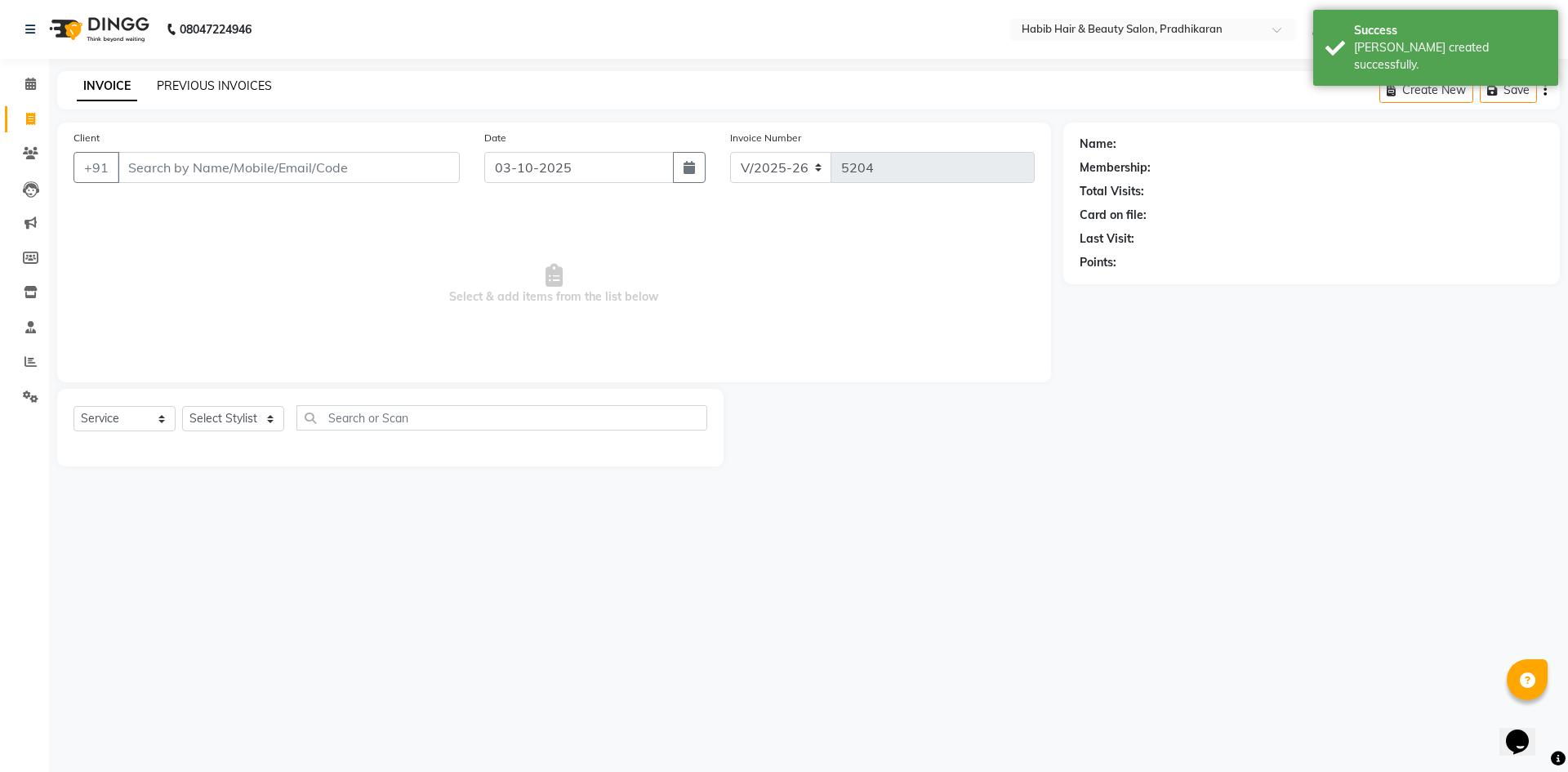
click at [186, 91] on link "PREVIOUS INVOICES" at bounding box center [214, 86] width 115 height 14
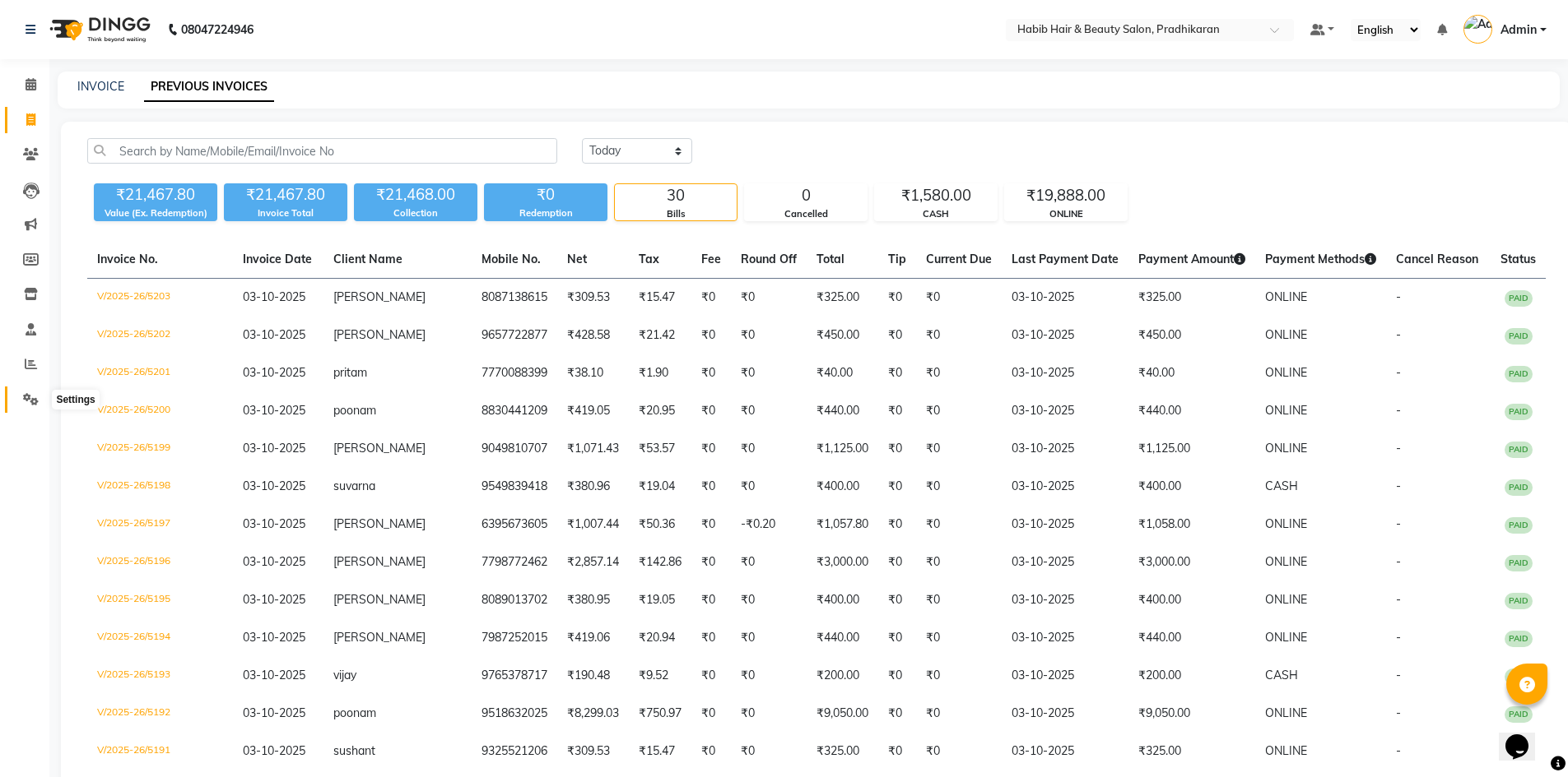
click at [28, 393] on icon at bounding box center [31, 399] width 15 height 12
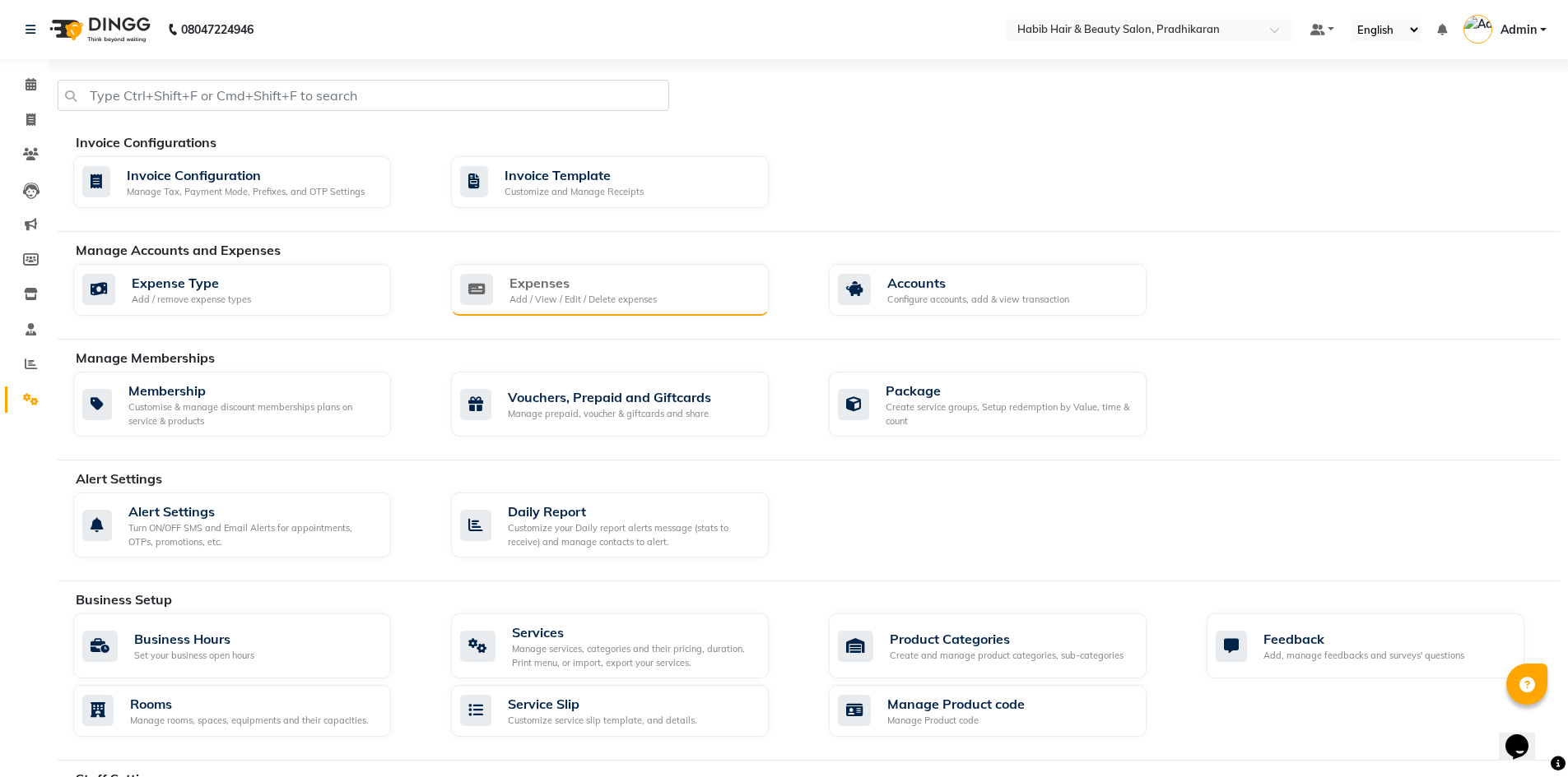
click at [566, 304] on div "Add / View / Edit / Delete expenses" at bounding box center [583, 300] width 147 height 14
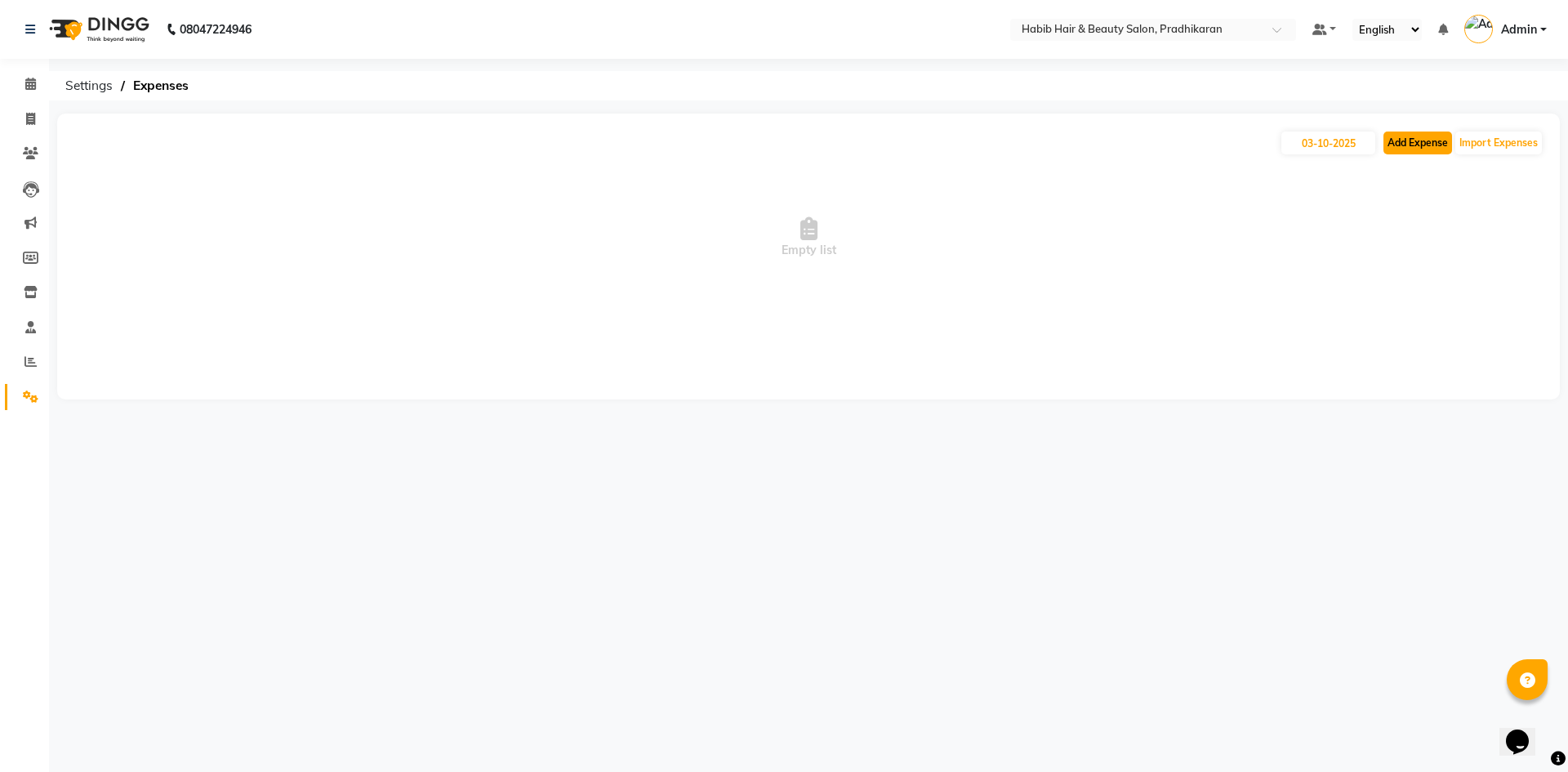
click at [1393, 143] on button "Add Expense" at bounding box center [1418, 143] width 68 height 23
select select "1"
select select "4519"
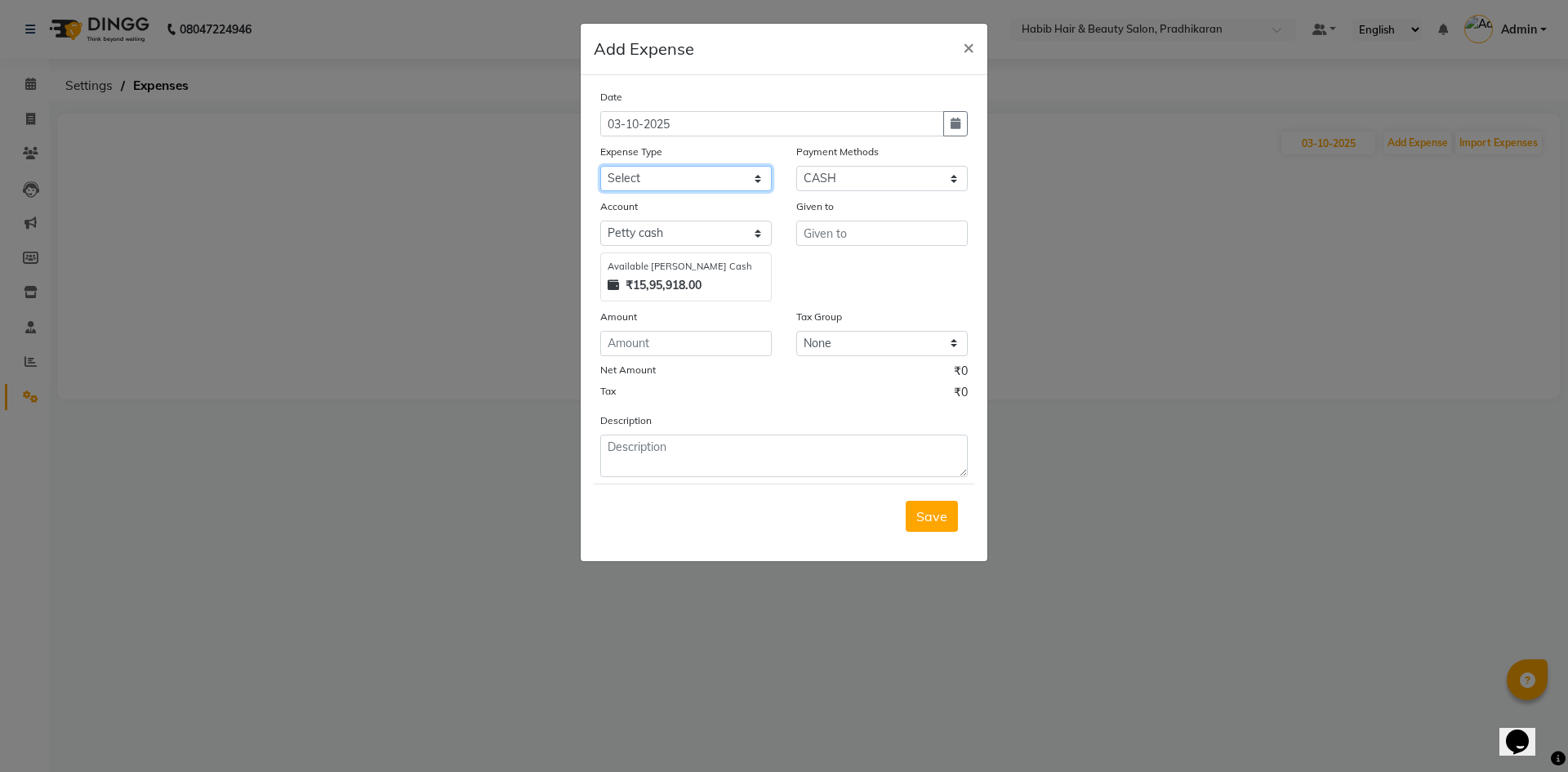
click at [751, 178] on select "Select 500 ADVANCE PAYMENT Cash Hand Over To Hub Cash Hand Over To Hub Client T…" at bounding box center [686, 178] width 172 height 26
select select "14134"
click at [601, 165] on select "Select 500 ADVANCE PAYMENT Cash Hand Over To Hub Cash Hand Over To Hub Client T…" at bounding box center [686, 178] width 172 height 26
click at [696, 346] on input "number" at bounding box center [686, 343] width 172 height 26
type input "20"
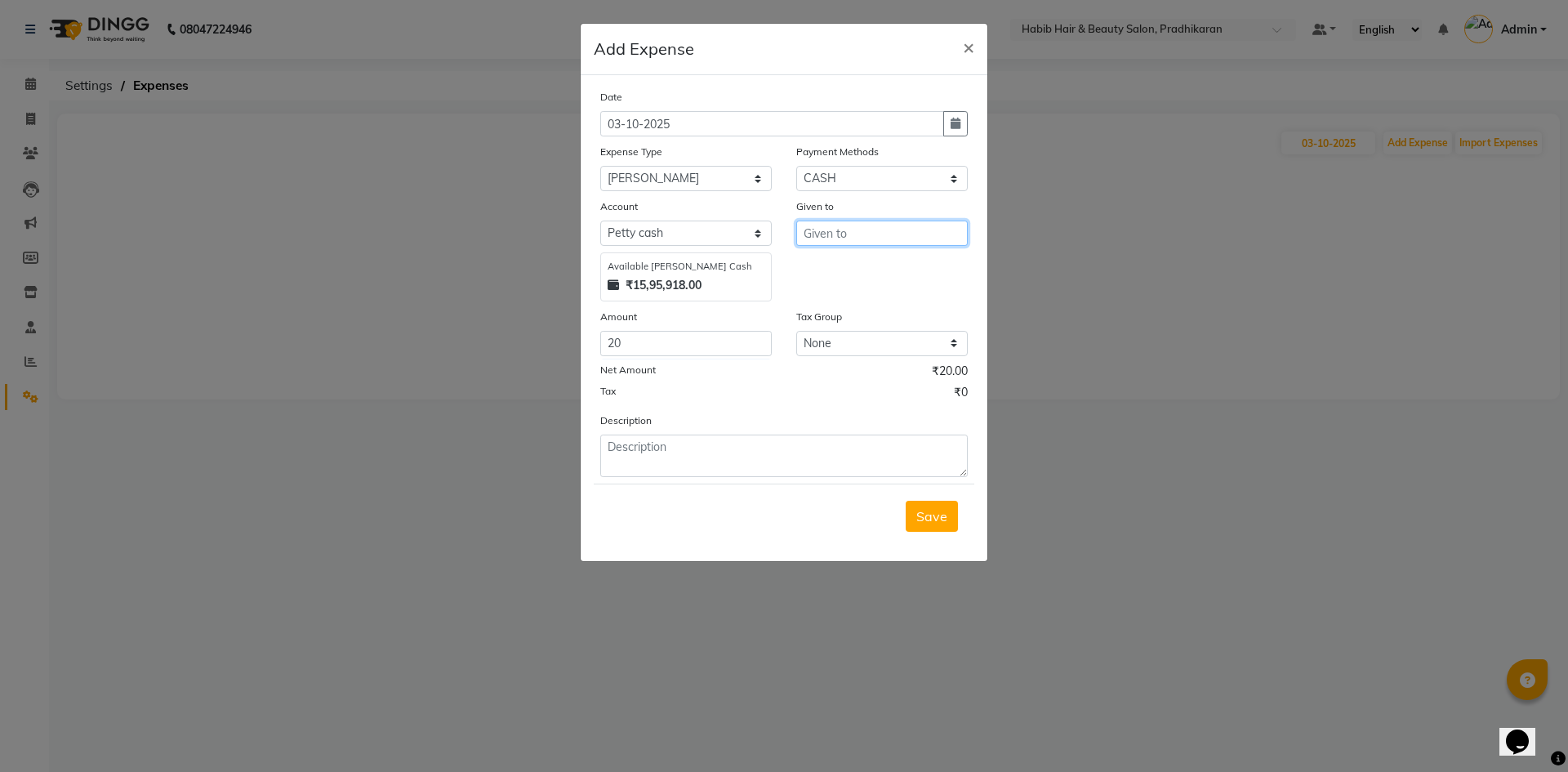
click at [836, 231] on input "text" at bounding box center [882, 233] width 172 height 26
click at [882, 277] on button "Anju" at bounding box center [862, 268] width 129 height 27
type input "Anju"
click at [923, 509] on span "Save" at bounding box center [931, 516] width 31 height 16
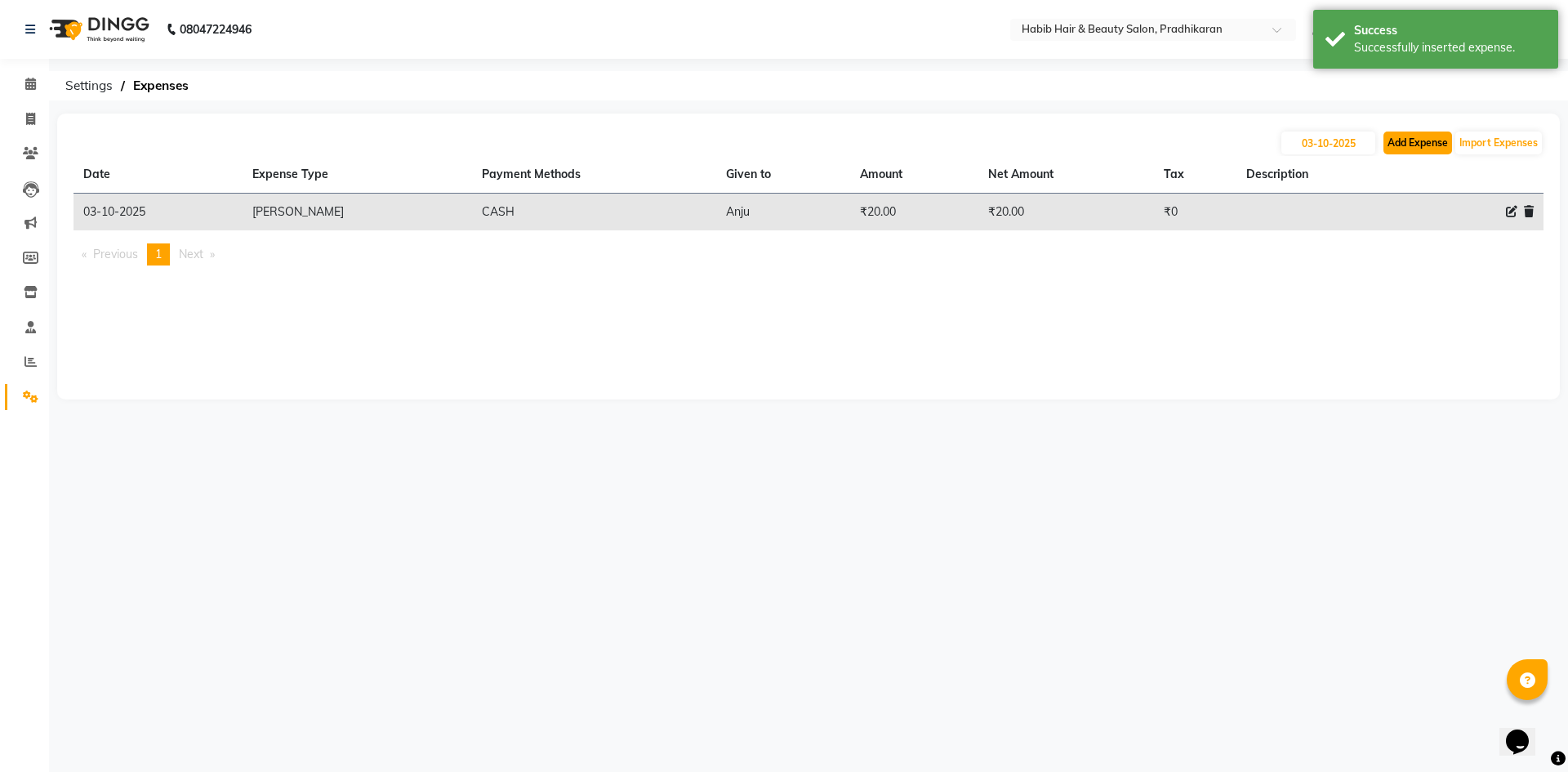
click at [1416, 143] on button "Add Expense" at bounding box center [1418, 143] width 68 height 23
select select "1"
select select "4519"
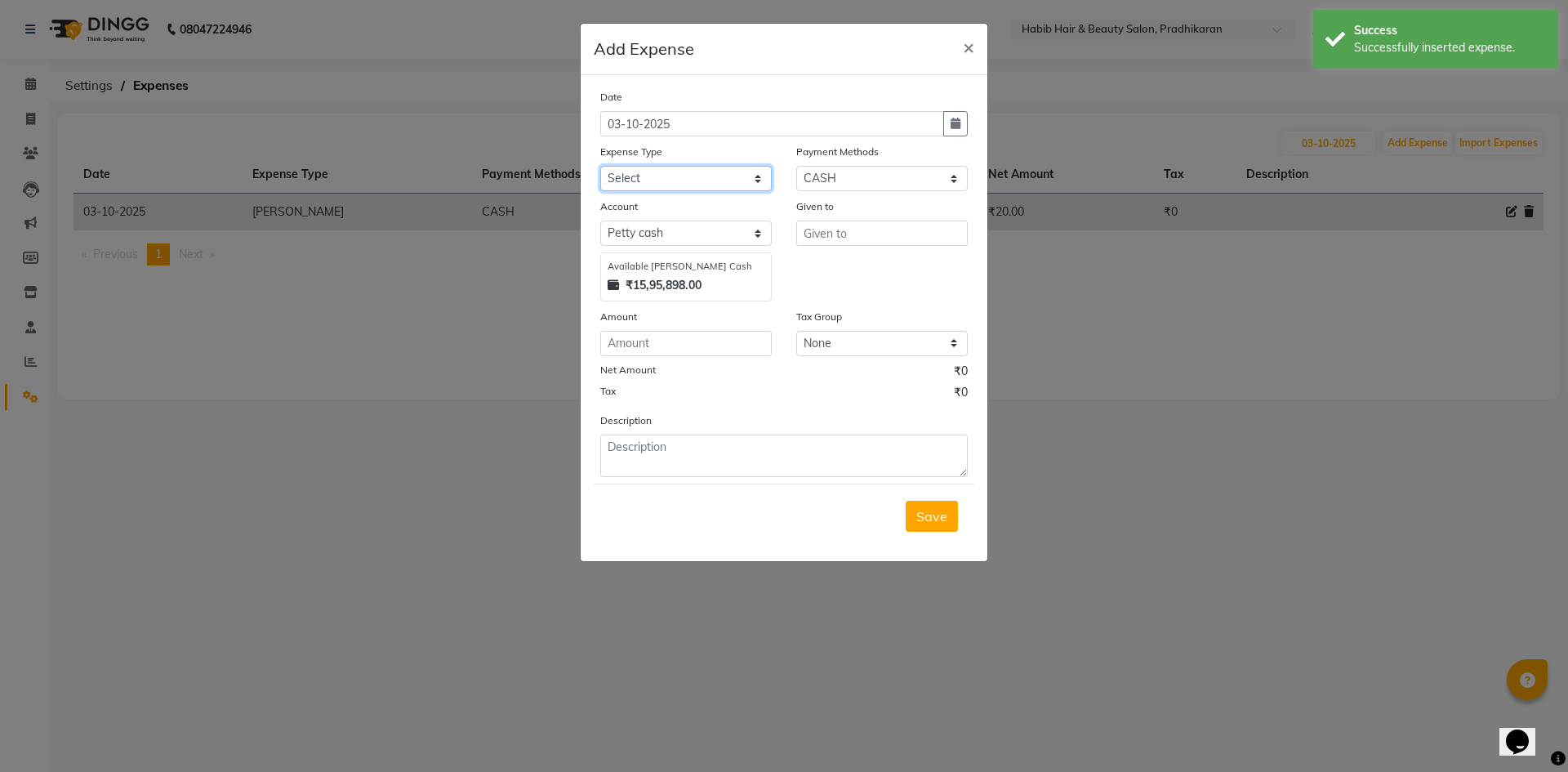
click at [755, 177] on select "Select 500 ADVANCE PAYMENT Cash Hand Over To Hub Cash Hand Over To Hub Client T…" at bounding box center [686, 178] width 172 height 26
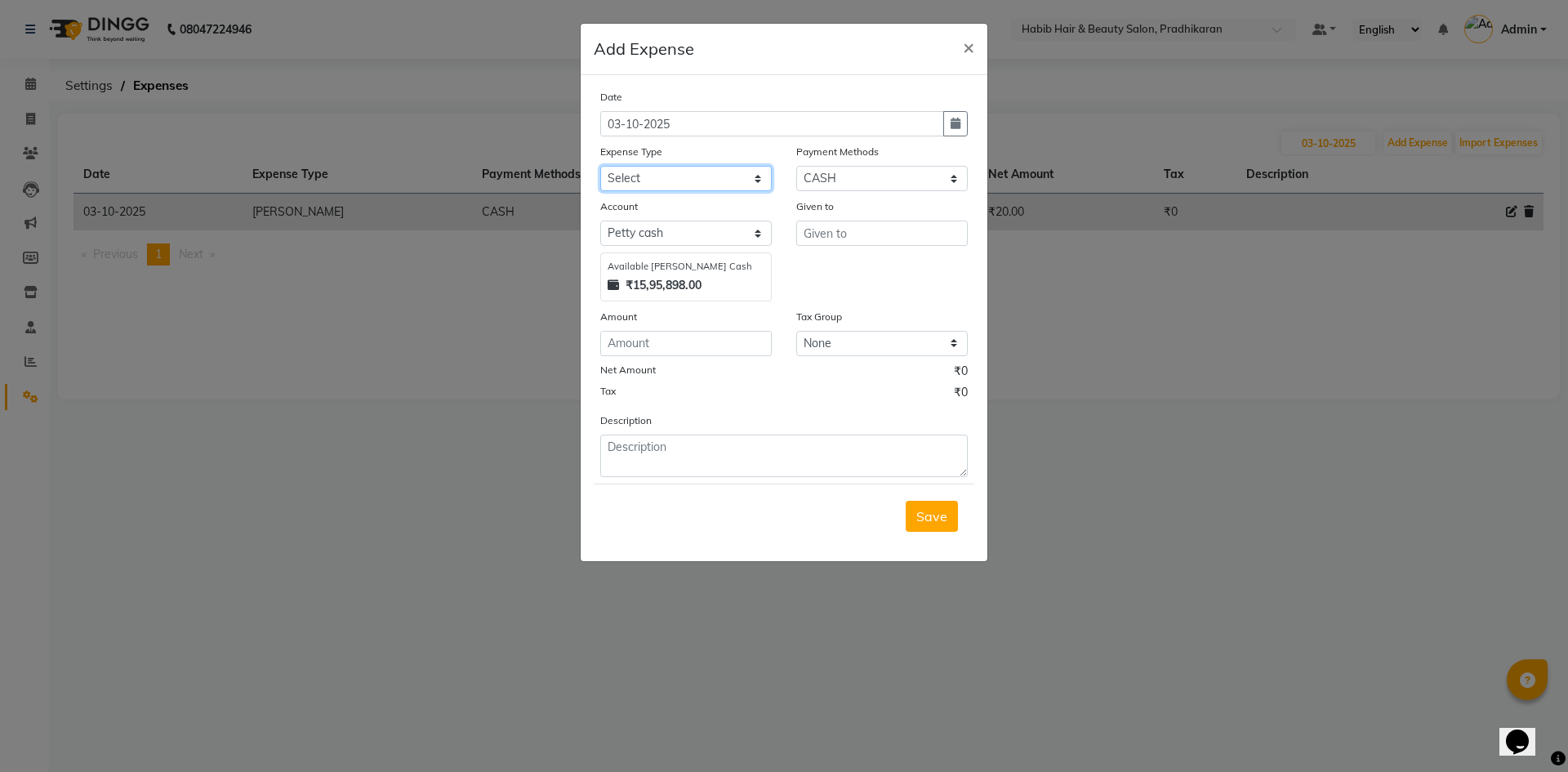
select select "16618"
click at [601, 165] on select "Select 500 ADVANCE PAYMENT Cash Hand Over To Hub Cash Hand Over To Hub Client T…" at bounding box center [686, 178] width 172 height 26
click at [659, 348] on input "number" at bounding box center [686, 343] width 172 height 26
type input "60"
click at [822, 232] on input "text" at bounding box center [882, 233] width 172 height 26
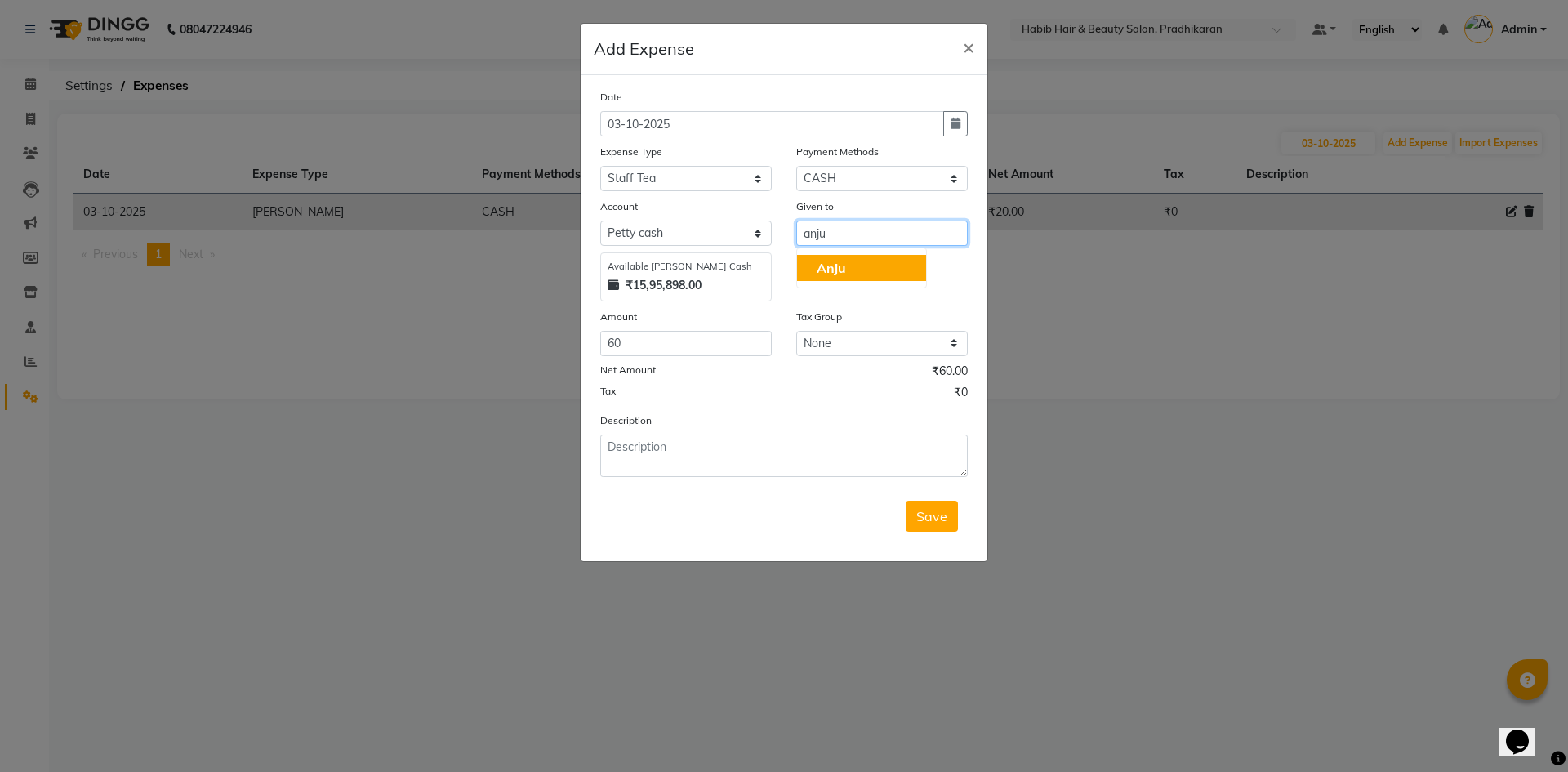
click at [833, 268] on span "Anju" at bounding box center [832, 267] width 29 height 16
type input "Anju"
click at [922, 509] on span "Save" at bounding box center [931, 516] width 31 height 16
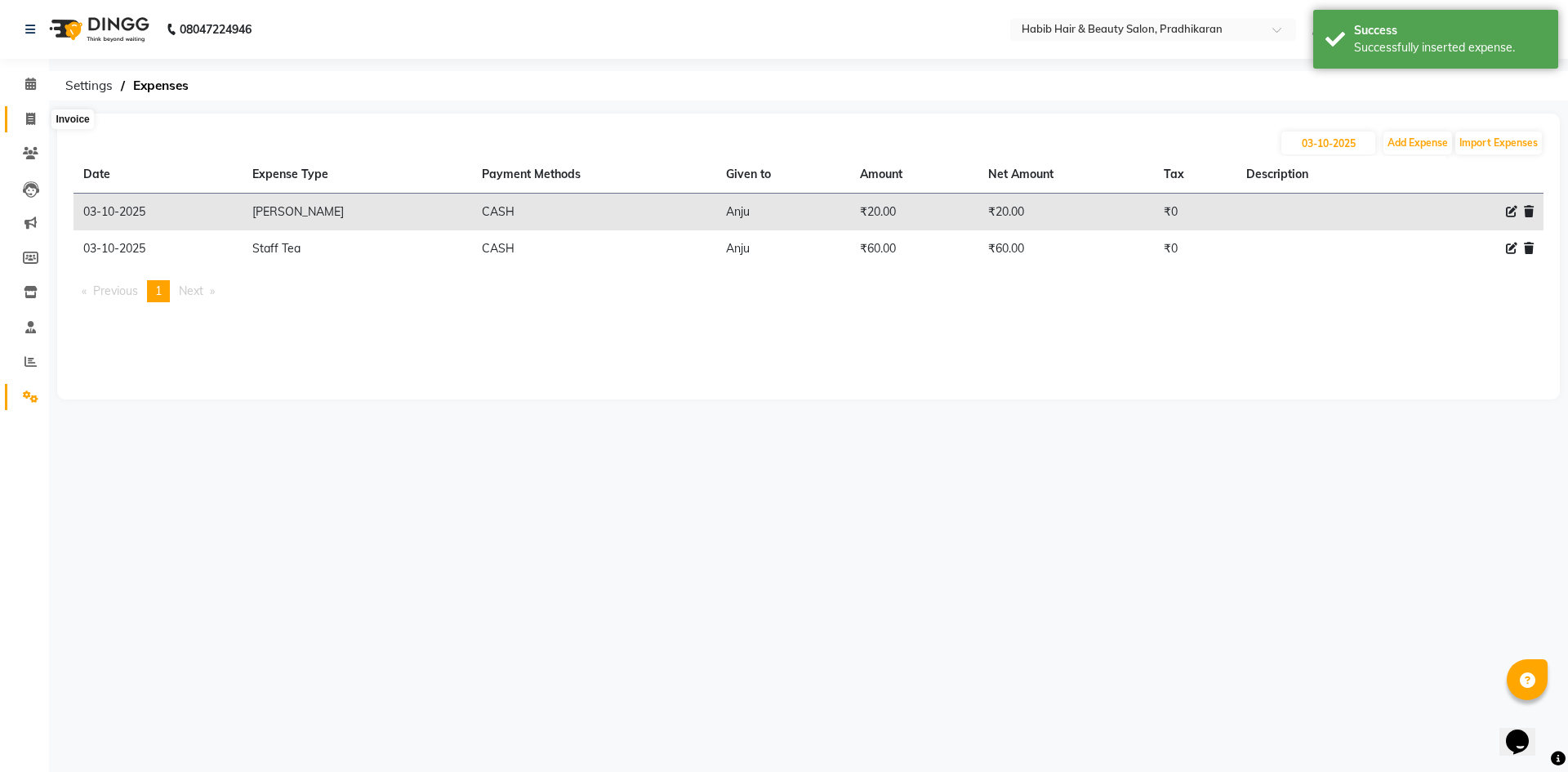
click at [38, 125] on span at bounding box center [30, 120] width 29 height 19
select select "5583"
select select "service"
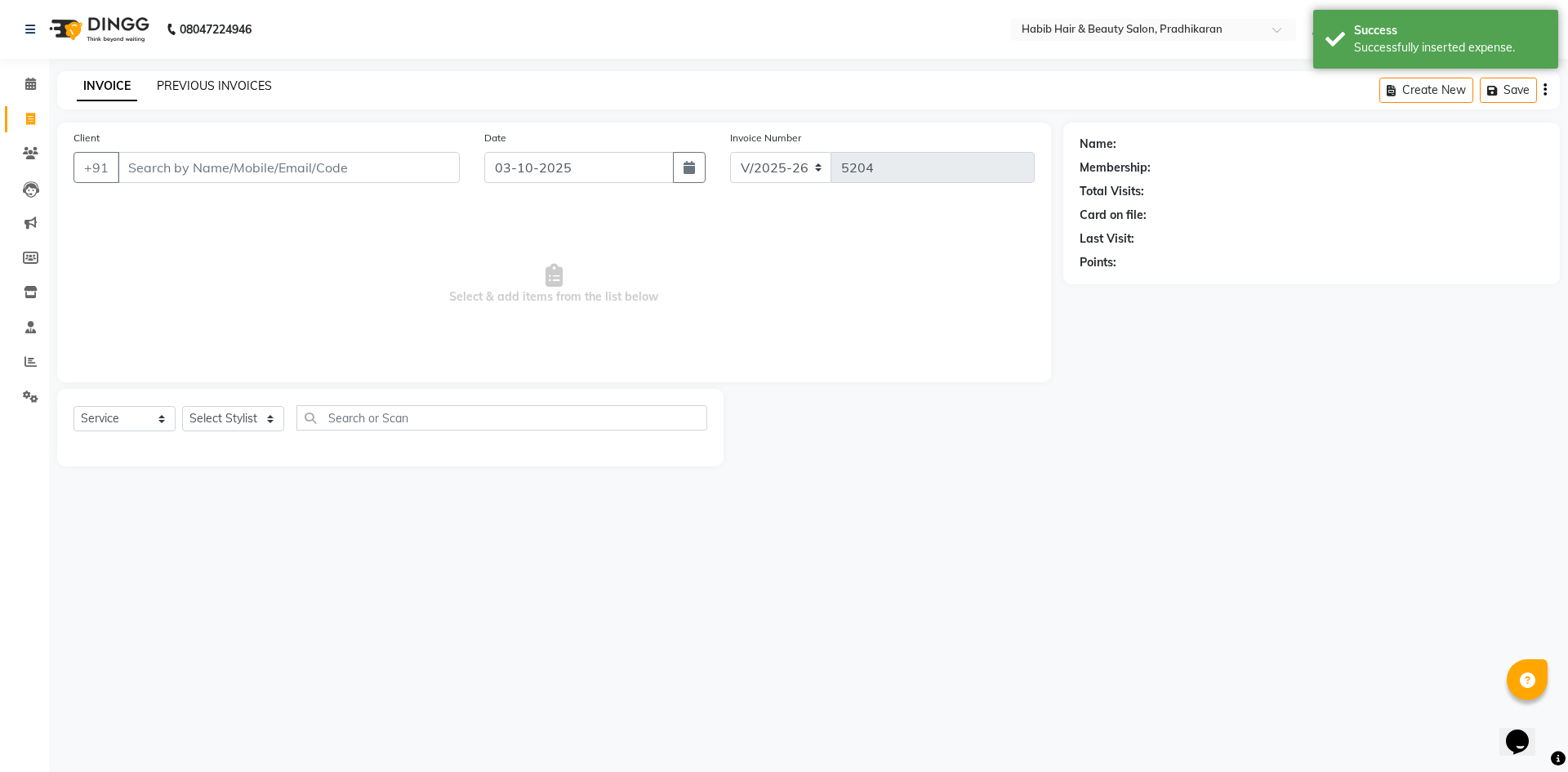
click at [211, 87] on link "PREVIOUS INVOICES" at bounding box center [214, 86] width 115 height 14
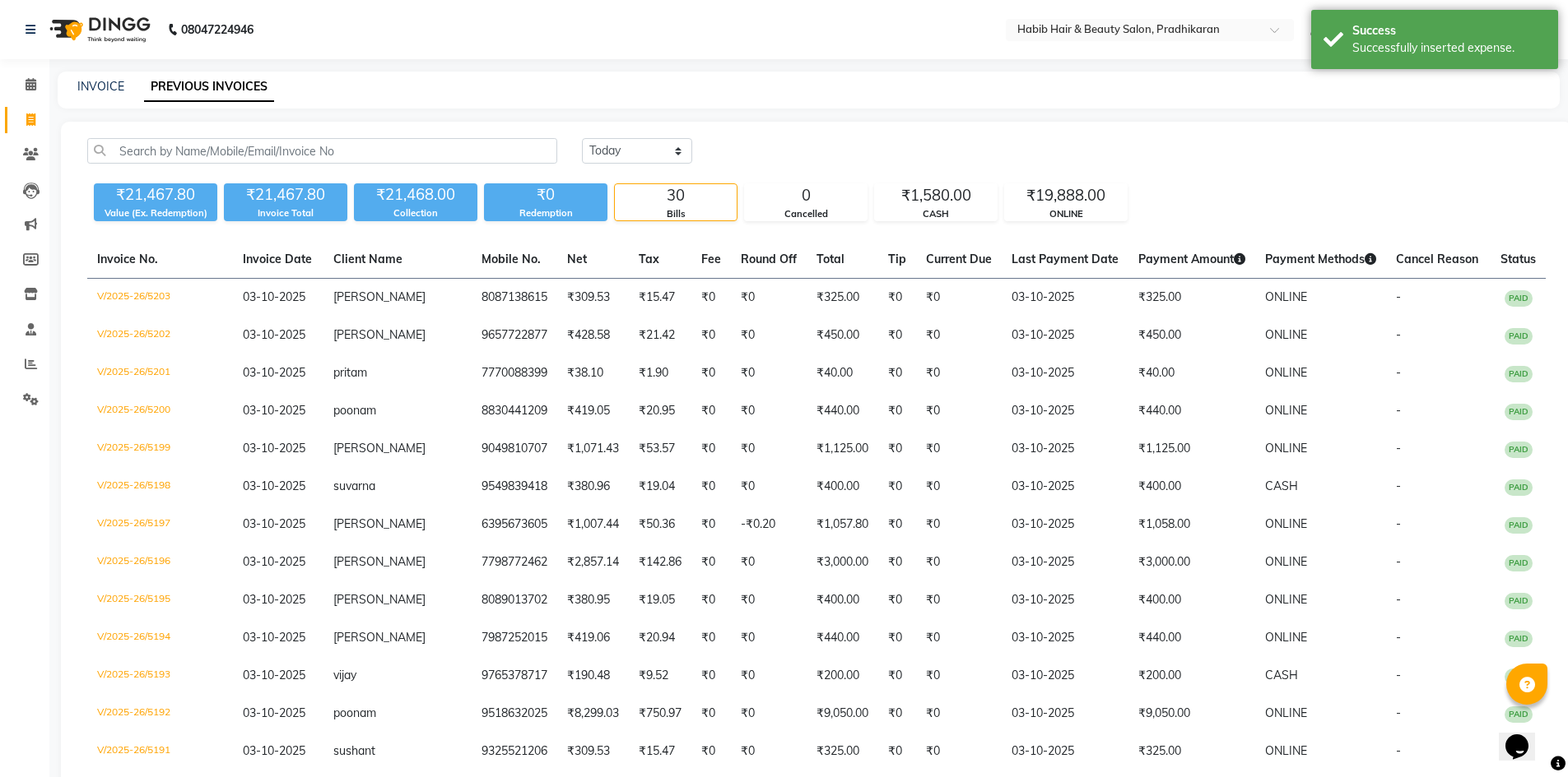
click at [76, 89] on div "INVOICE PREVIOUS INVOICES" at bounding box center [798, 87] width 1482 height 17
click at [86, 92] on link "INVOICE" at bounding box center [101, 86] width 47 height 14
select select "5583"
select select "service"
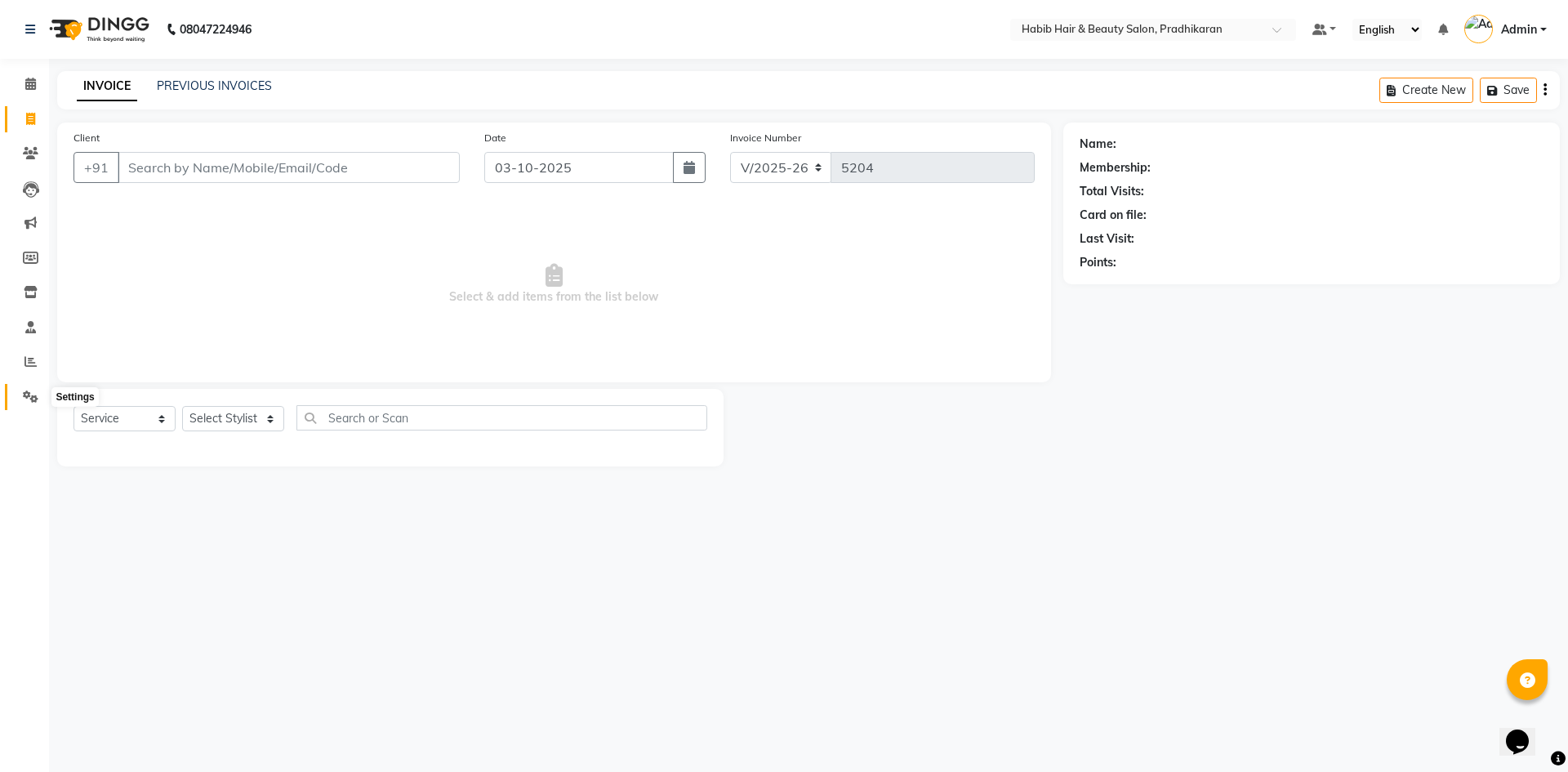
click at [29, 398] on icon at bounding box center [30, 396] width 15 height 12
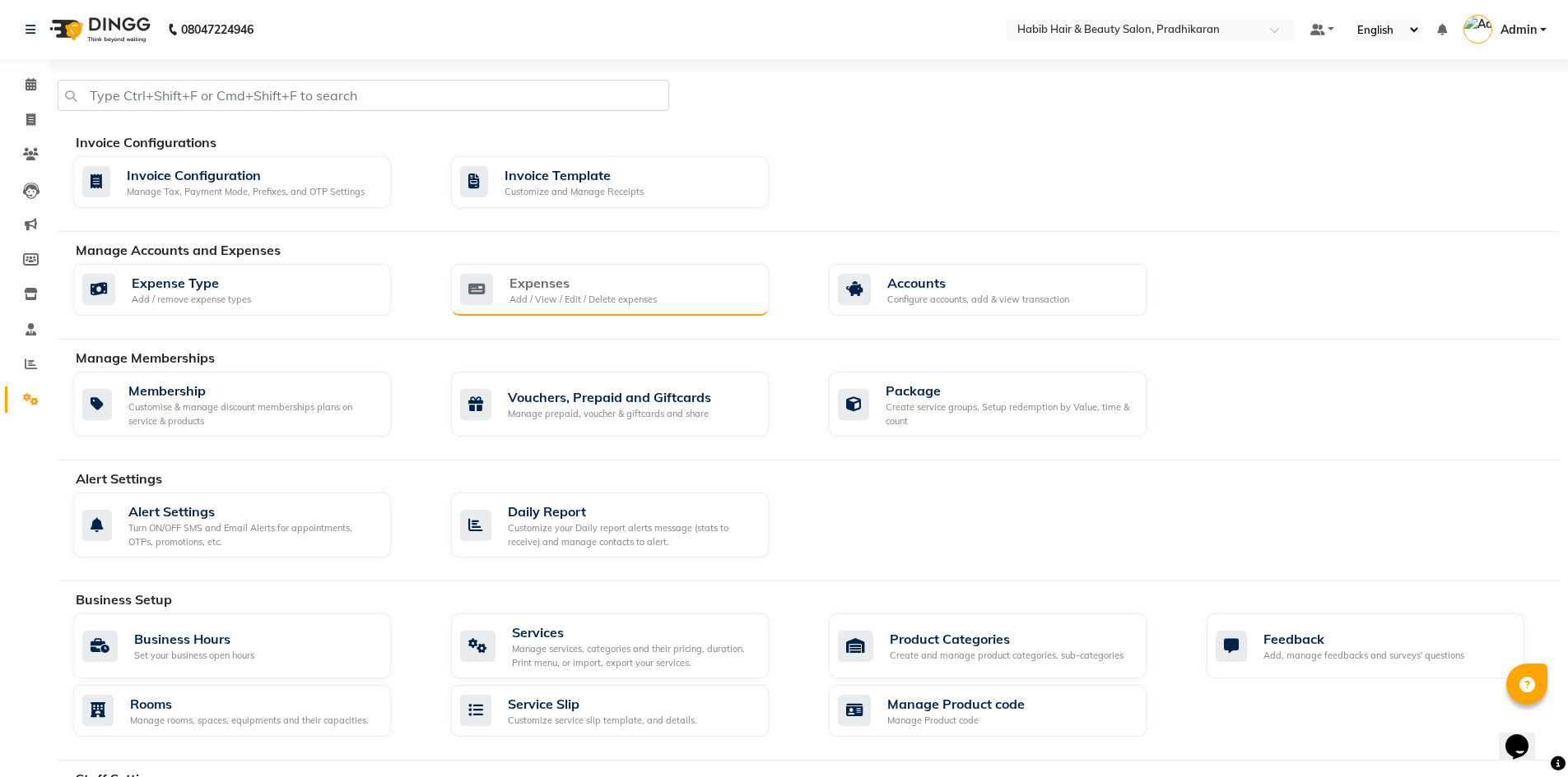
click at [524, 301] on div "Add / View / Edit / Delete expenses" at bounding box center [583, 300] width 147 height 14
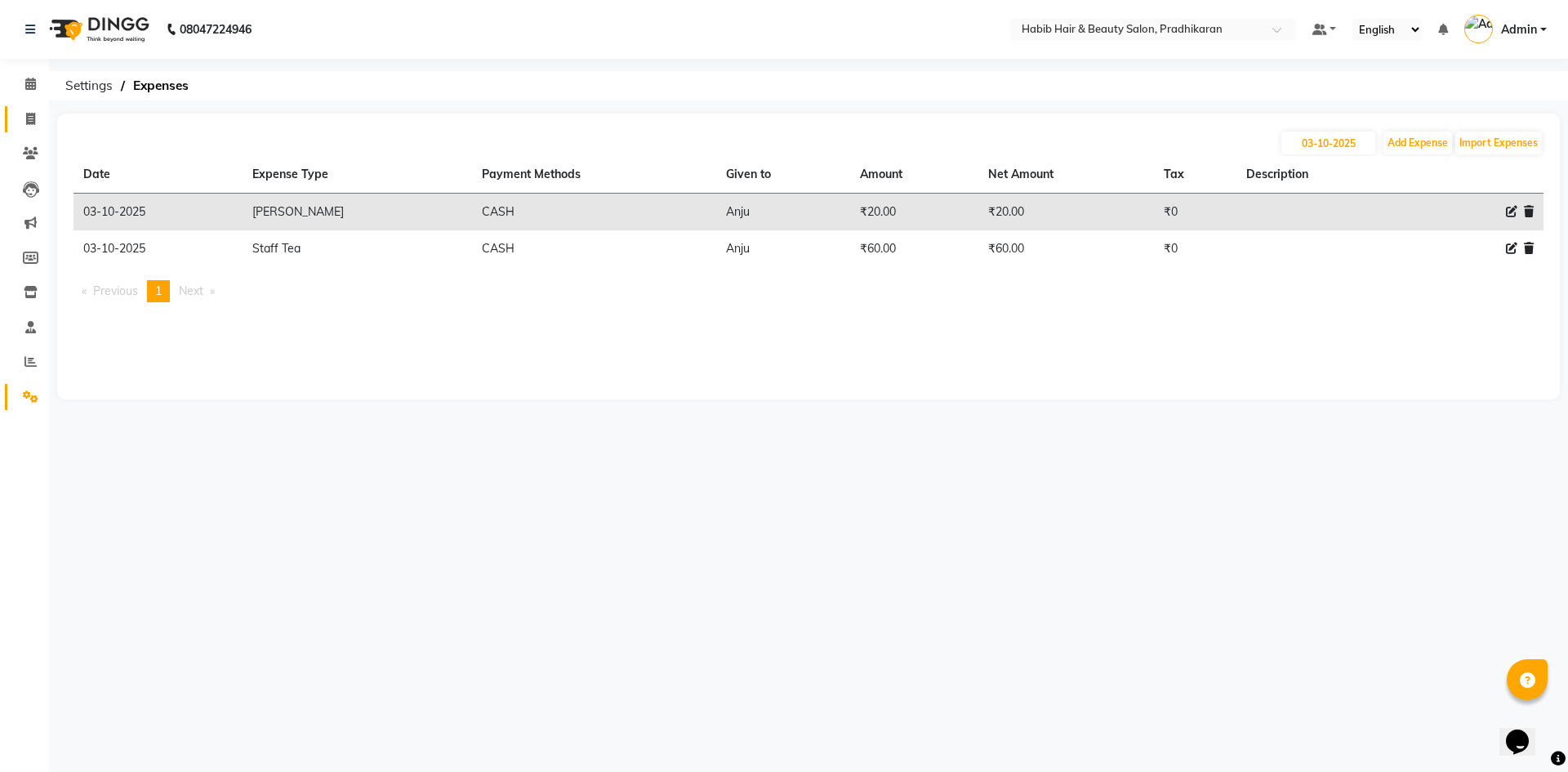
click at [36, 128] on link "Invoice" at bounding box center [24, 120] width 39 height 27
select select "service"
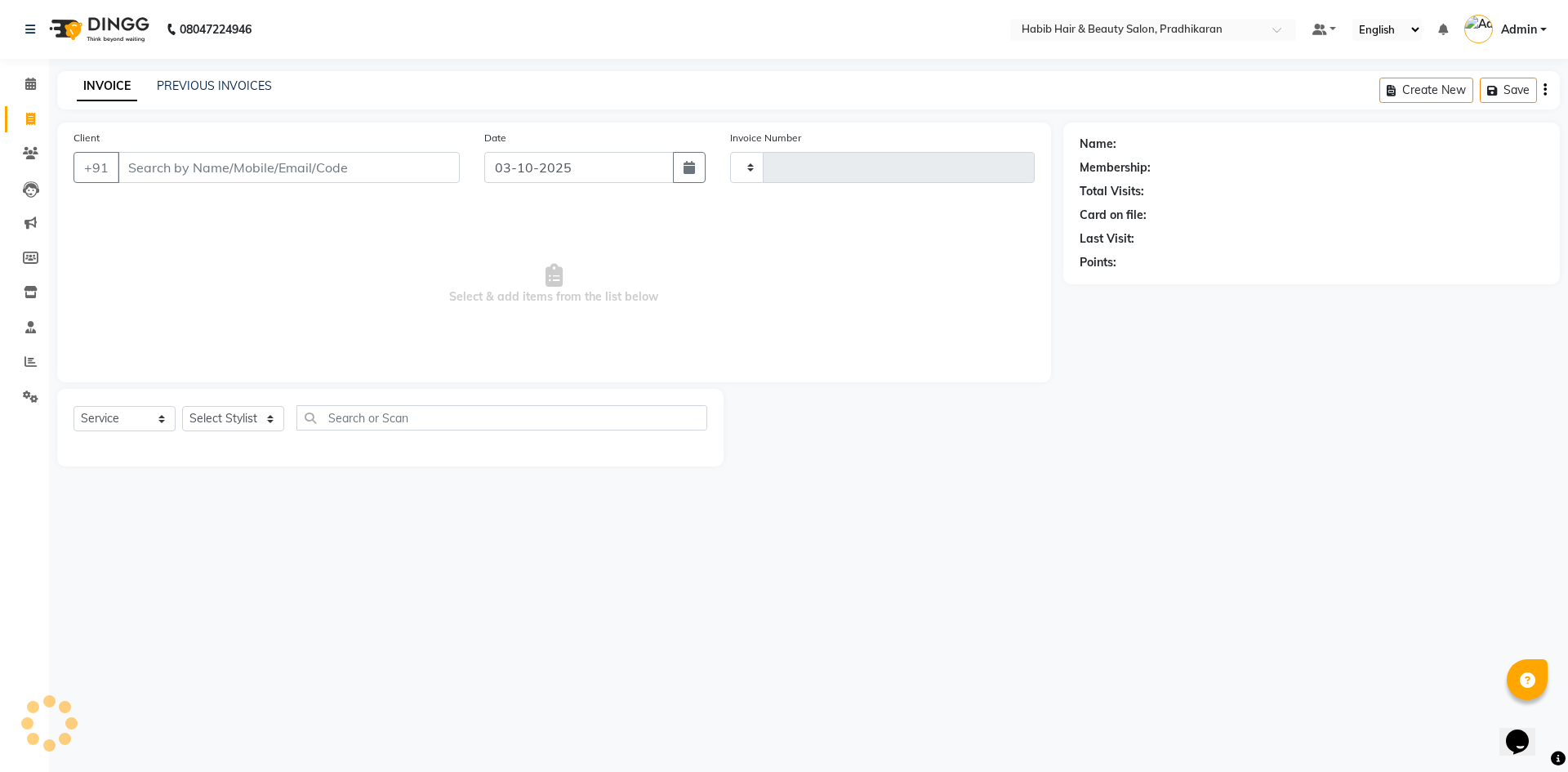
type input "5204"
select select "5583"
click at [246, 89] on link "PREVIOUS INVOICES" at bounding box center [214, 86] width 115 height 14
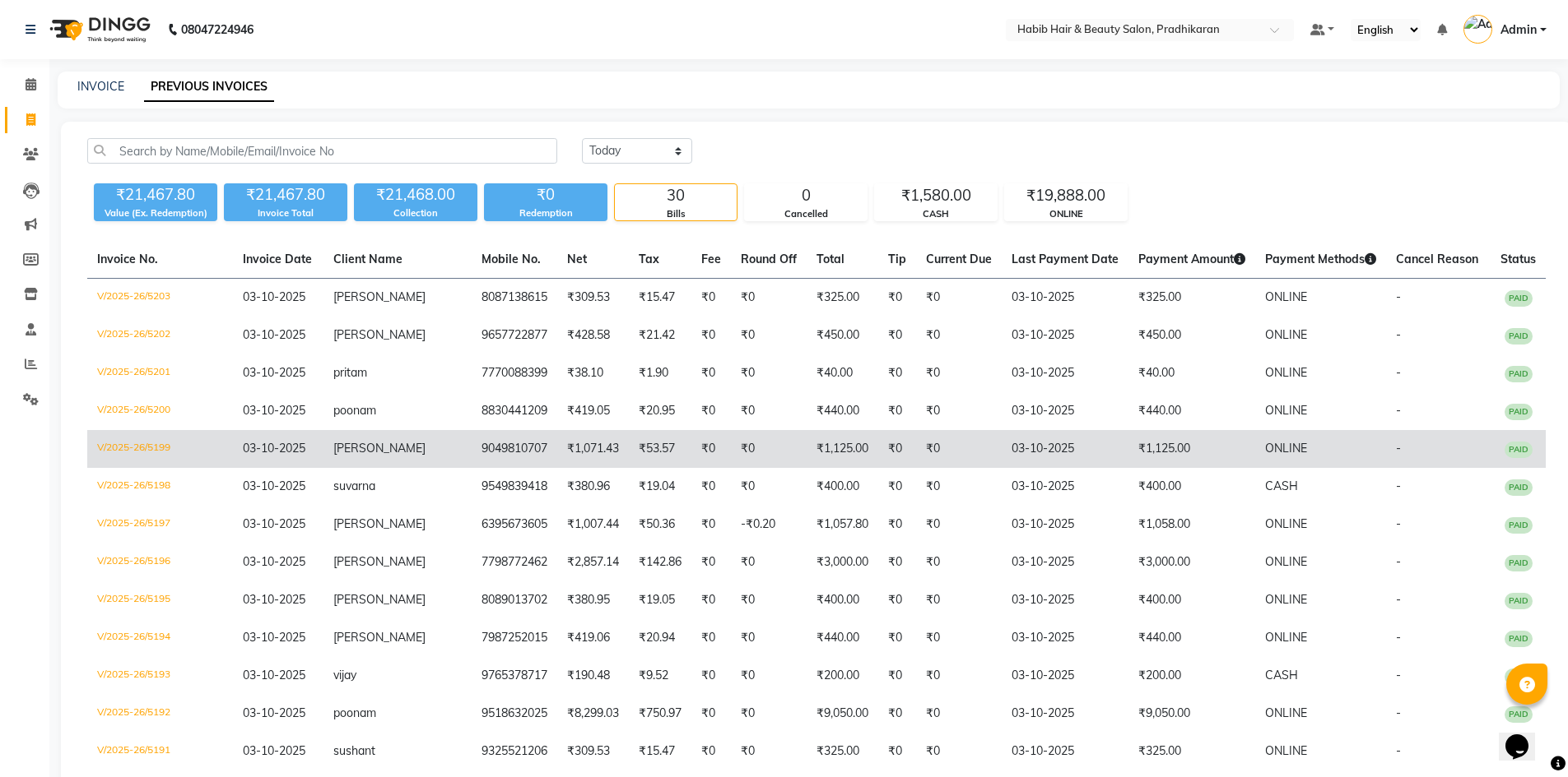
click at [1529, 461] on td "PAID" at bounding box center [1518, 450] width 56 height 38
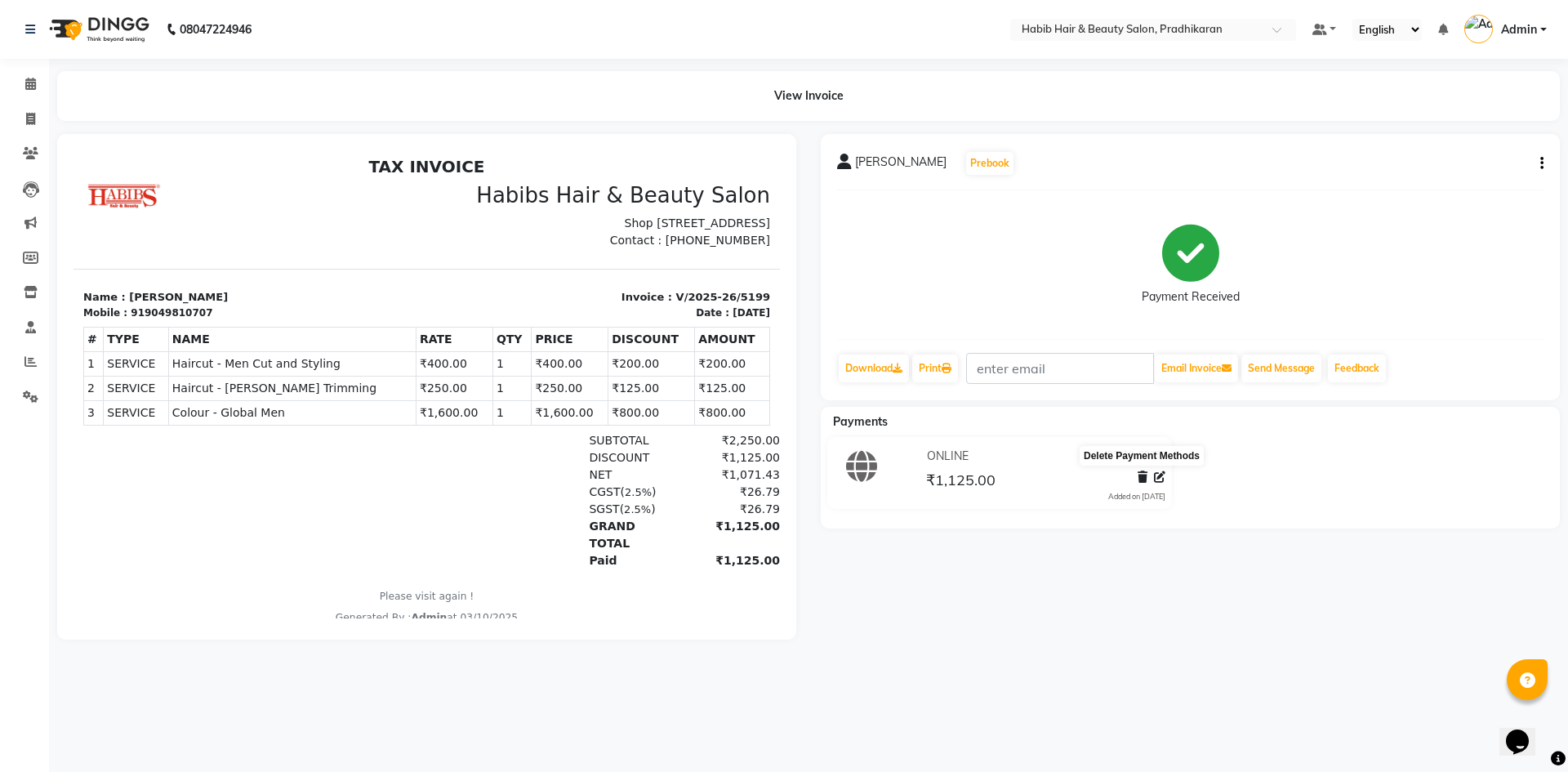
click at [1139, 481] on icon at bounding box center [1142, 477] width 10 height 11
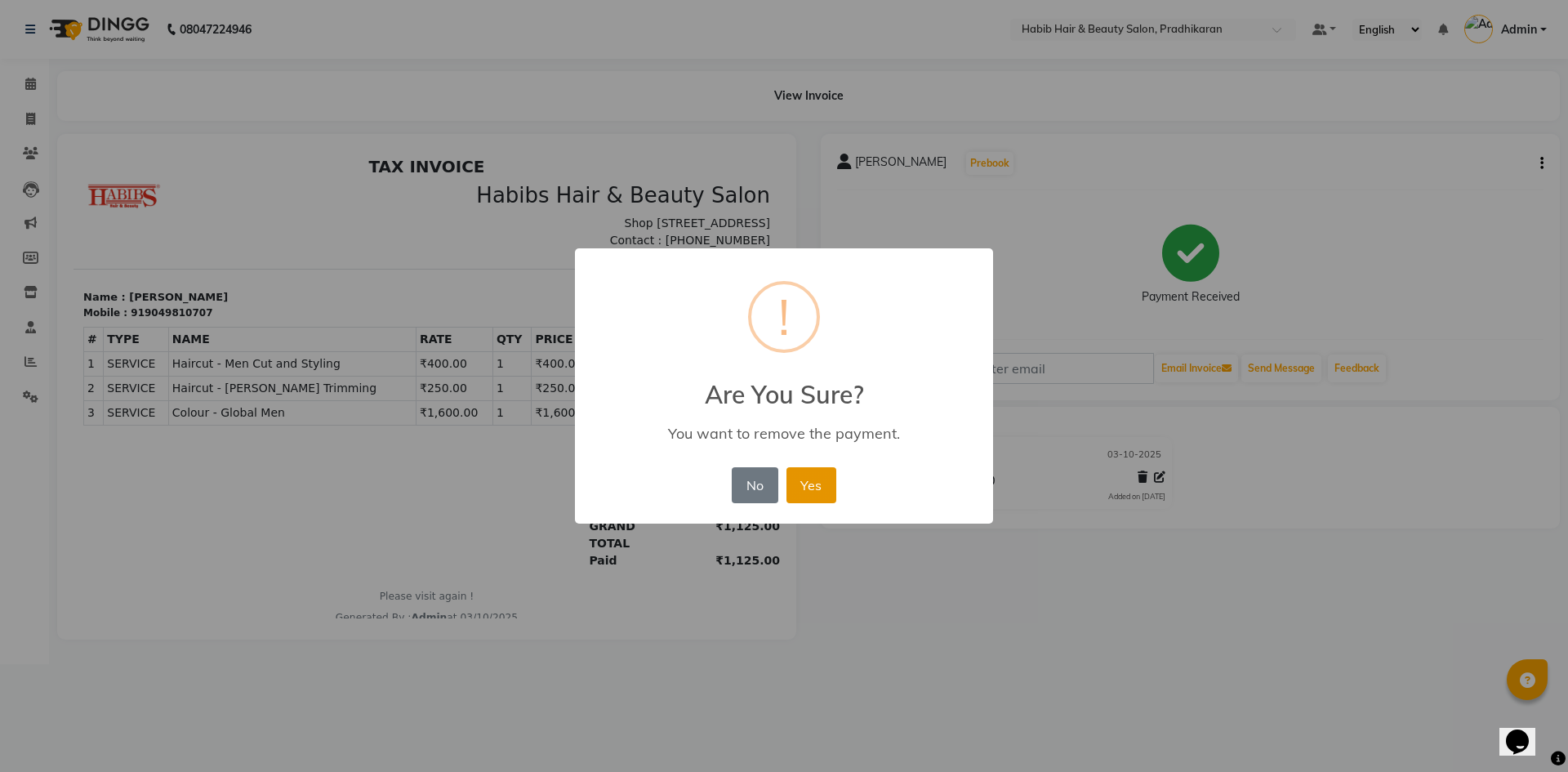
click at [812, 486] on button "Yes" at bounding box center [812, 486] width 49 height 36
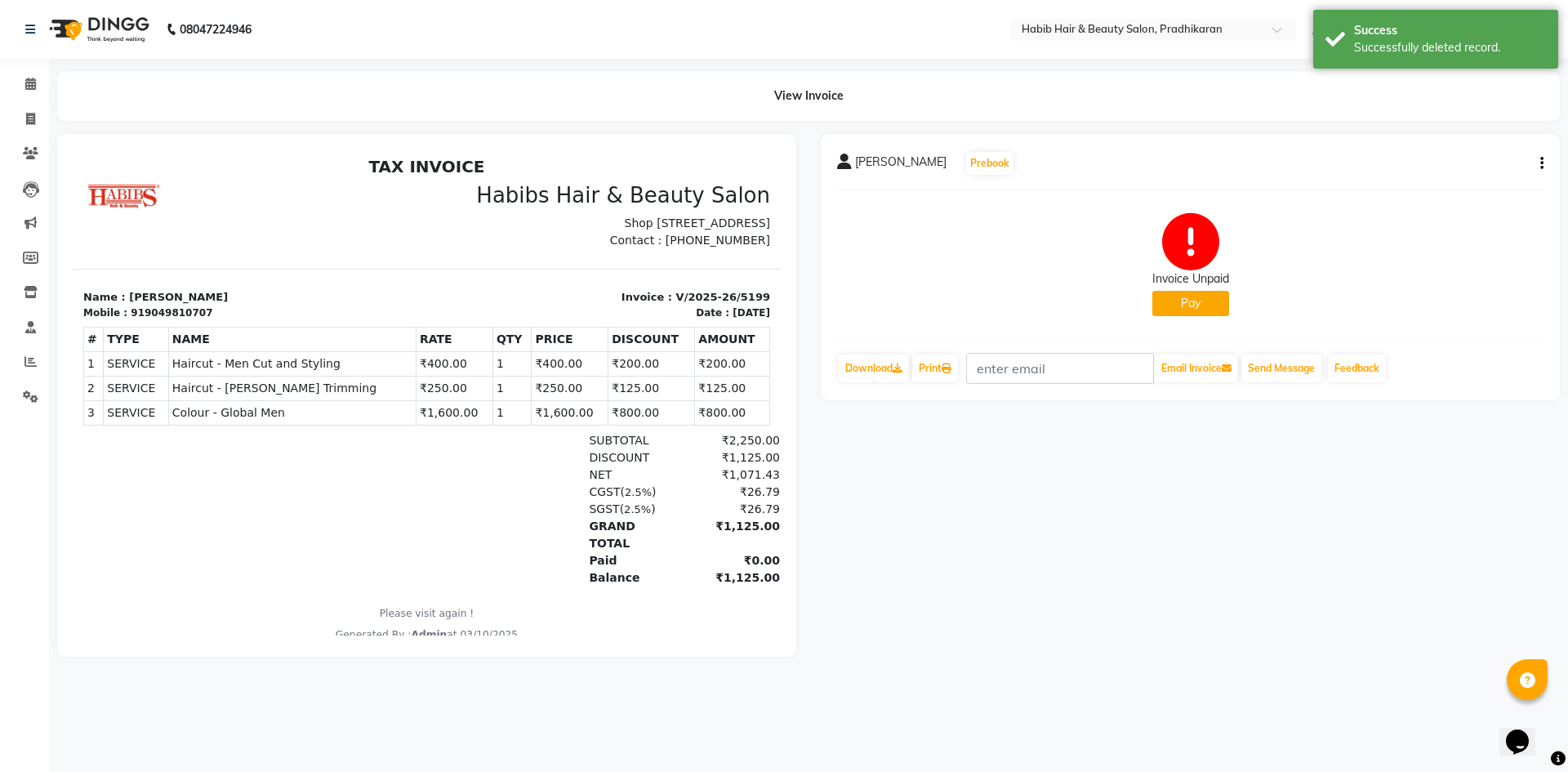
click at [1215, 303] on button "Pay" at bounding box center [1191, 303] width 77 height 26
select select "1"
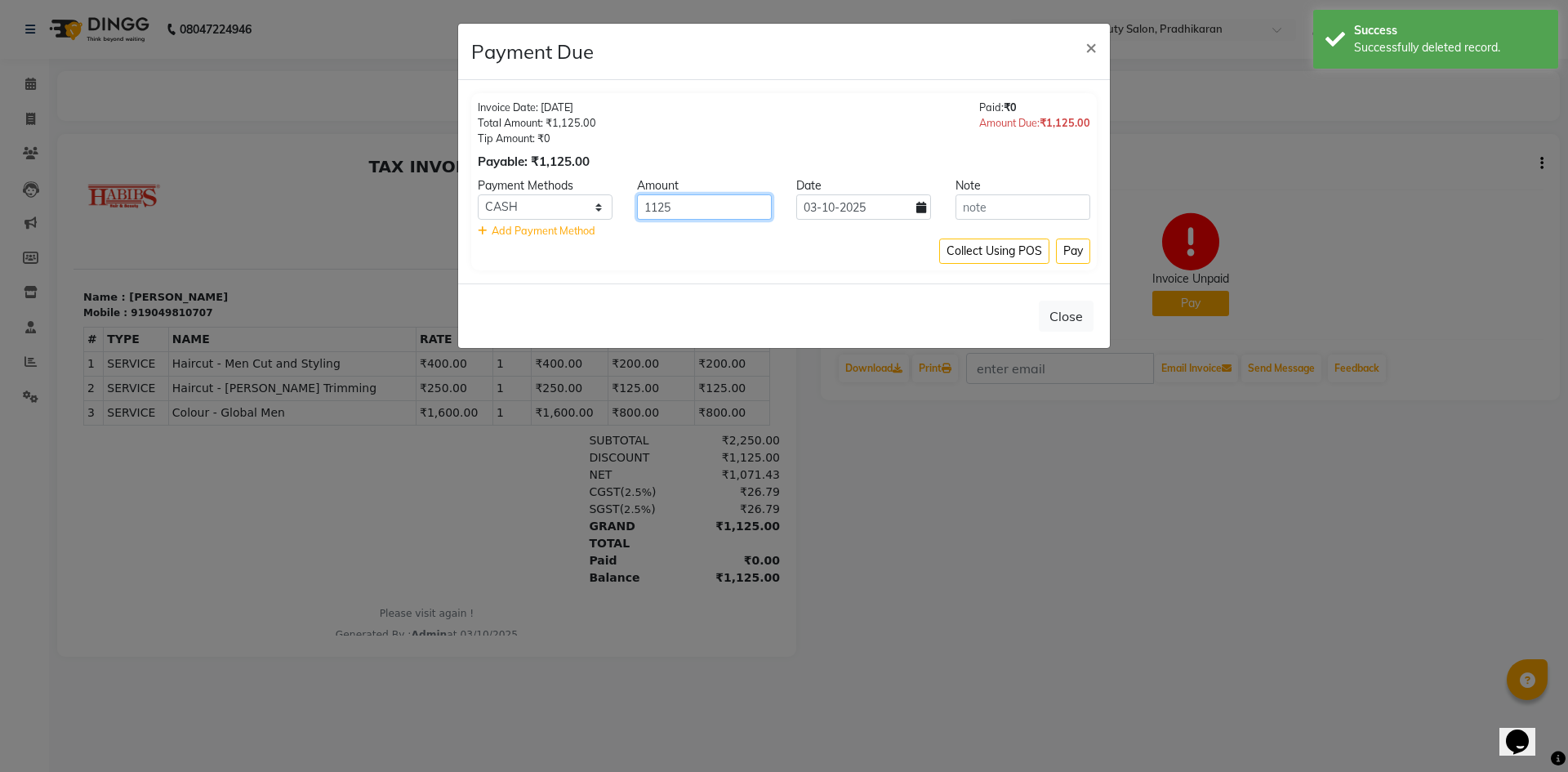
click at [693, 201] on input "1125" at bounding box center [704, 207] width 135 height 26
type input "1000"
click at [1079, 252] on button "Pay" at bounding box center [1073, 251] width 34 height 26
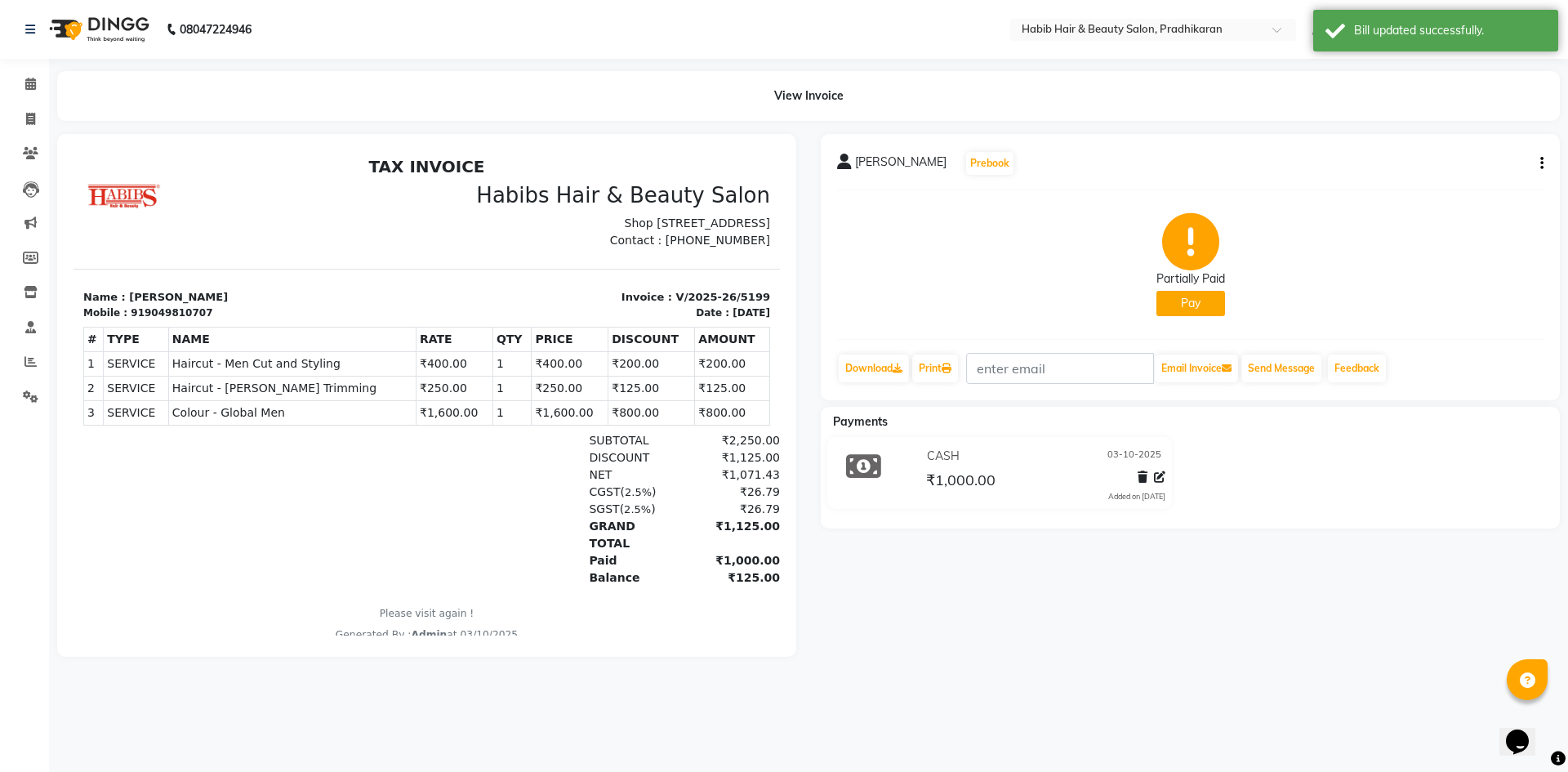
click at [1219, 299] on button "Pay" at bounding box center [1191, 303] width 68 height 26
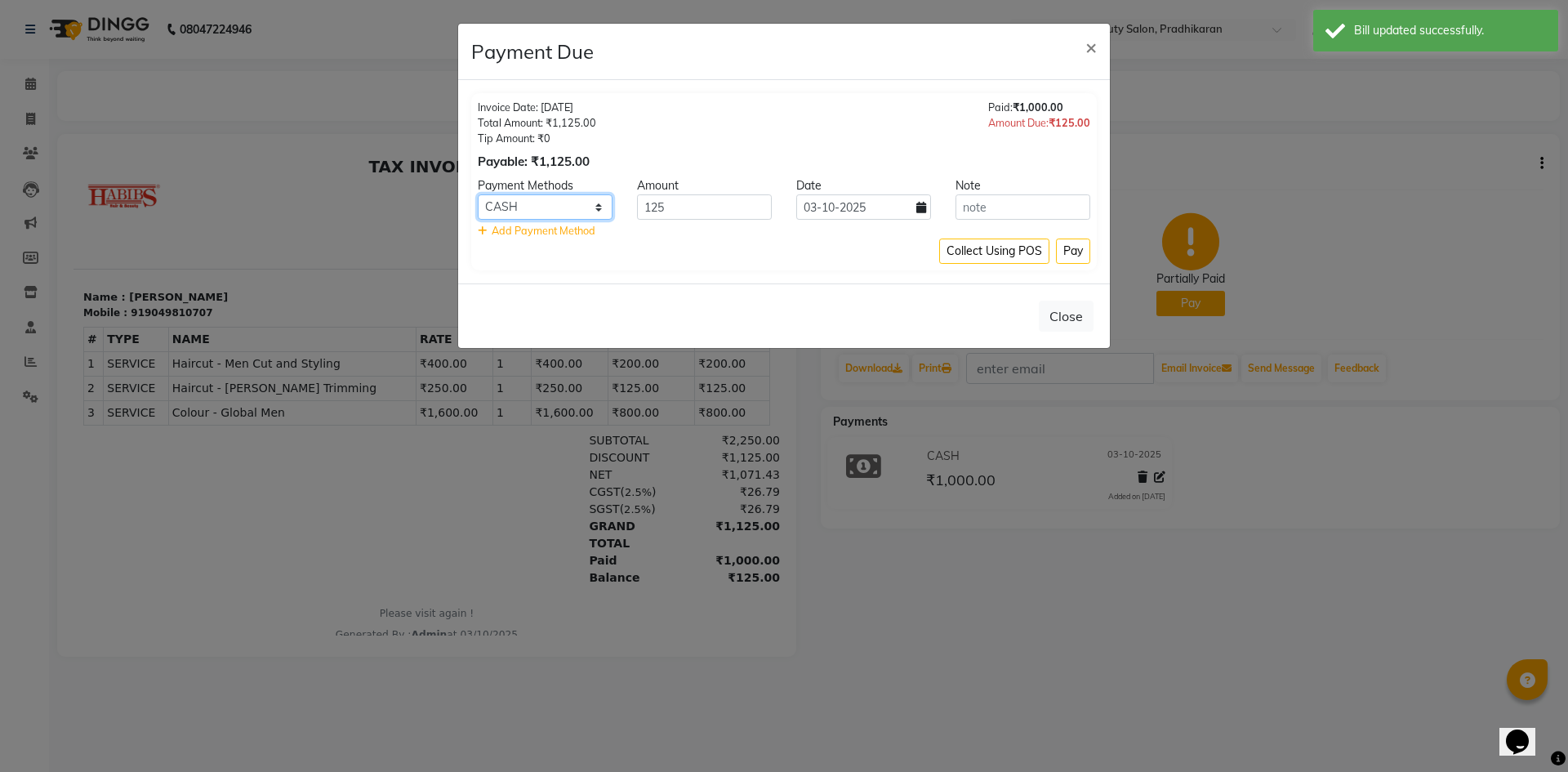
click at [593, 205] on select "Family CARD CASH ONLINE Coupon" at bounding box center [545, 207] width 135 height 26
select select "3"
click at [478, 195] on select "Family CARD CASH ONLINE Coupon" at bounding box center [545, 207] width 135 height 26
click at [1071, 259] on button "Pay" at bounding box center [1073, 251] width 34 height 26
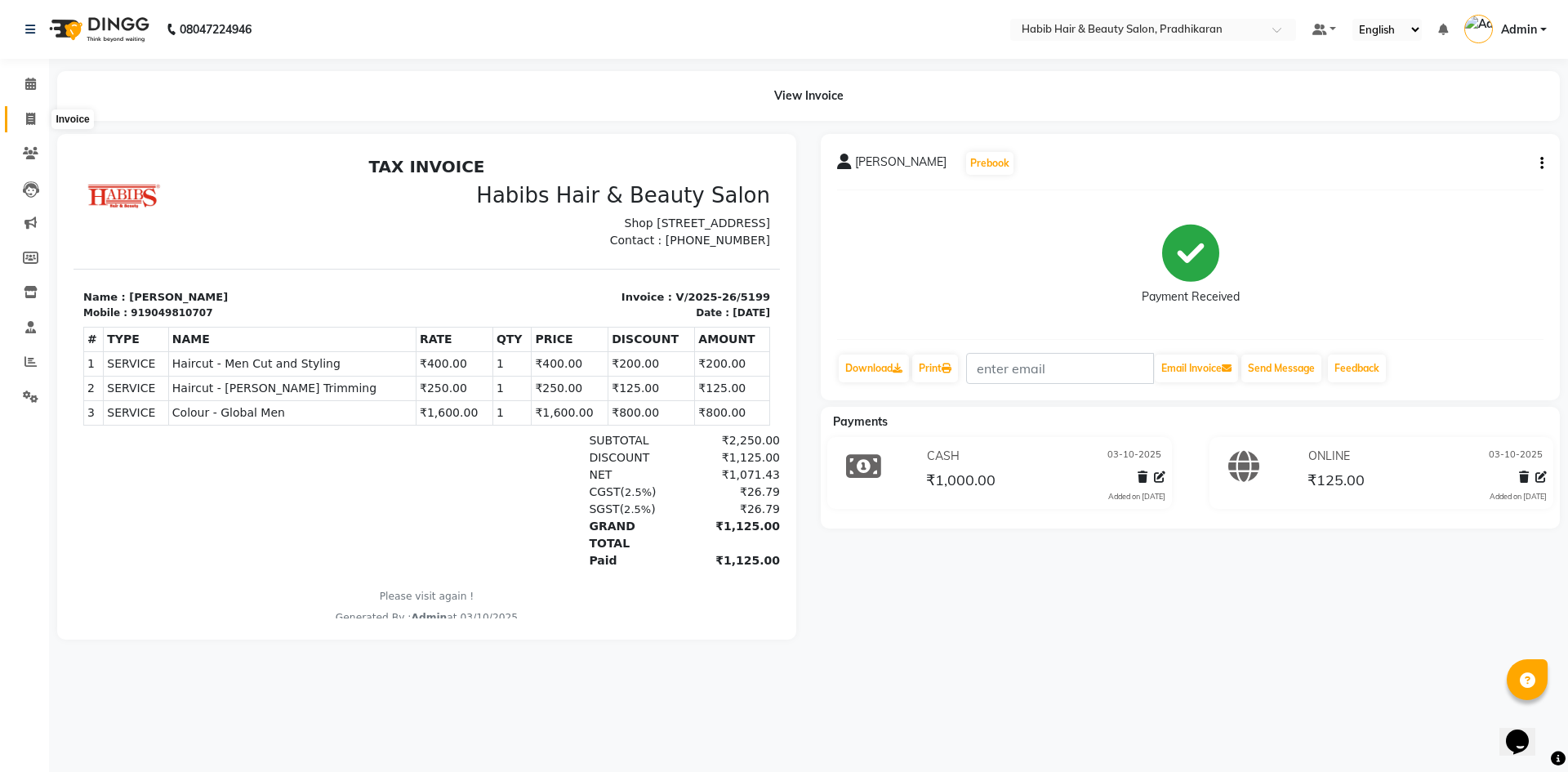
click at [20, 121] on span at bounding box center [30, 120] width 29 height 19
select select "5583"
select select "service"
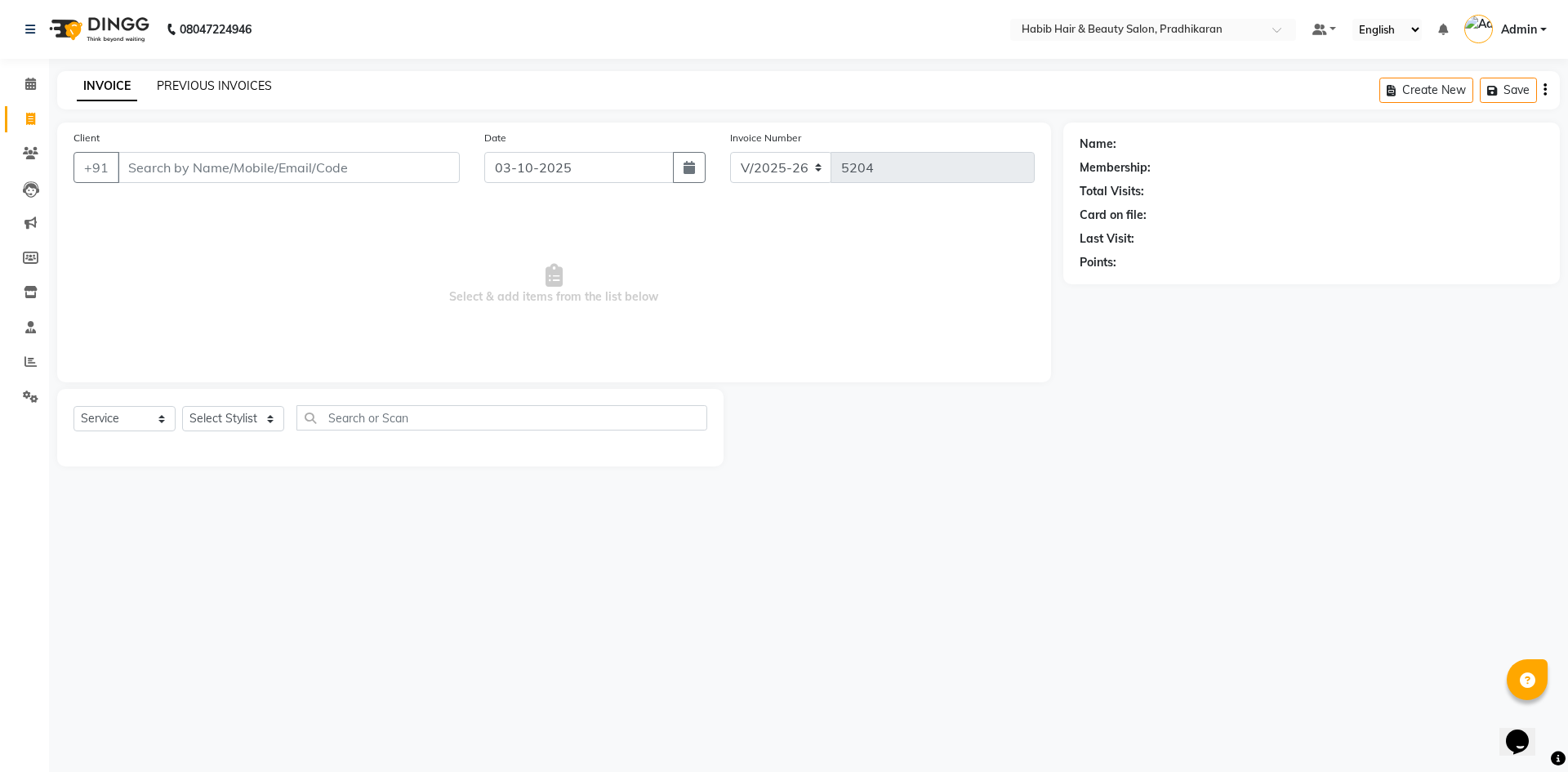
click at [178, 87] on link "PREVIOUS INVOICES" at bounding box center [214, 86] width 115 height 14
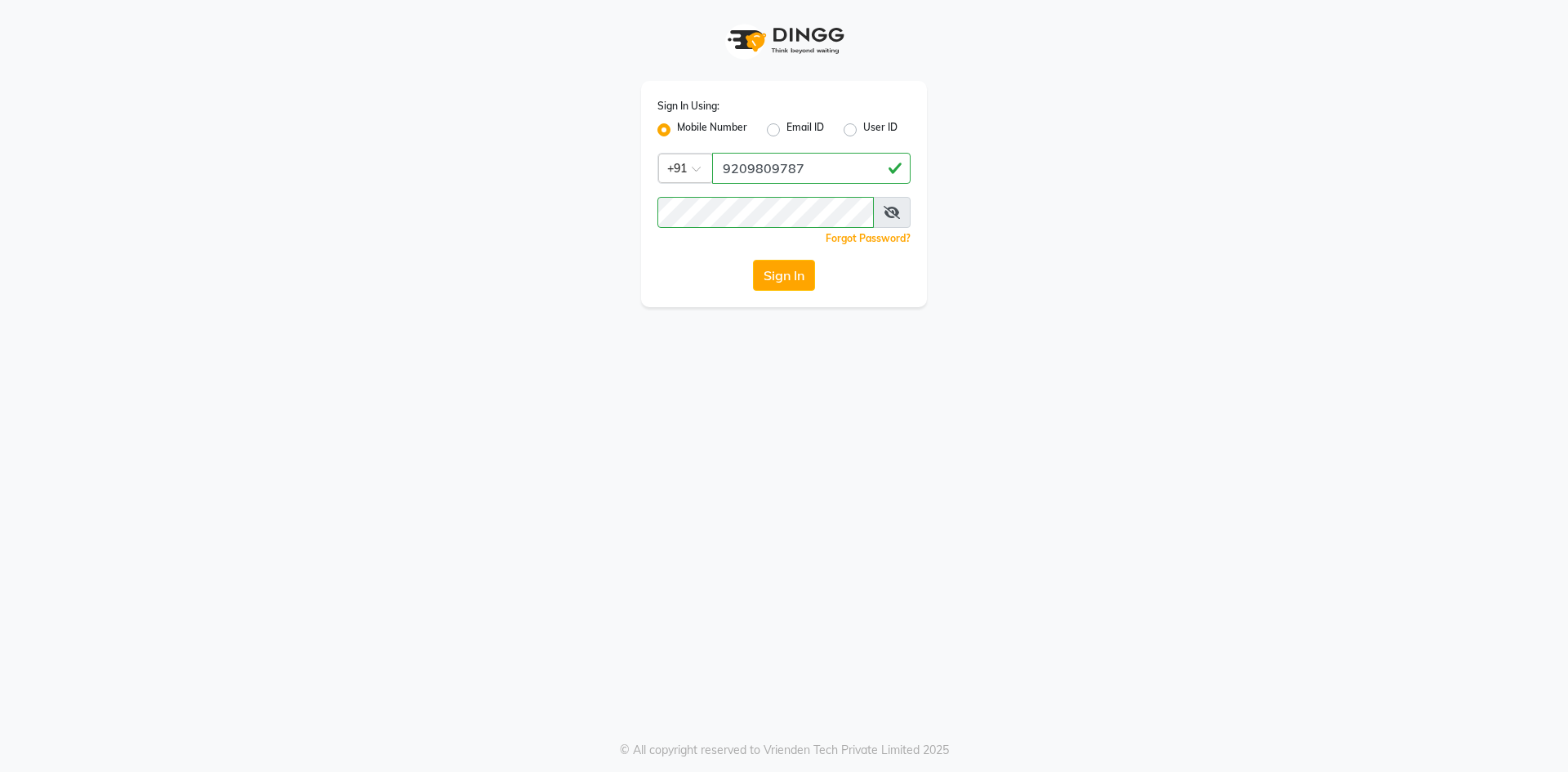
click at [800, 277] on button "Sign In" at bounding box center [784, 275] width 62 height 31
click at [800, 278] on div "Sign In" at bounding box center [784, 275] width 253 height 31
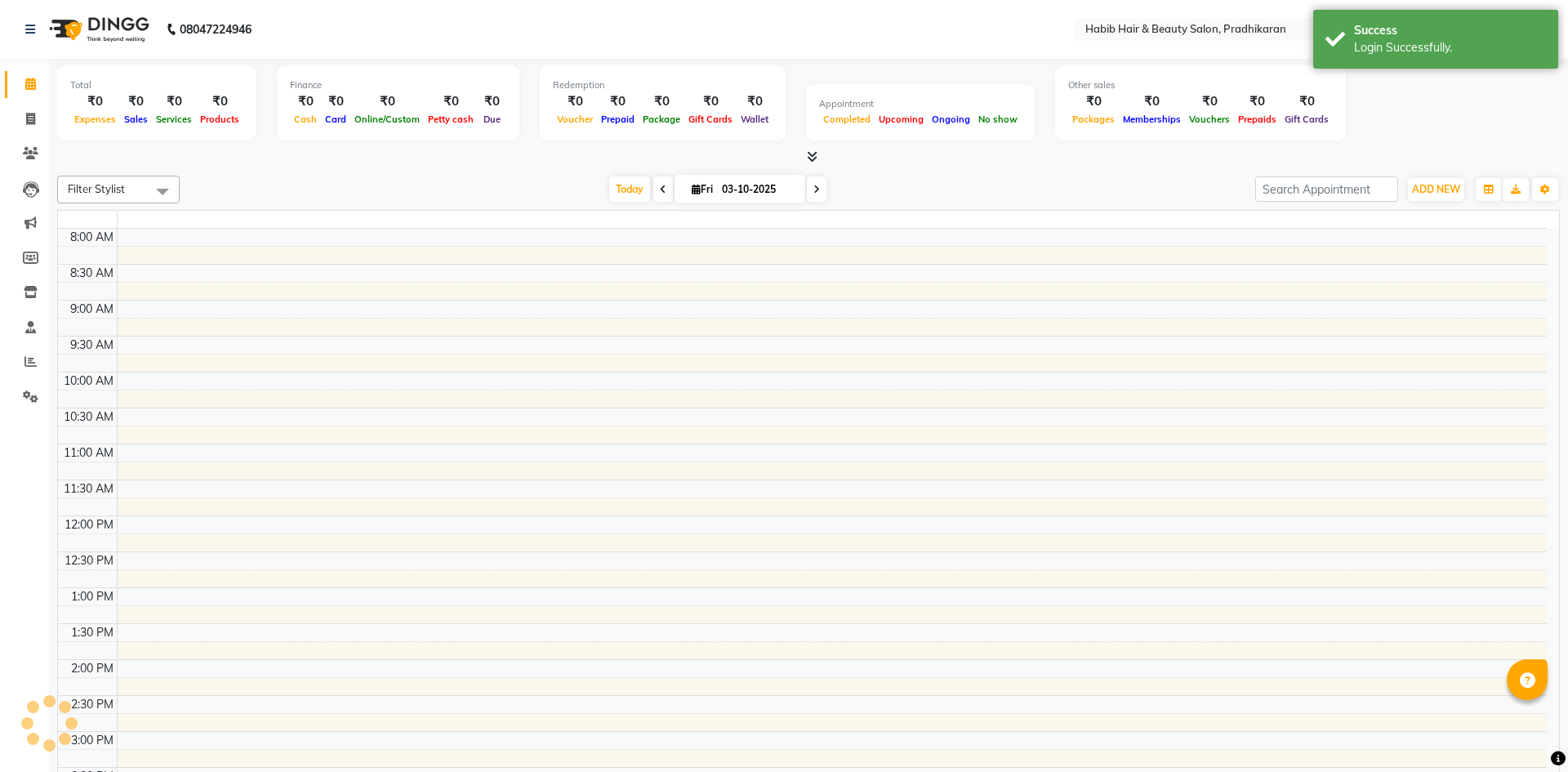
select select "en"
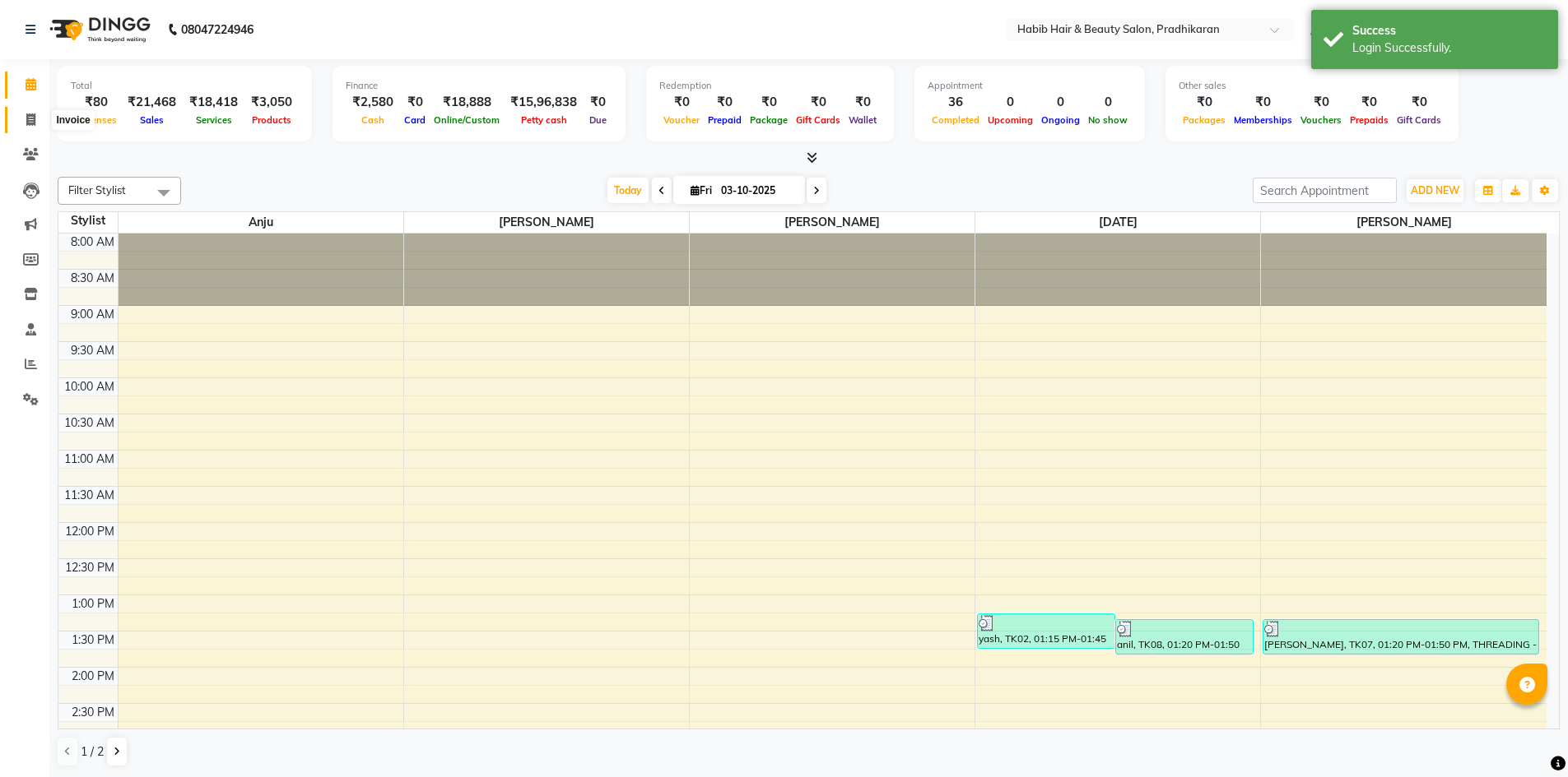
click at [20, 120] on span at bounding box center [31, 121] width 29 height 19
select select "service"
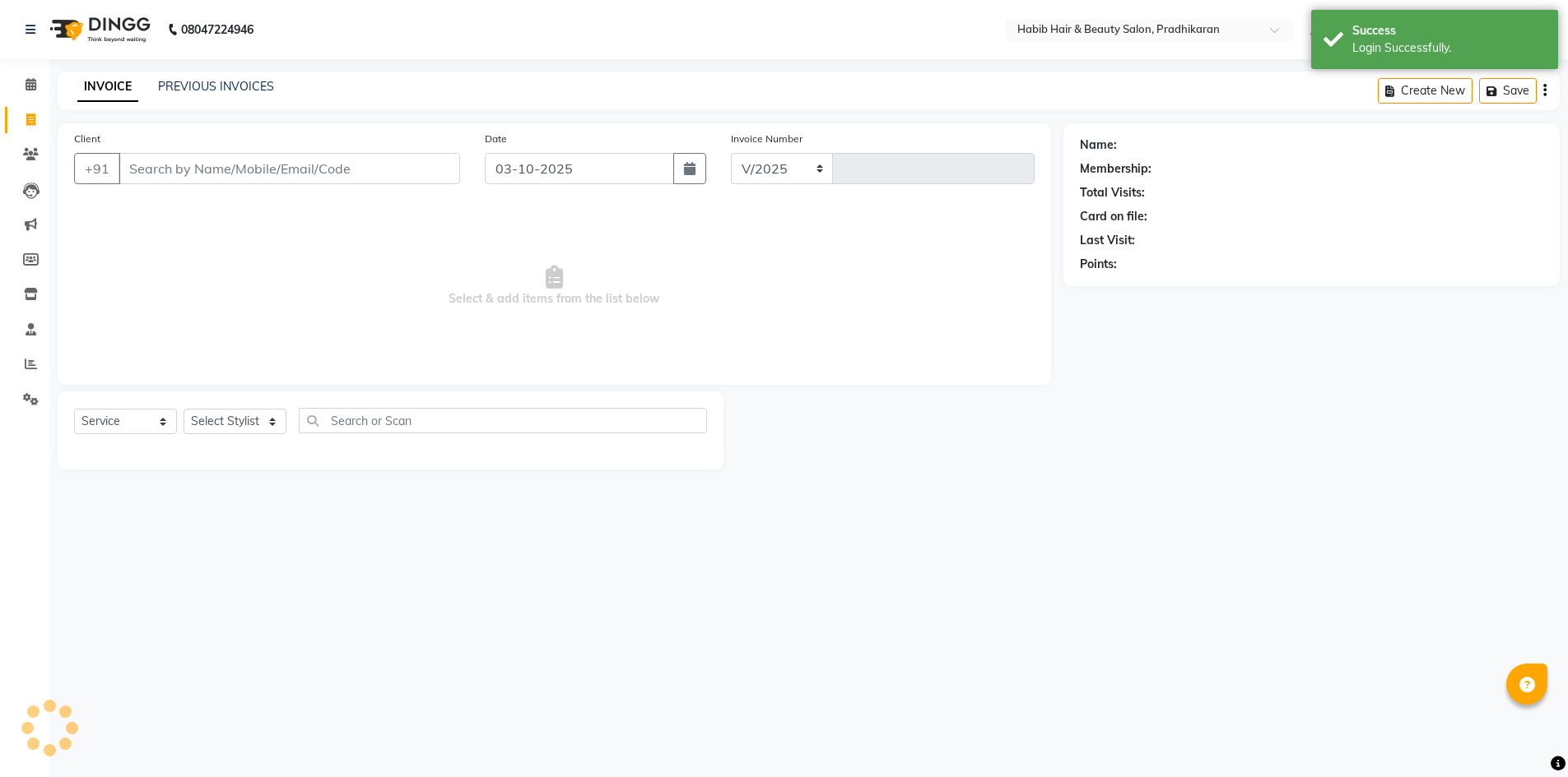
select select "5583"
type input "5204"
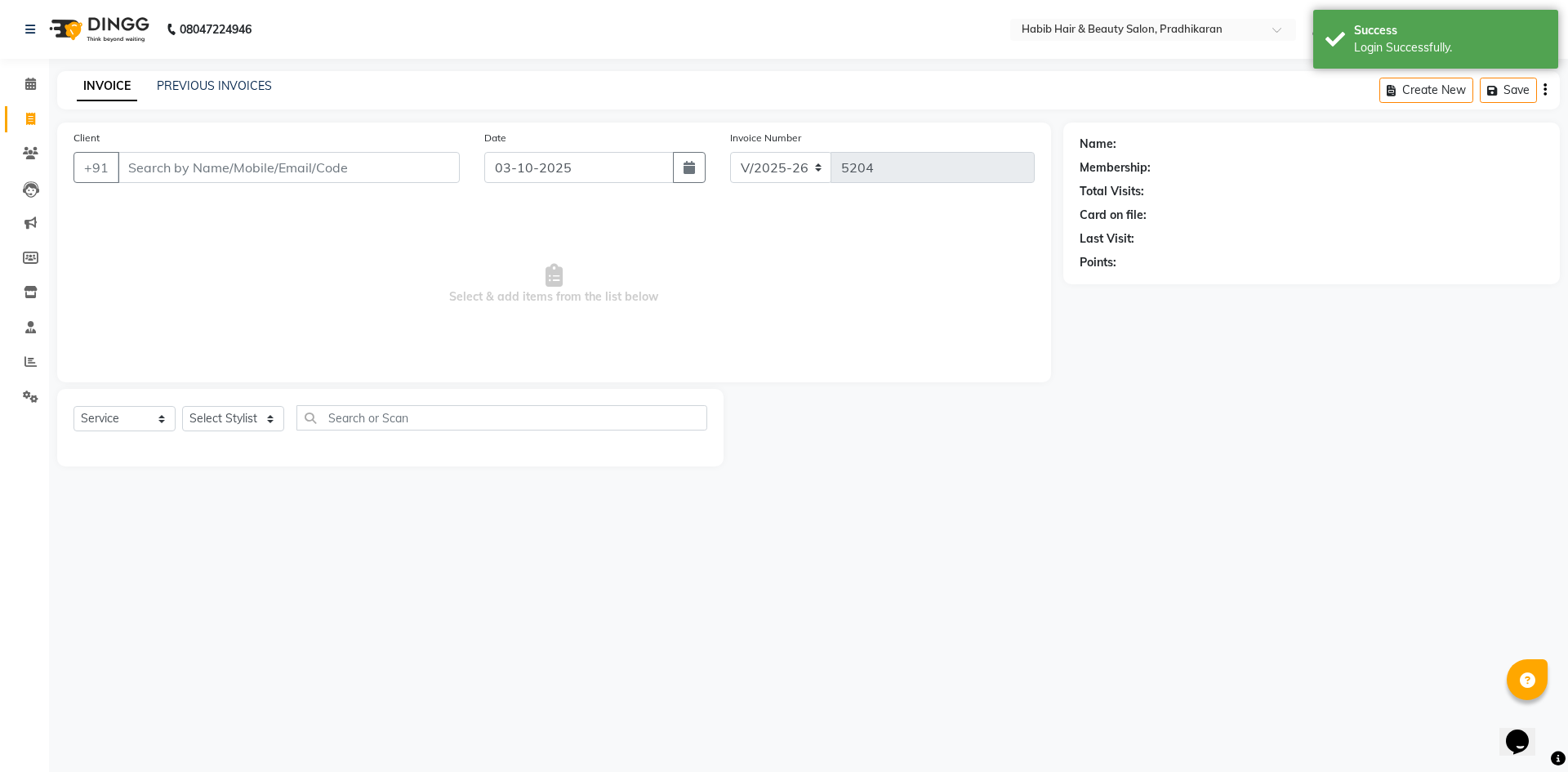
click at [154, 165] on input "Client" at bounding box center [289, 167] width 342 height 31
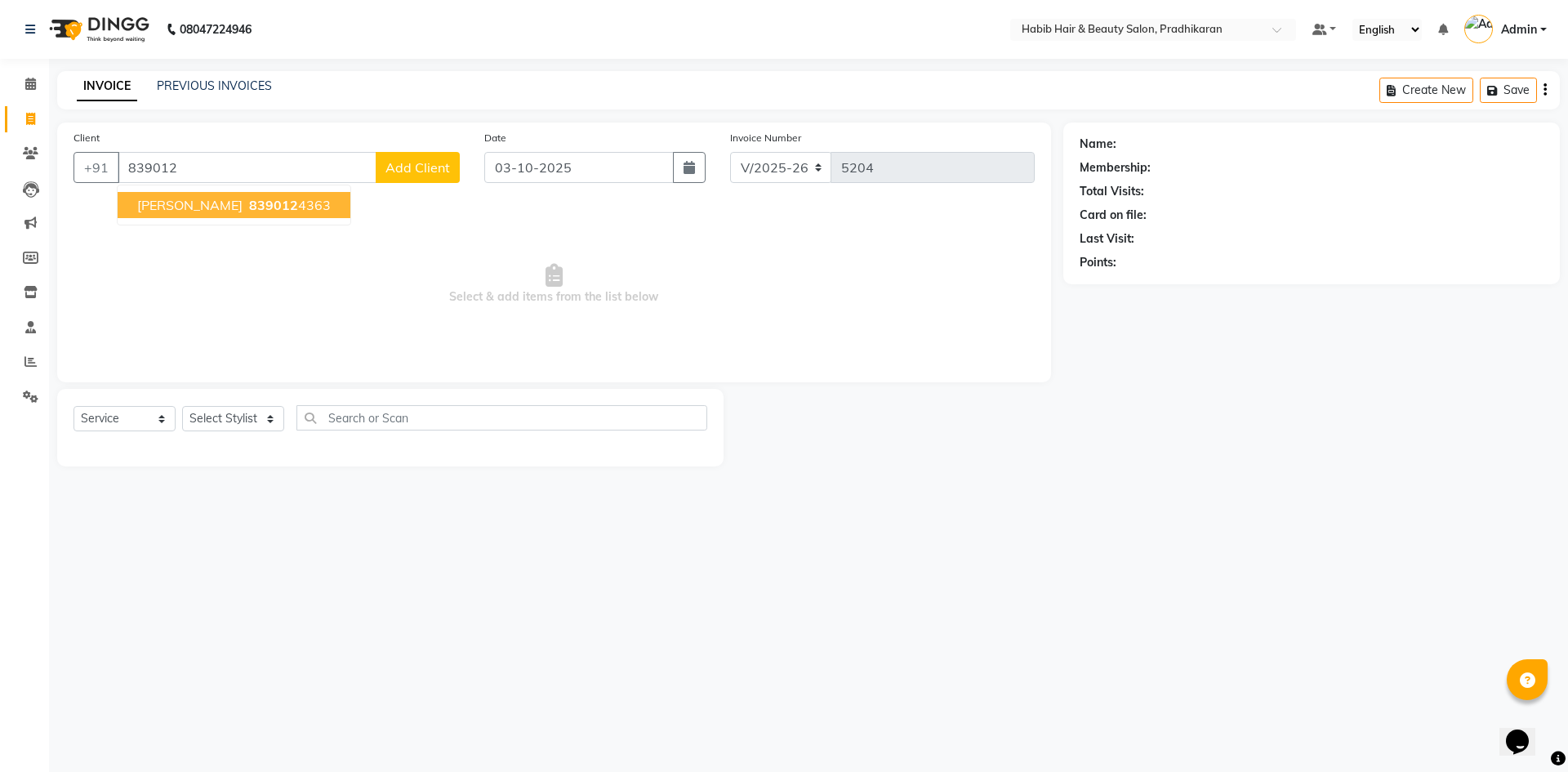
click at [249, 204] on span "839012" at bounding box center [274, 204] width 49 height 16
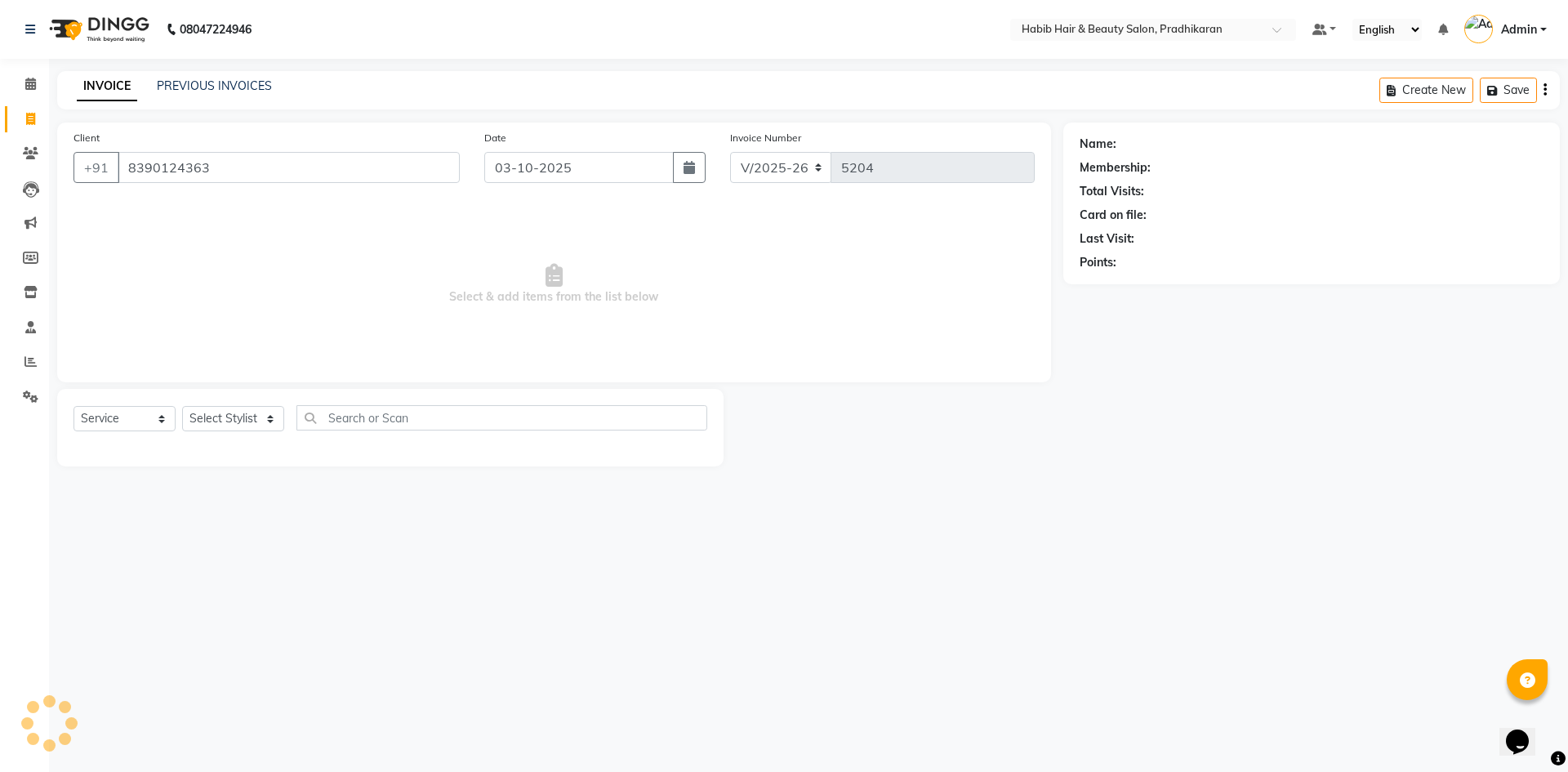
type input "8390124363"
click at [249, 428] on select "Select Stylist Admin akanksha Anju bhanu gouri kartik Mayur pritam SHREE umesh" at bounding box center [233, 418] width 102 height 26
select select "38177"
click at [182, 406] on select "Select Stylist Admin akanksha Anju bhanu gouri kartik Mayur pritam SHREE umesh" at bounding box center [233, 418] width 102 height 26
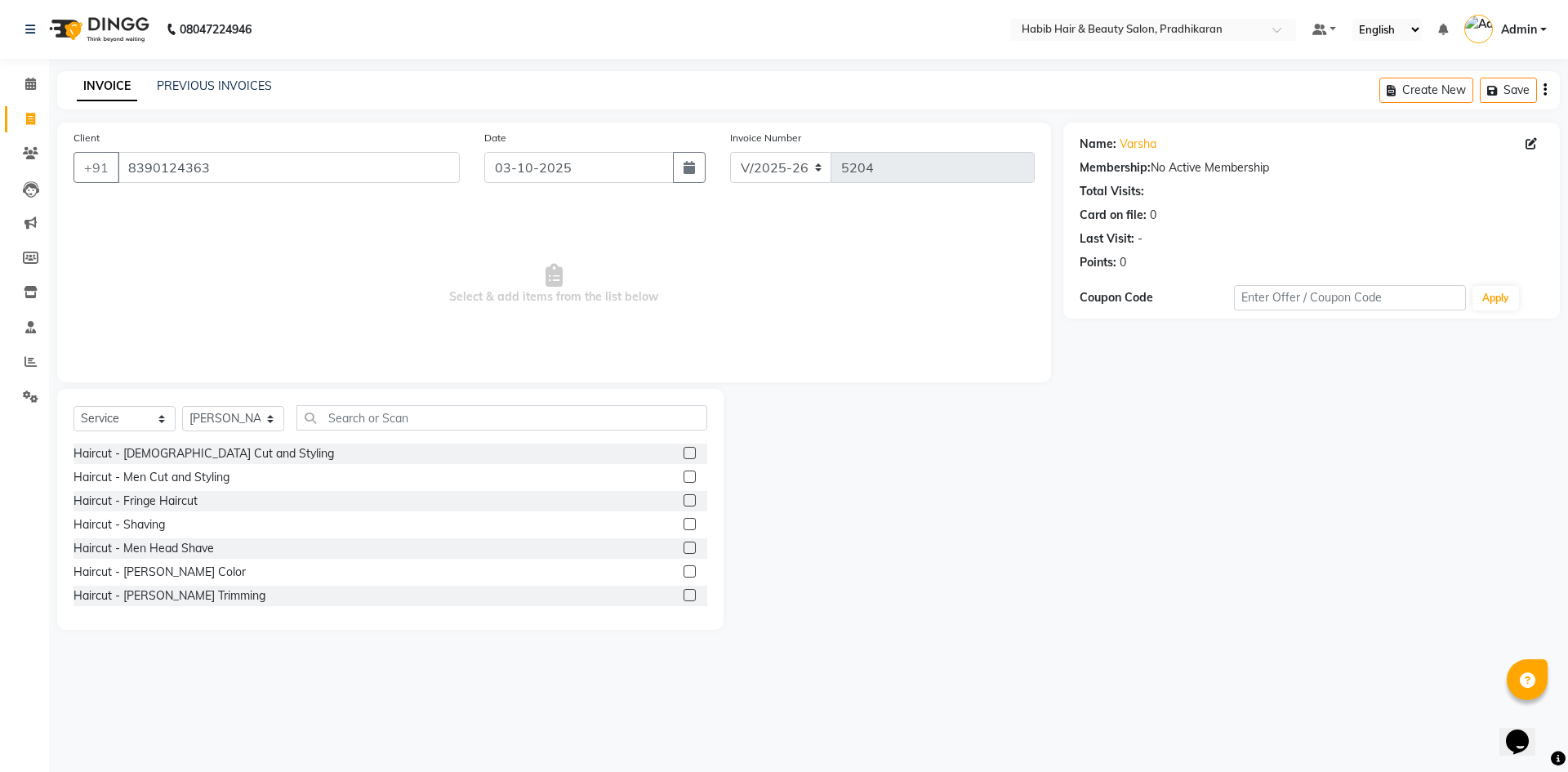
click at [683, 456] on label at bounding box center [689, 453] width 12 height 12
click at [683, 456] on input "checkbox" at bounding box center [688, 454] width 10 height 10
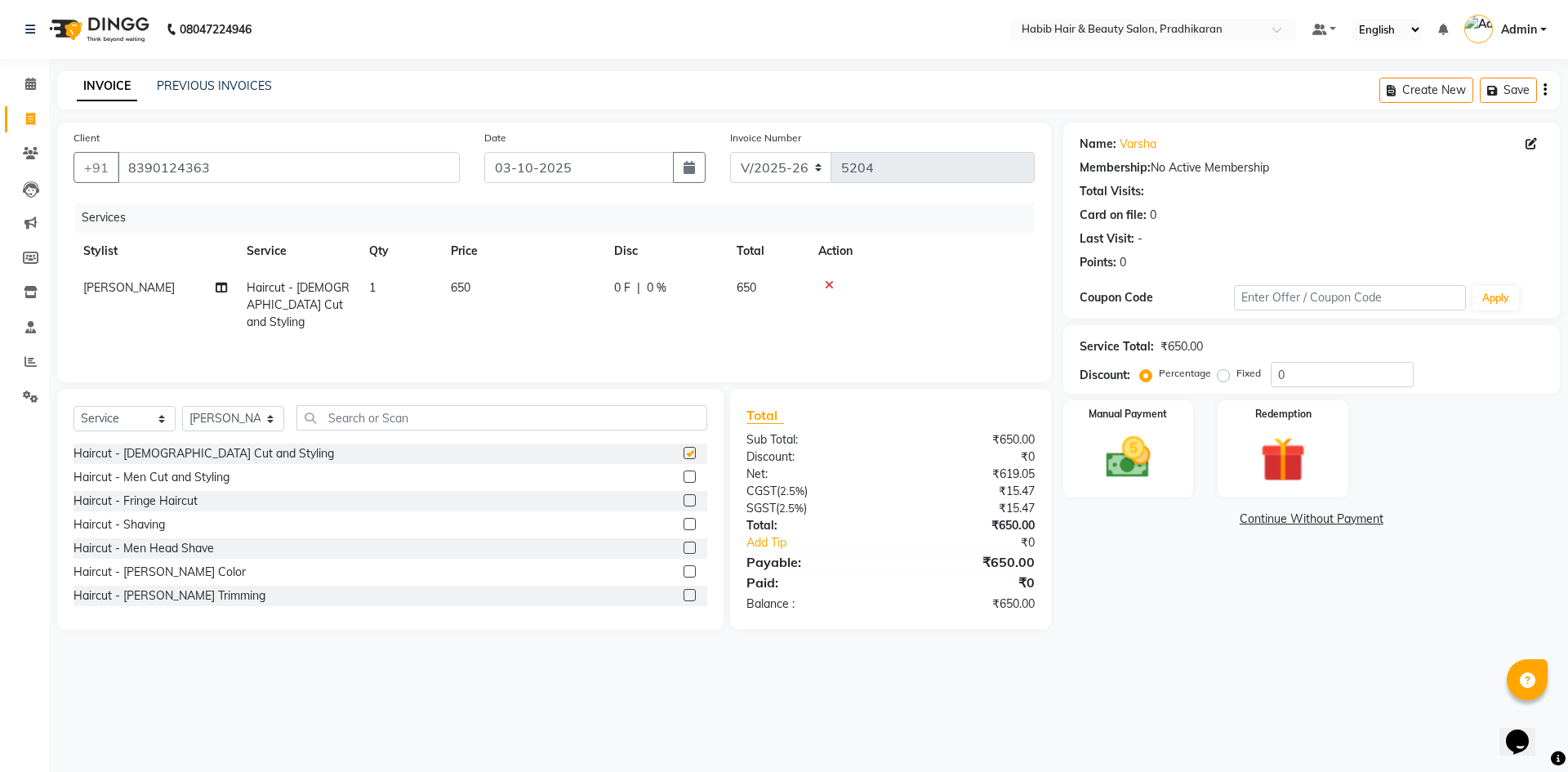
checkbox input "false"
click at [521, 293] on td "650" at bounding box center [523, 305] width 163 height 71
select select "38177"
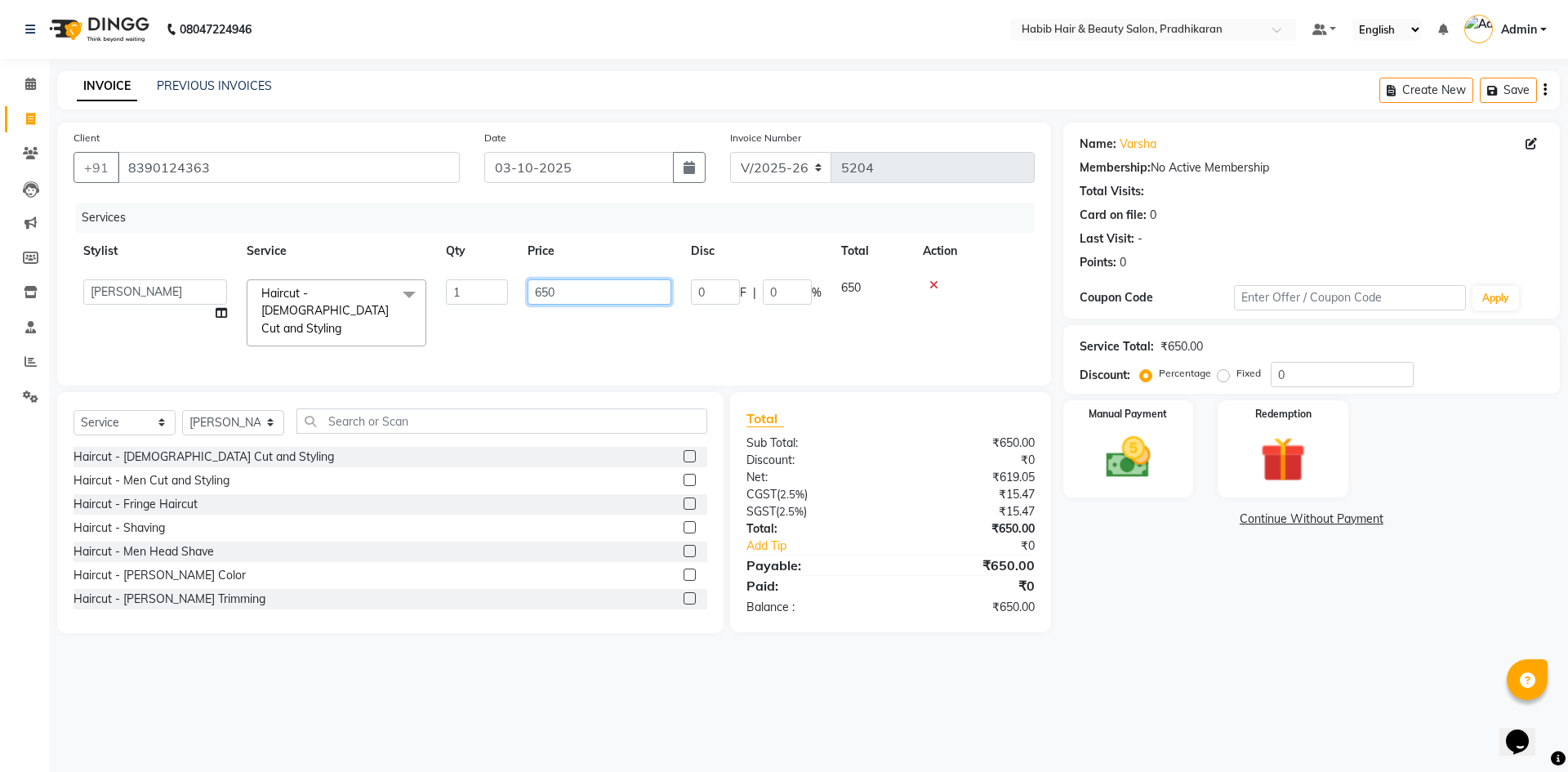
click at [584, 294] on input "650" at bounding box center [599, 292] width 143 height 26
type input "6"
type input "400"
click at [1315, 374] on input "0" at bounding box center [1343, 375] width 143 height 26
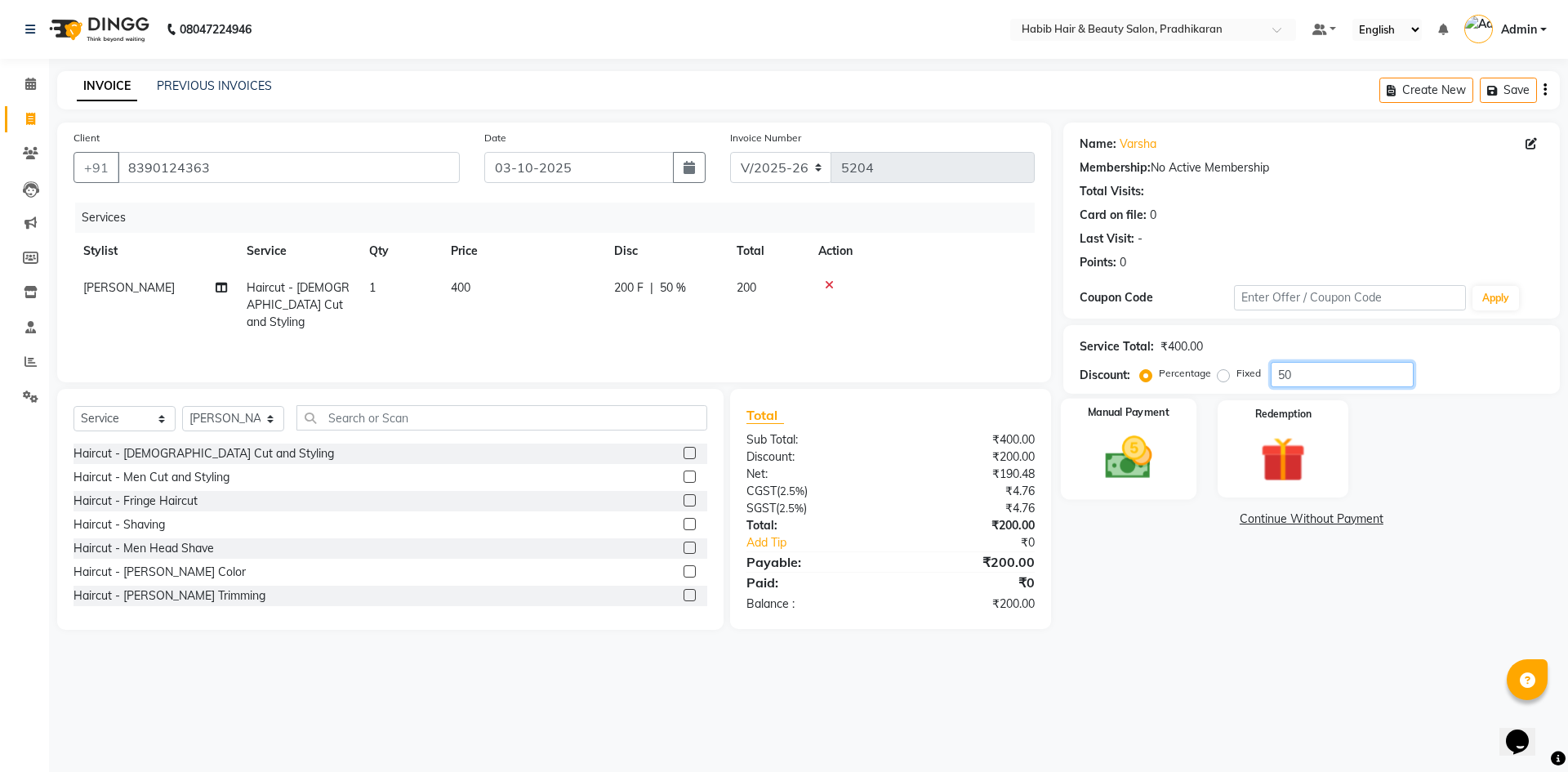
type input "50"
click at [1118, 444] on img at bounding box center [1129, 457] width 76 height 54
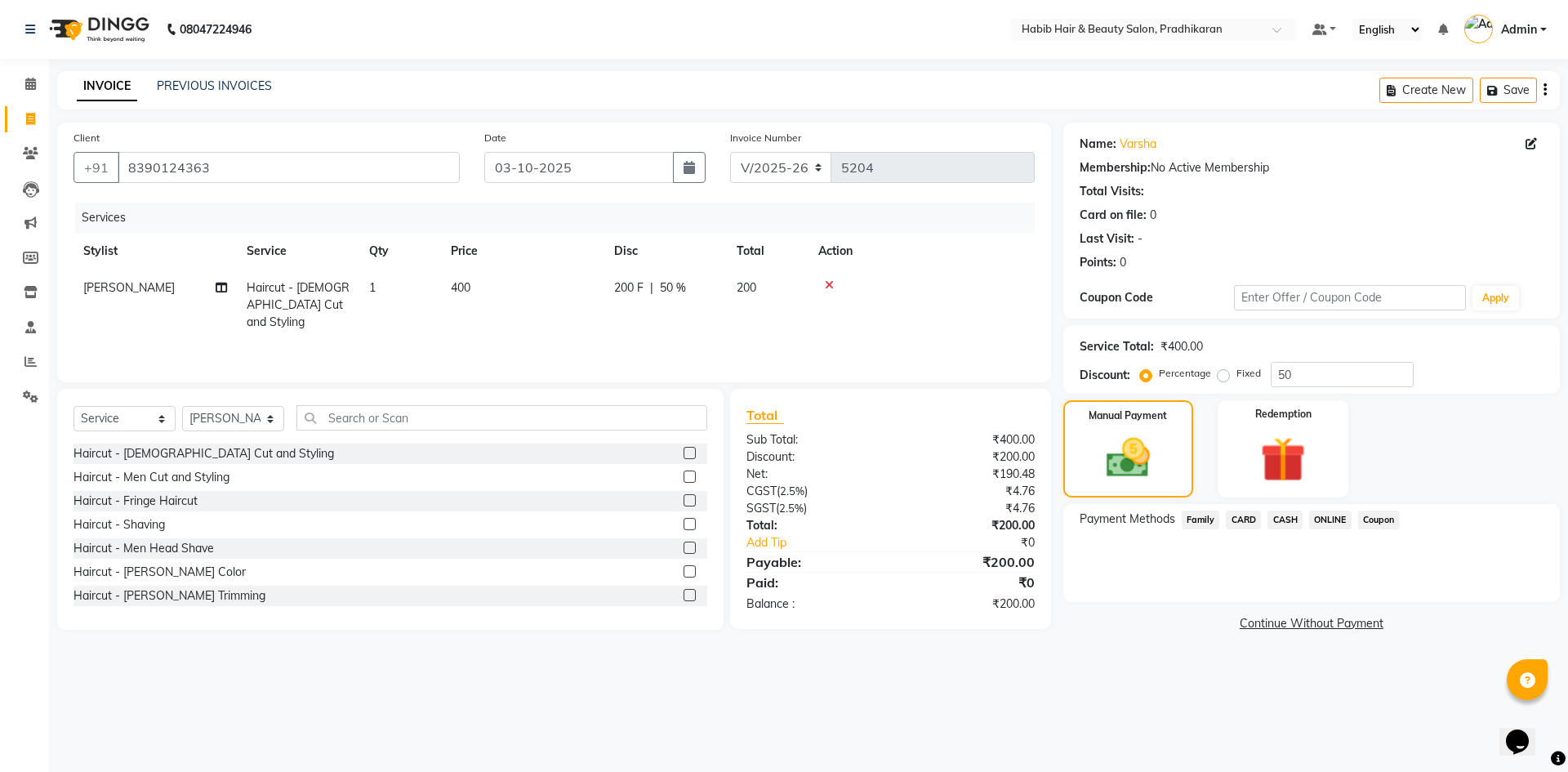
click at [1323, 526] on span "ONLINE" at bounding box center [1330, 520] width 43 height 19
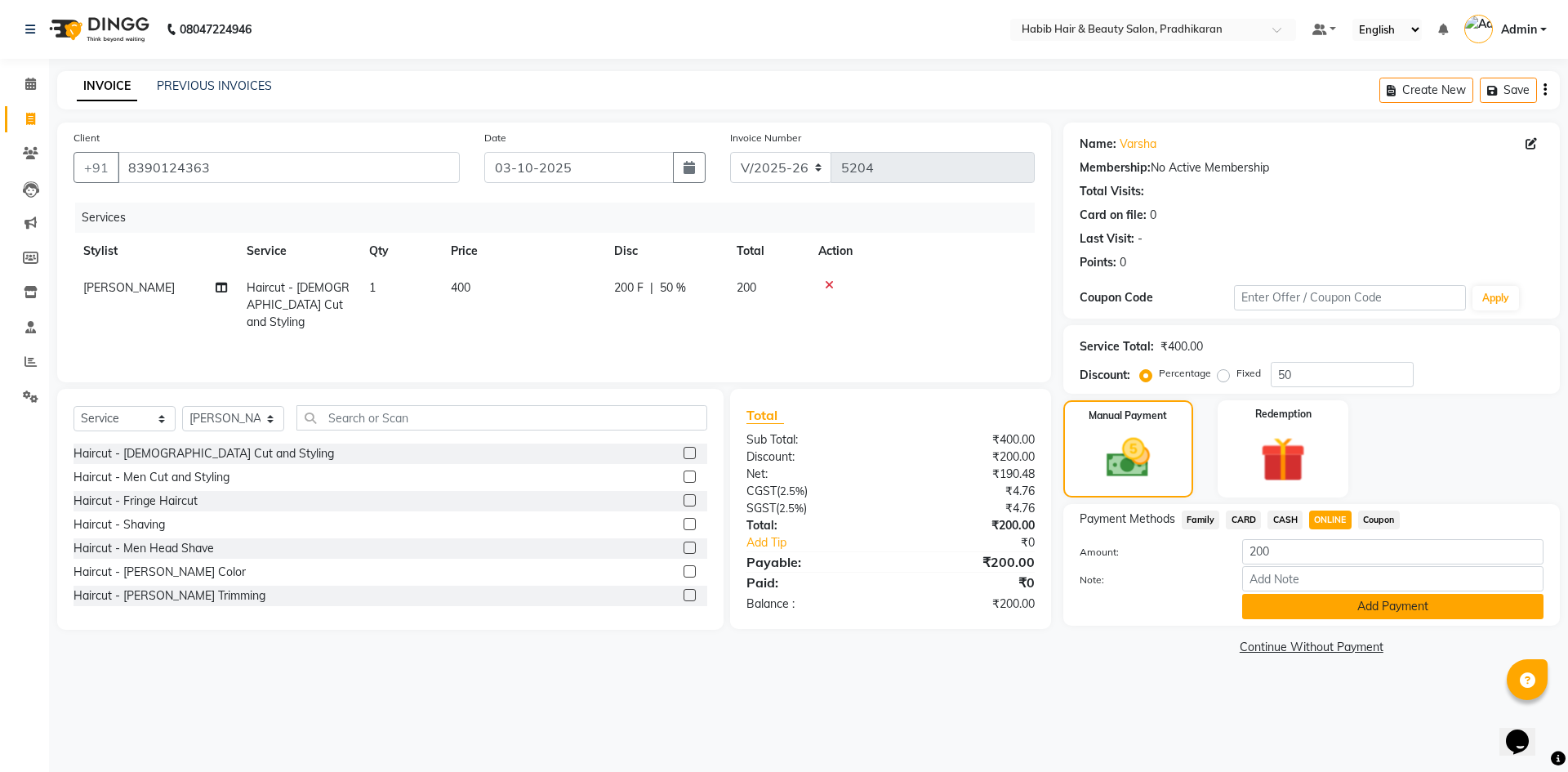
click at [1356, 607] on button "Add Payment" at bounding box center [1392, 607] width 301 height 26
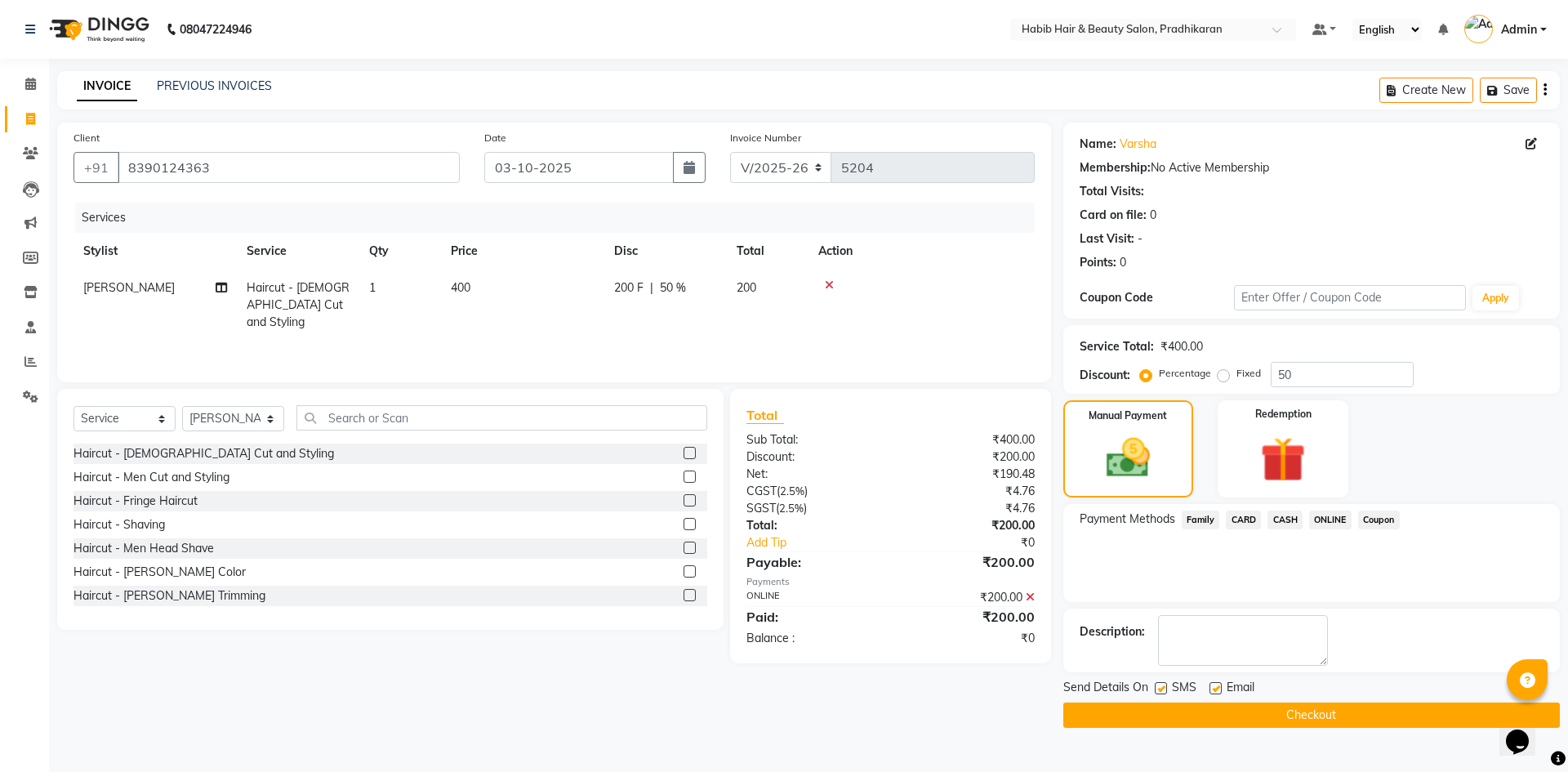
click at [1376, 718] on button "Checkout" at bounding box center [1311, 715] width 497 height 26
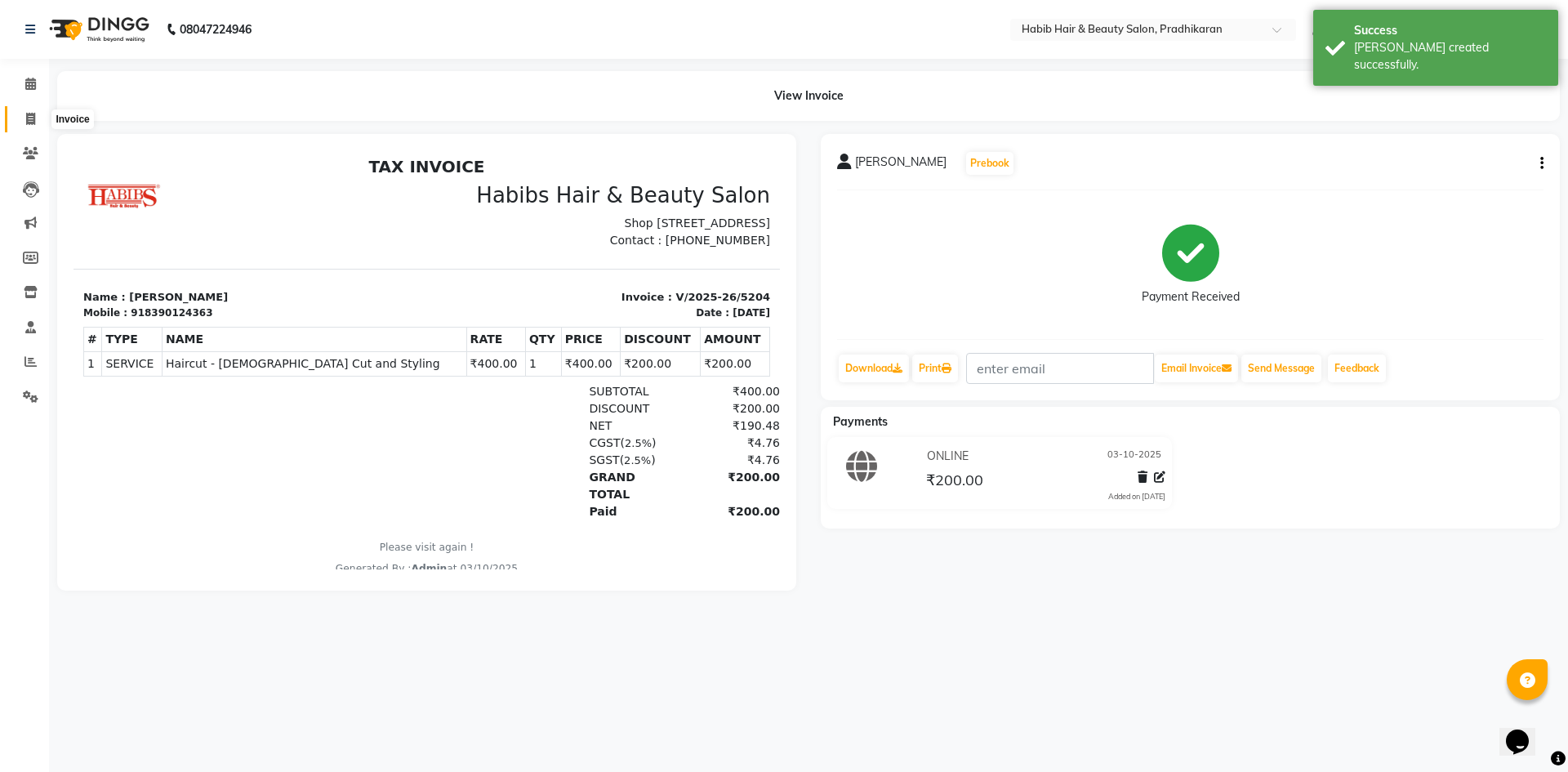
click at [38, 126] on span at bounding box center [30, 120] width 29 height 19
select select "5583"
select select "service"
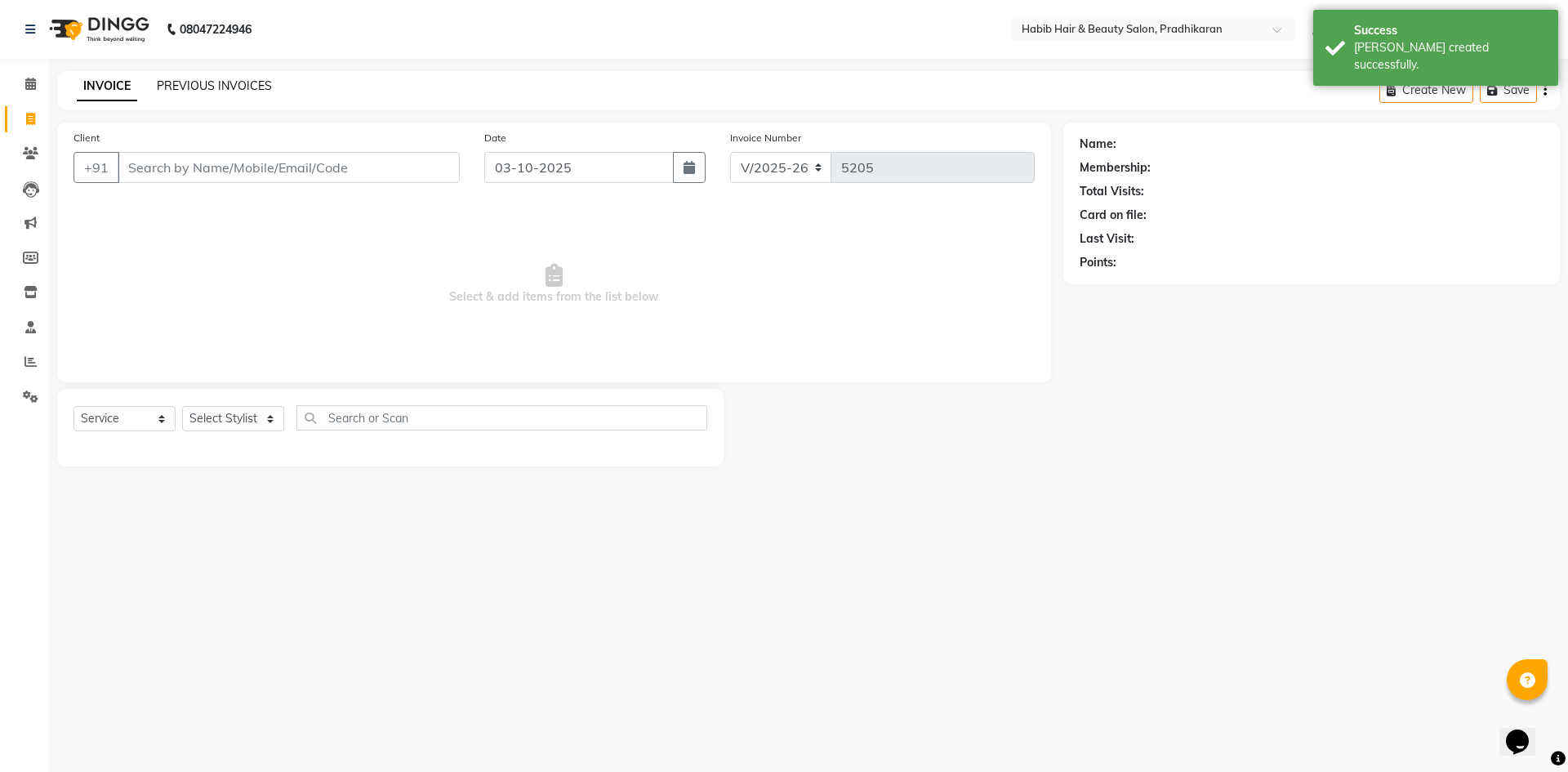
click at [240, 81] on link "PREVIOUS INVOICES" at bounding box center [214, 86] width 115 height 14
